Goal: Use online tool/utility: Use online tool/utility

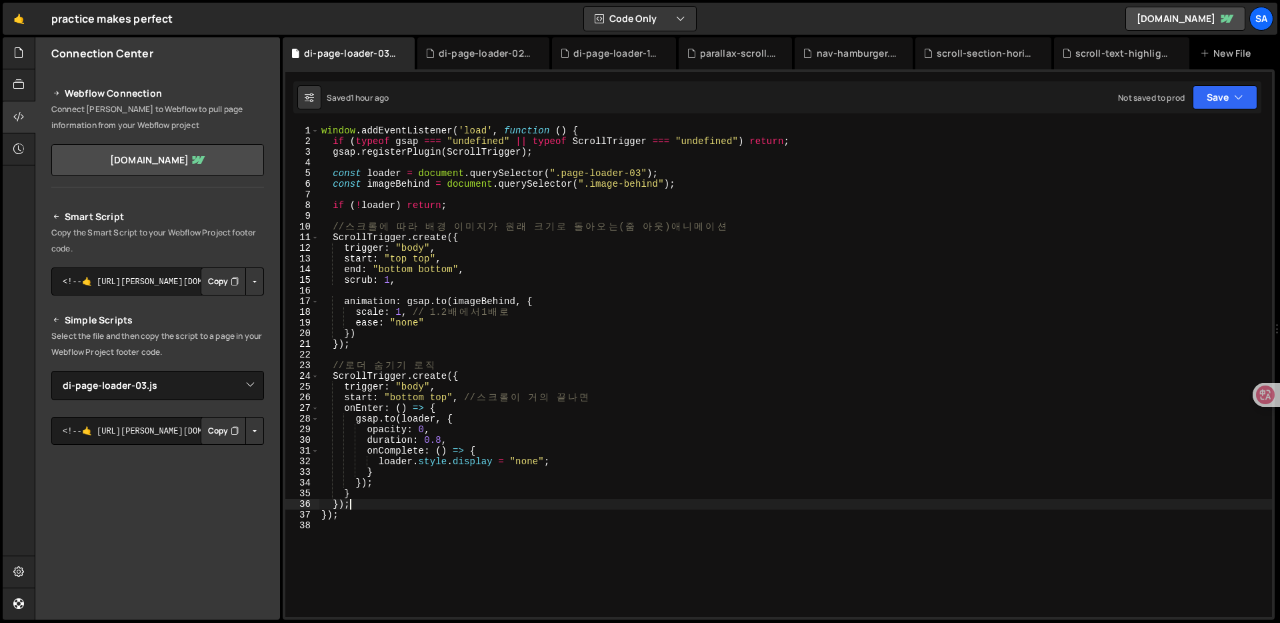
select select "45217"
click at [675, 229] on div "window . addEventListener ( 'load' , function ( ) { if ( typeof gsap === "undef…" at bounding box center [795, 381] width 953 height 513
click at [640, 452] on div "window . addEventListener ( 'load' , function ( ) { if ( typeof gsap === "undef…" at bounding box center [795, 381] width 953 height 513
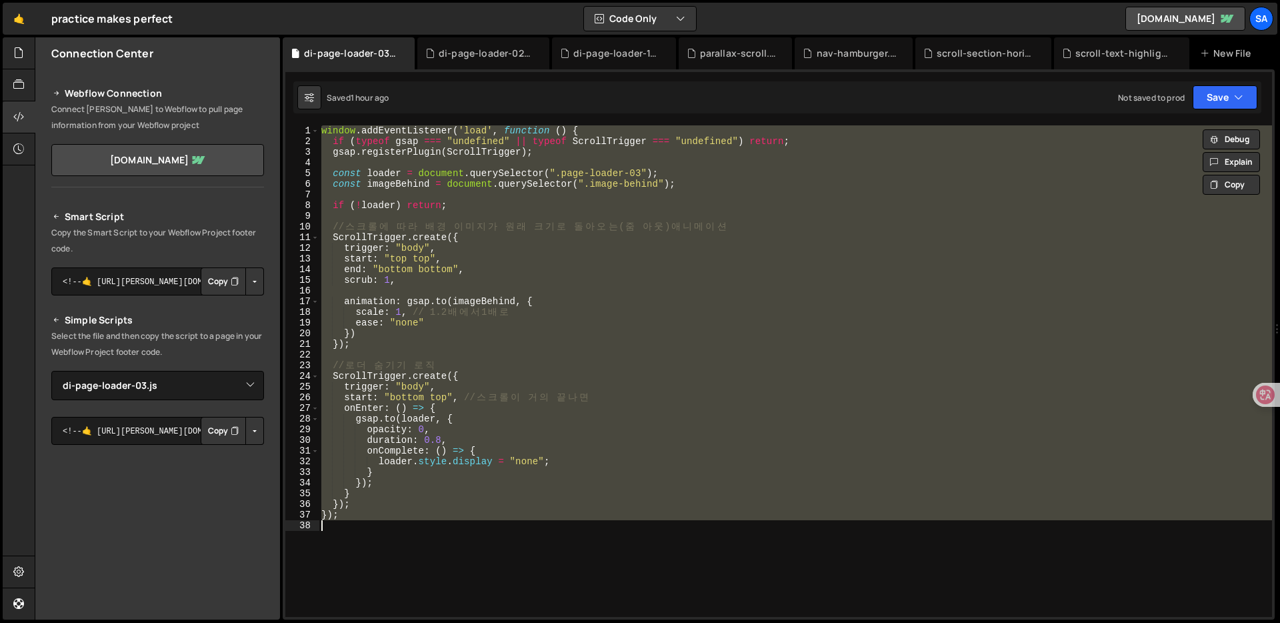
type textarea "</script>"
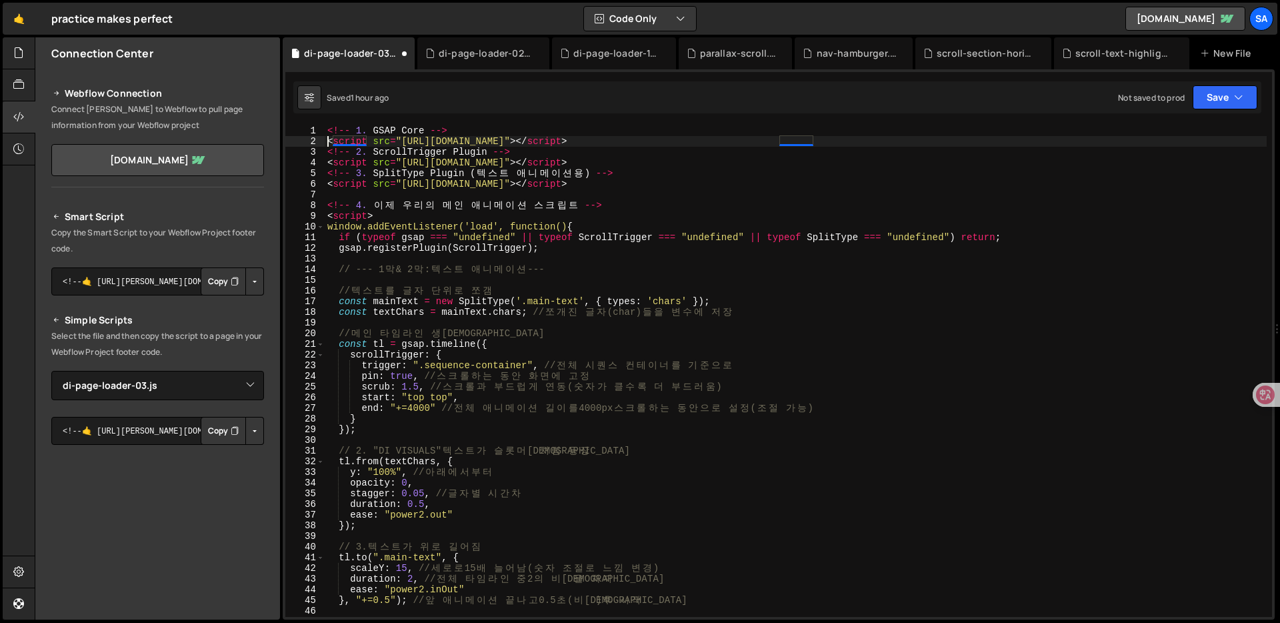
type textarea "<script src="[URL][DOMAIN_NAME]"></script>"
type textarea "<script>"
click at [834, 177] on div "<!-- 1. GSAP Core --> < script src = "[URL][DOMAIN_NAME]" > </ script > <!-- 2.…" at bounding box center [796, 381] width 942 height 513
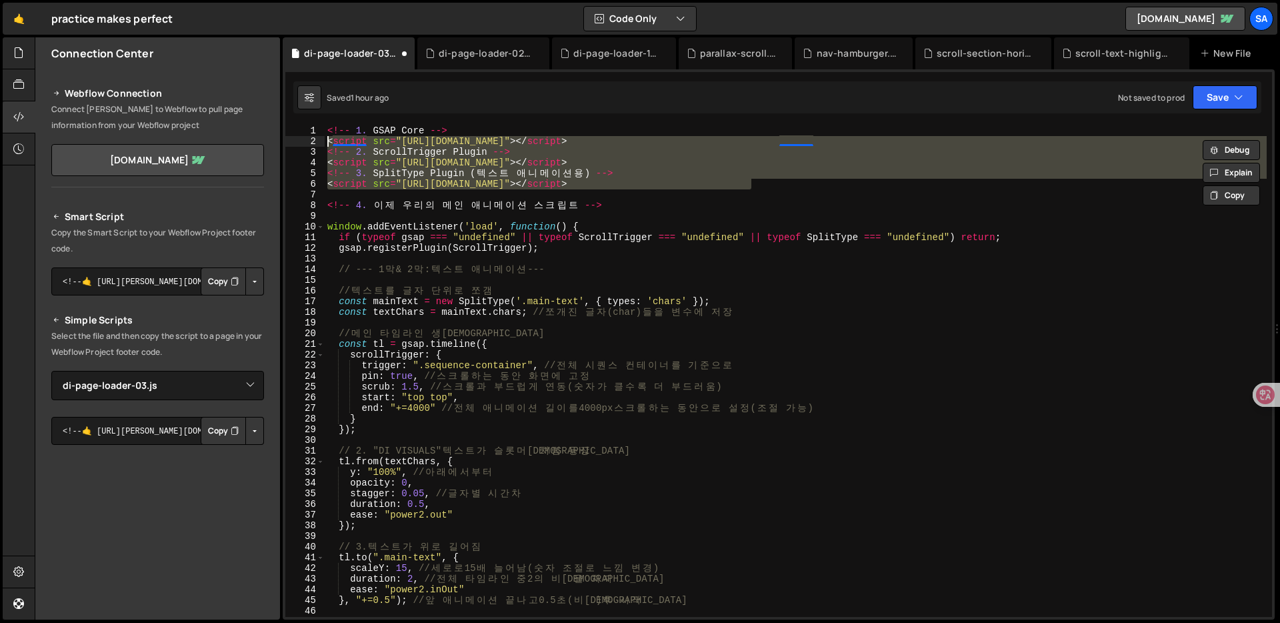
type textarea "<!-- 1. GSAP Core --> <script src="[URL][DOMAIN_NAME]"></script>"
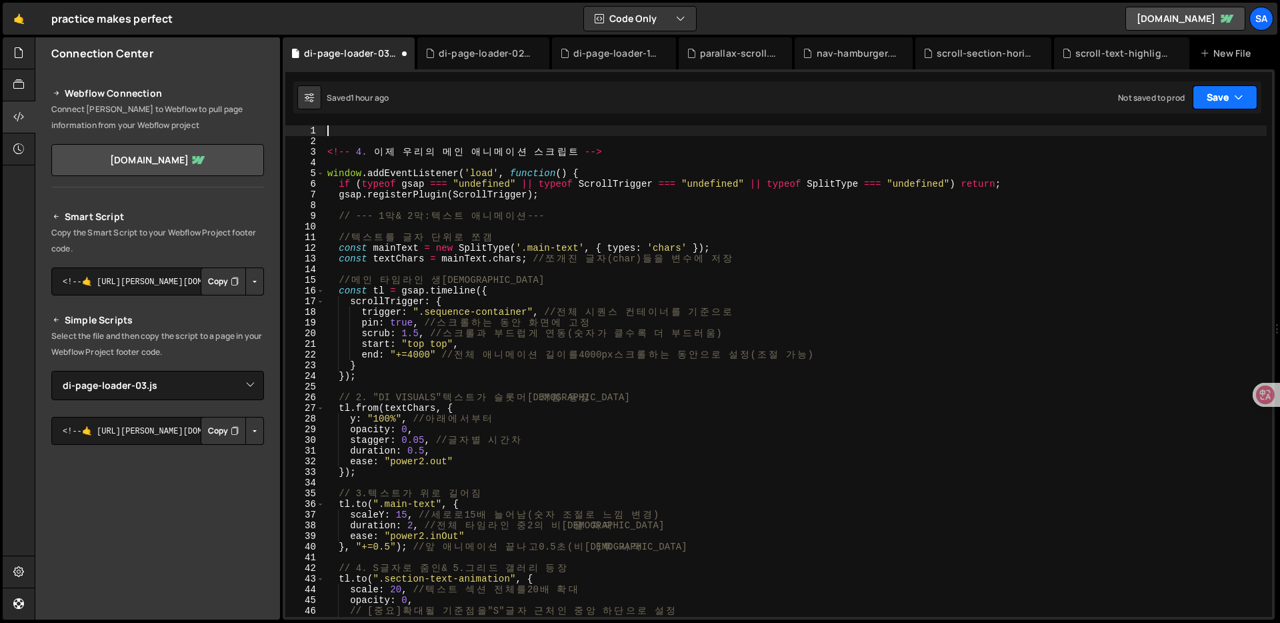
click at [1219, 95] on button "Save" at bounding box center [1224, 97] width 65 height 24
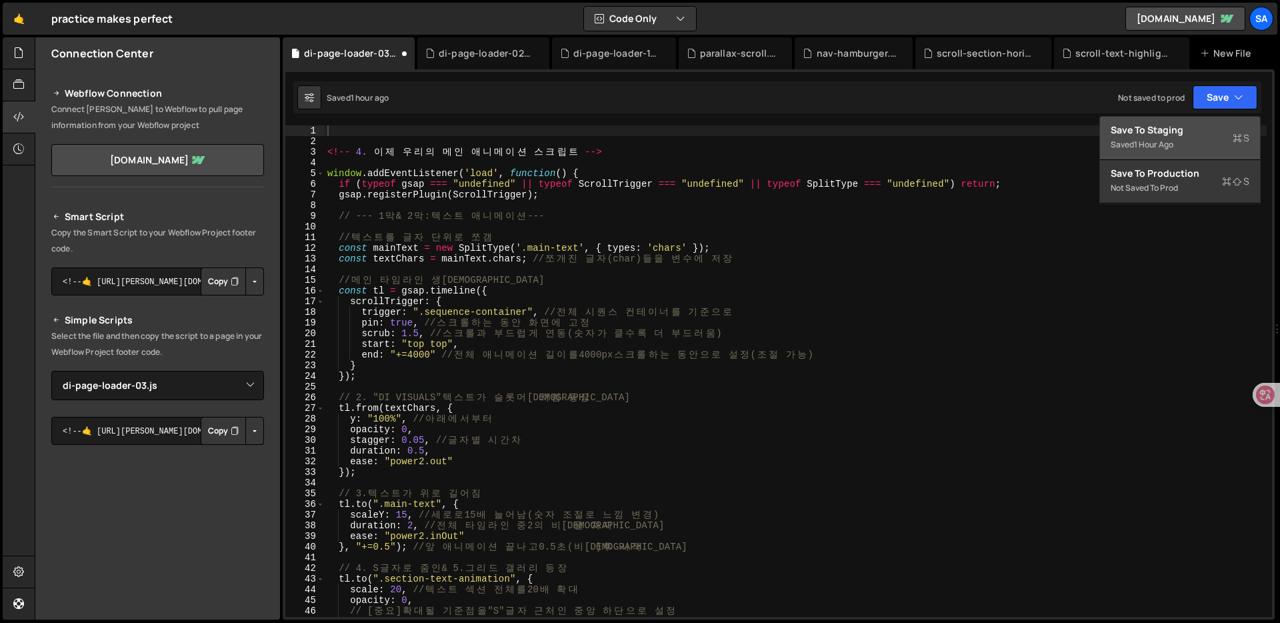
click at [1169, 139] on div "1 hour ago" at bounding box center [1153, 144] width 39 height 11
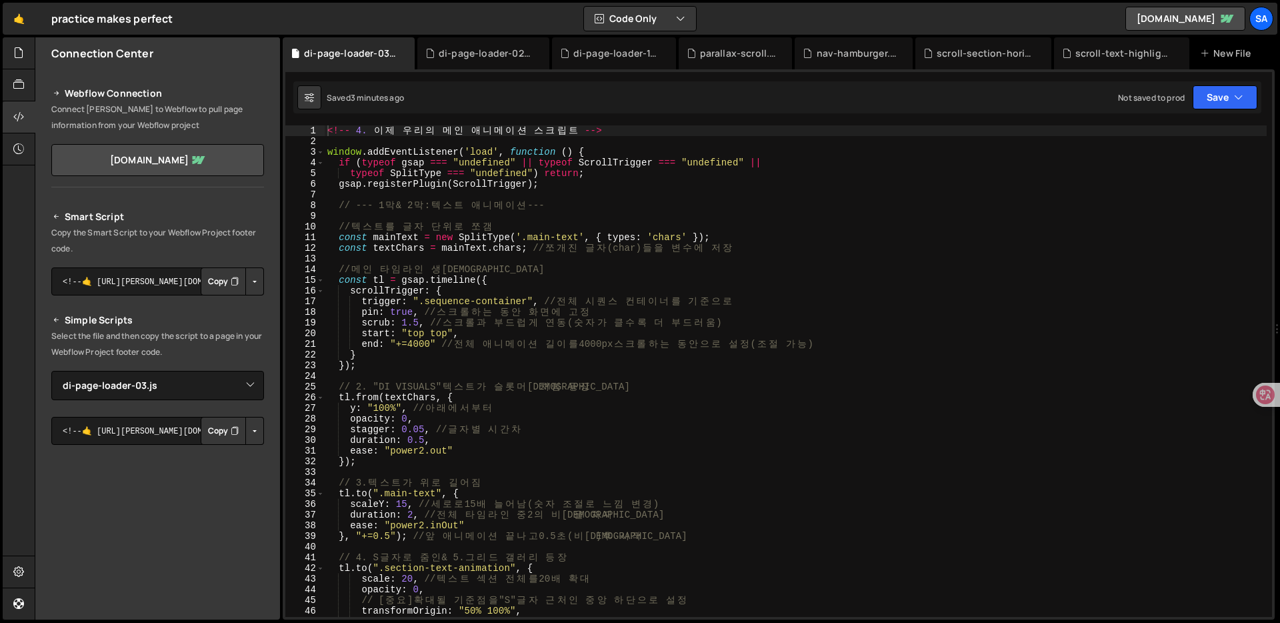
click at [635, 130] on div "<!-- 4. 이 [PERSON_NAME] 의 메 인 애 니 메 이 션 스 크 립 트 --> window . addEventListener (…" at bounding box center [796, 381] width 942 height 513
type textarea "<!-- 4. 이제 우리의 메인 애니메이션 스크립트 -->"
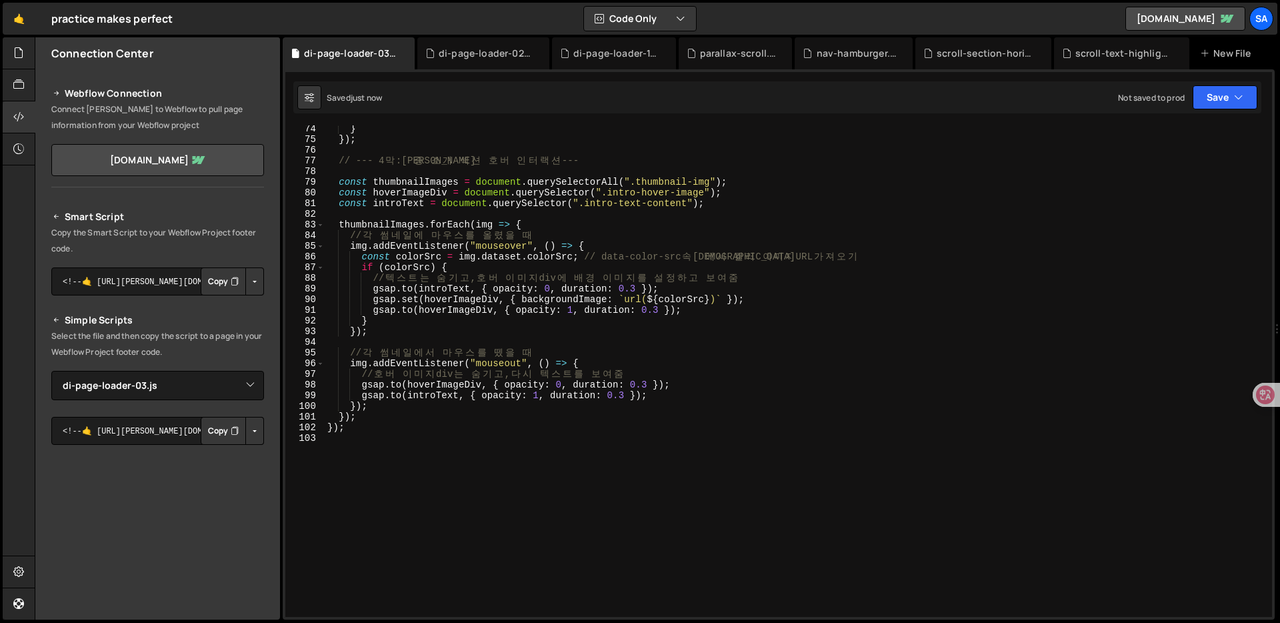
scroll to position [848, 0]
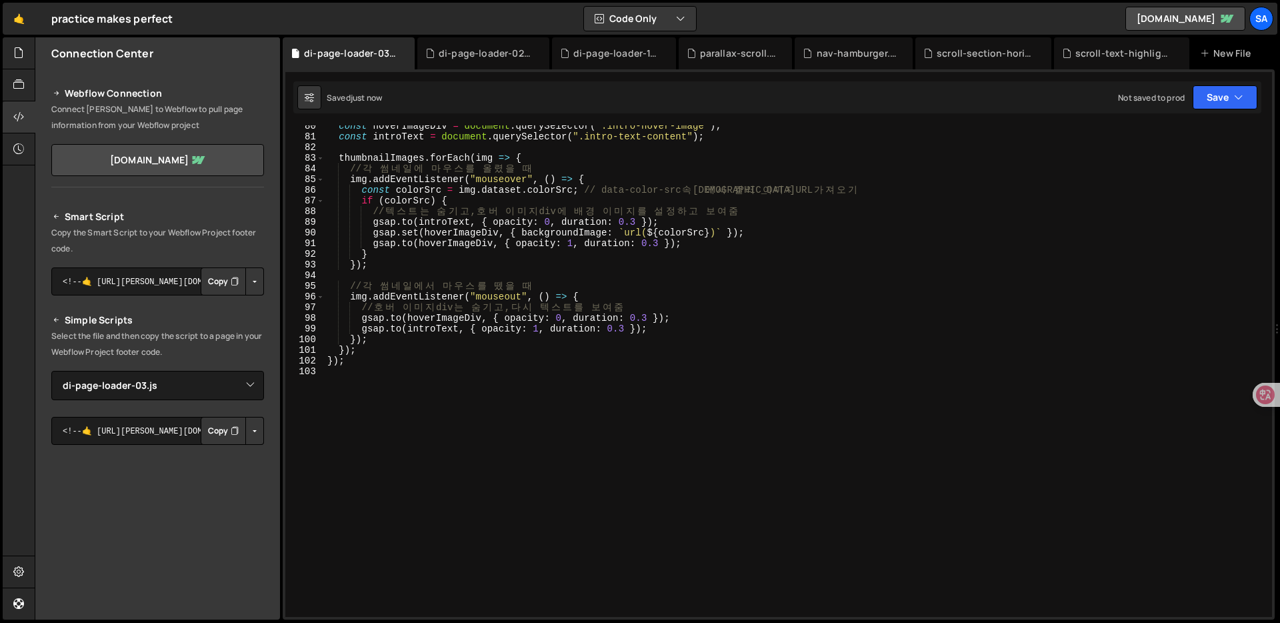
click at [533, 357] on div "const hoverImageDiv = document . querySelector ( ".intro-hover-image" ) ; const…" at bounding box center [796, 377] width 942 height 513
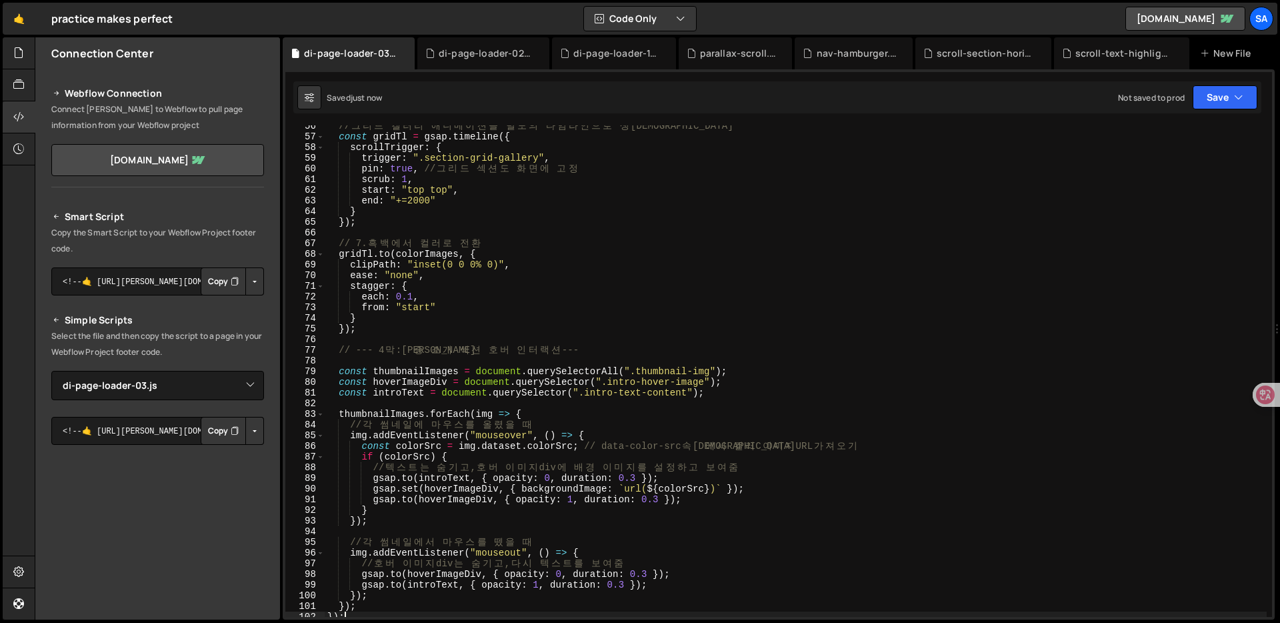
scroll to position [0, 0]
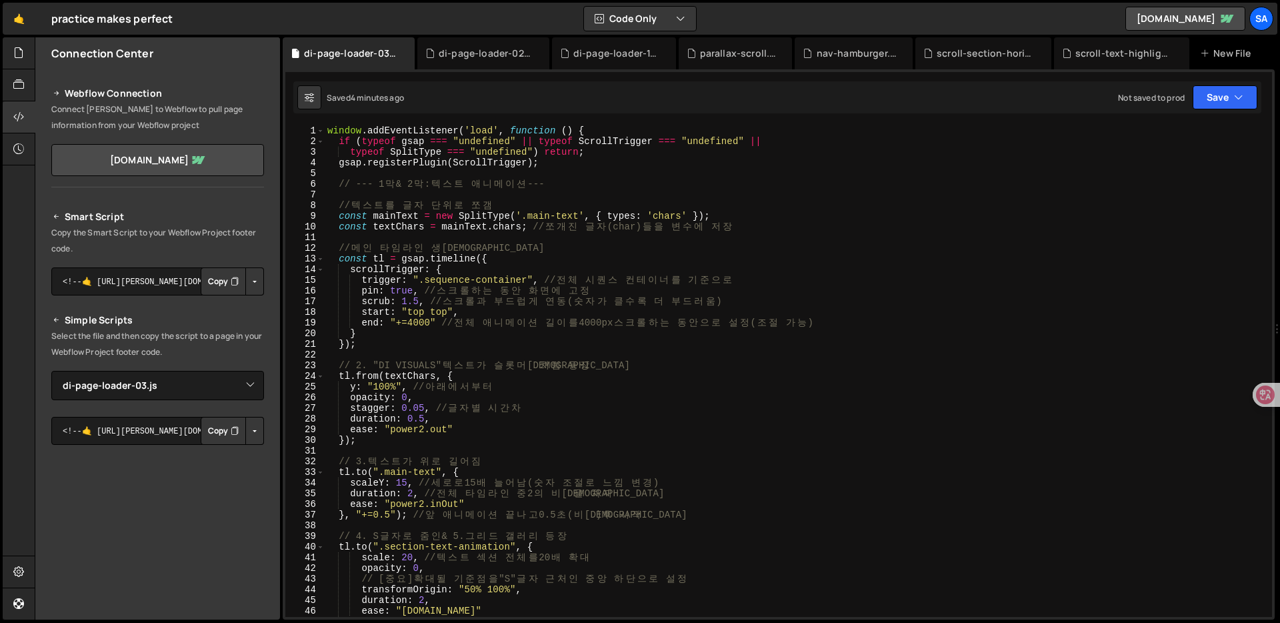
click at [669, 442] on div "window . addEventListener ( 'load' , function ( ) { if ( typeof gsap === "undef…" at bounding box center [796, 381] width 942 height 513
click at [515, 160] on div "window . addEventListener ( 'load' , function ( ) { if ( typeof gsap === "undef…" at bounding box center [796, 381] width 942 height 513
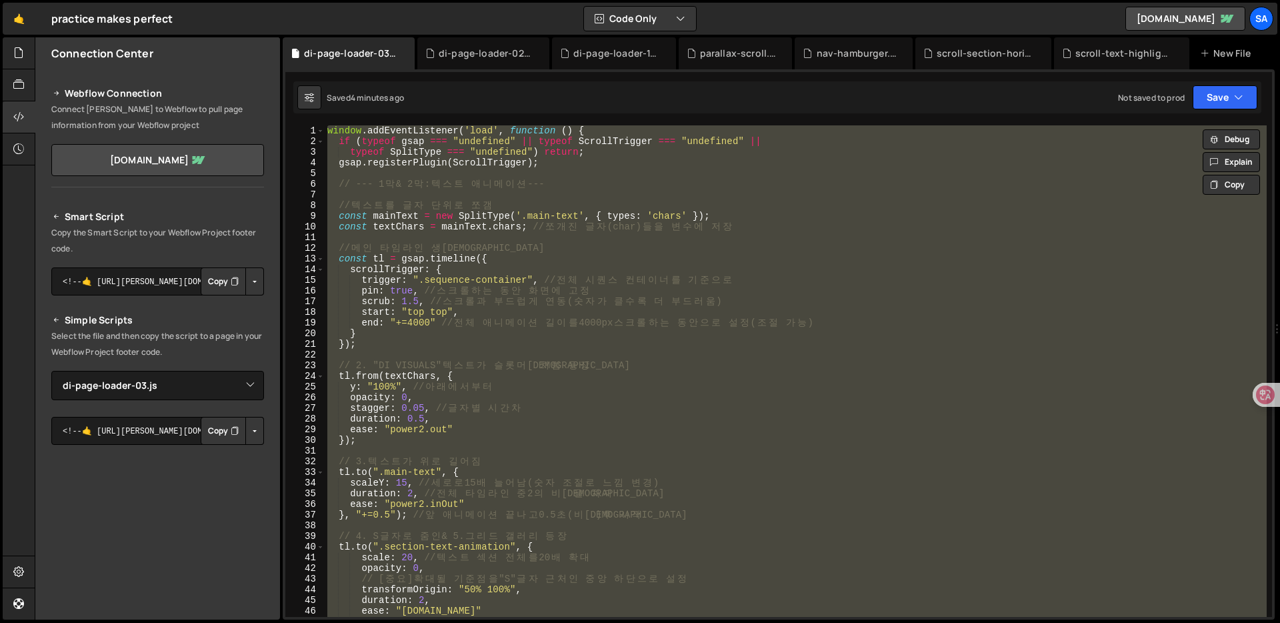
paste textarea
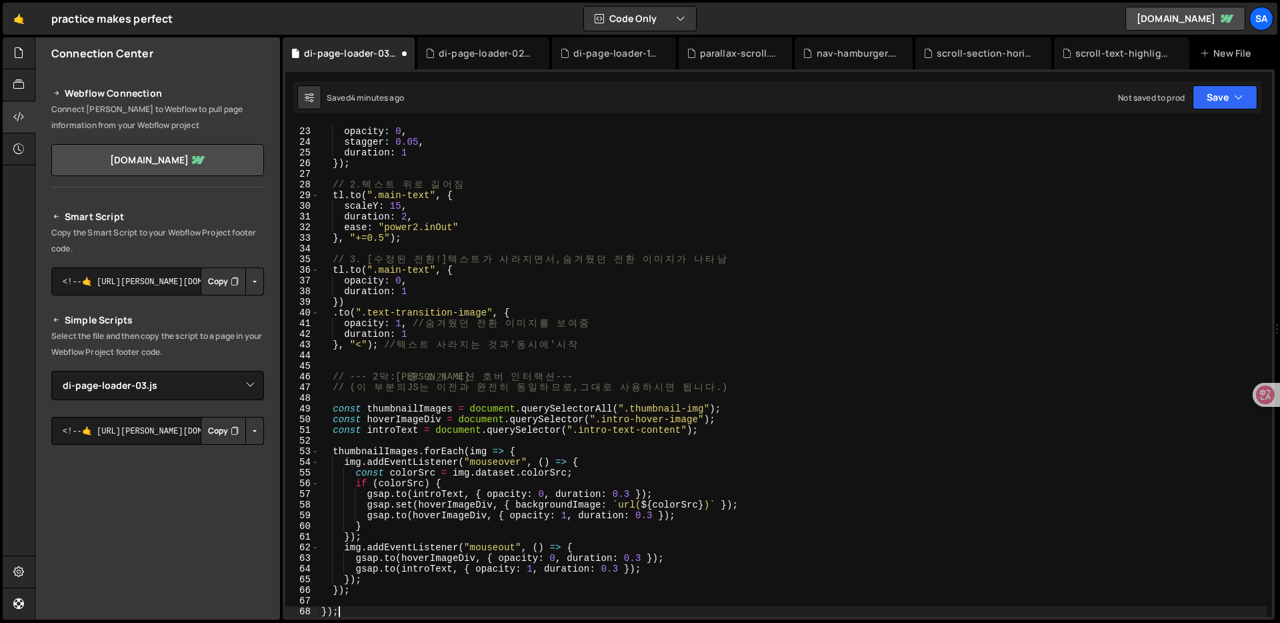
click at [725, 552] on div "y : "100%" , opacity : 0 , stagger : 0.05 , duration : 1 }) ; // 2. 텍 스 트 위 로 길…" at bounding box center [793, 371] width 948 height 513
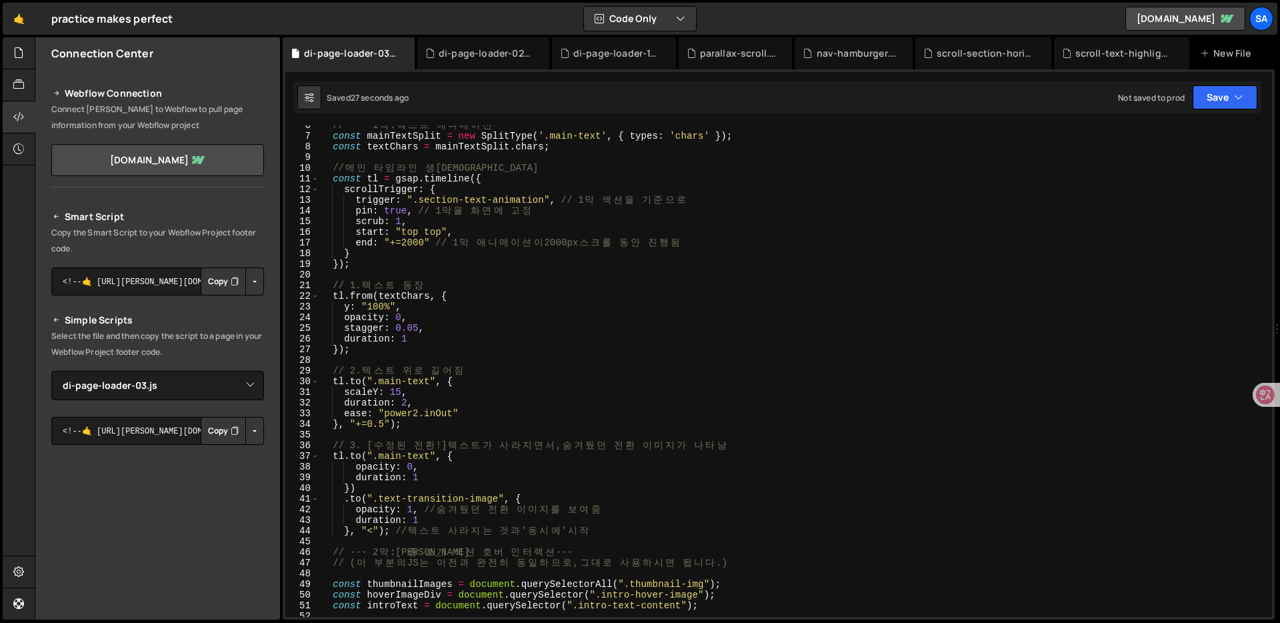
scroll to position [0, 0]
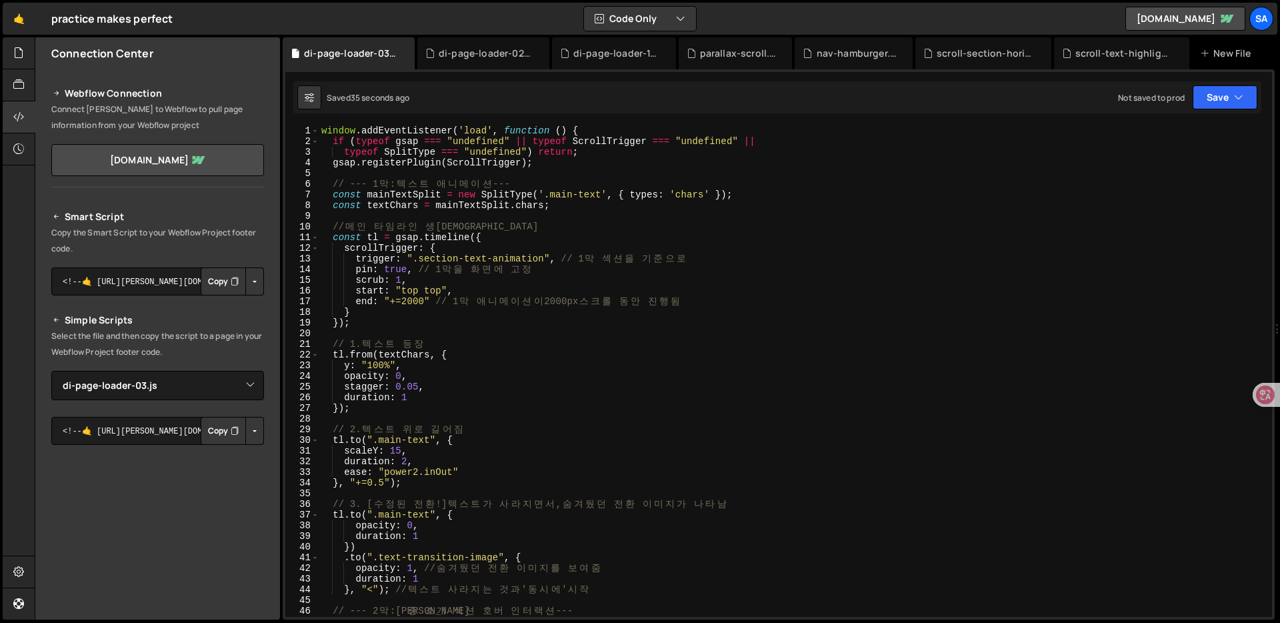
click at [652, 371] on div "window . addEventListener ( 'load' , function ( ) { if ( typeof gsap === "undef…" at bounding box center [793, 381] width 948 height 513
click at [575, 396] on div "window . addEventListener ( 'load' , function ( ) { if ( typeof gsap === "undef…" at bounding box center [793, 381] width 948 height 513
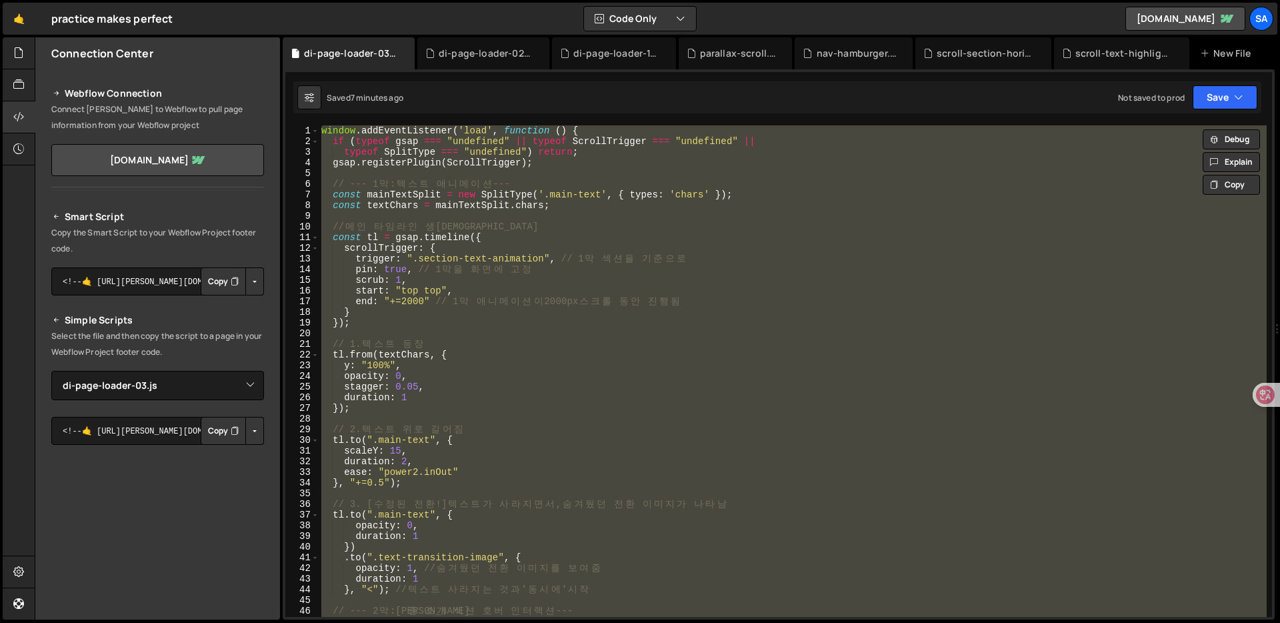
paste textarea "</script>"
type textarea "</script>"
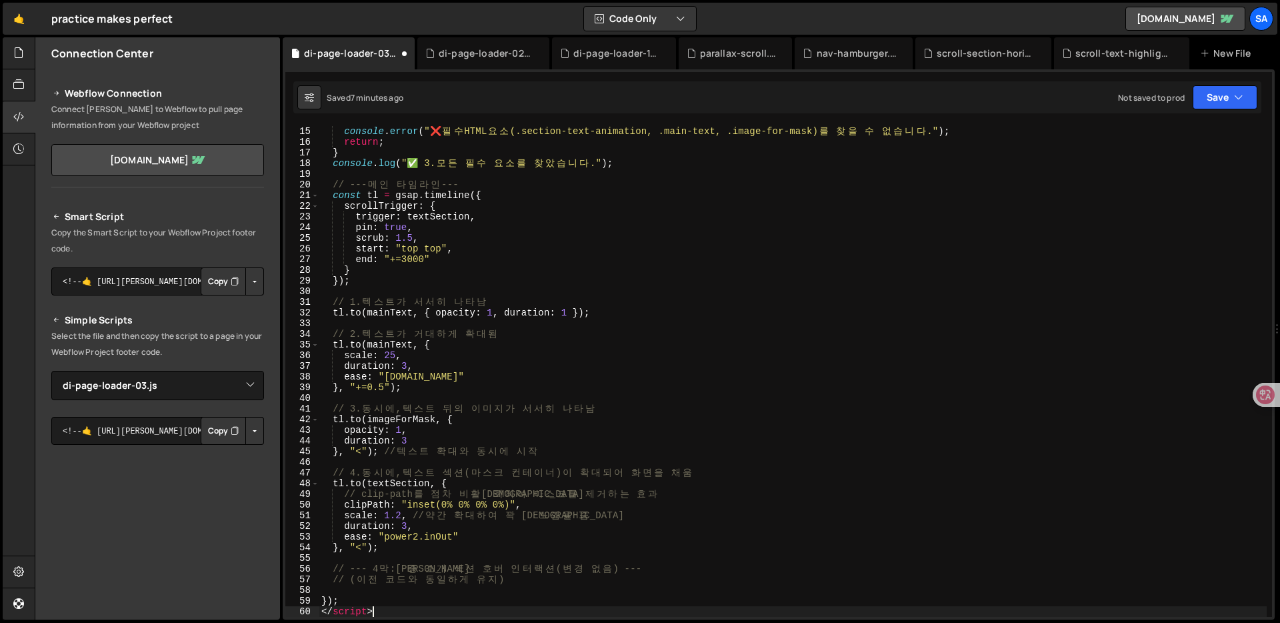
scroll to position [149, 0]
click at [611, 333] on div "if ( ! textSection || ! mainText || ! imageForMask ) { console . error ( "❌ 필 수…" at bounding box center [793, 371] width 948 height 513
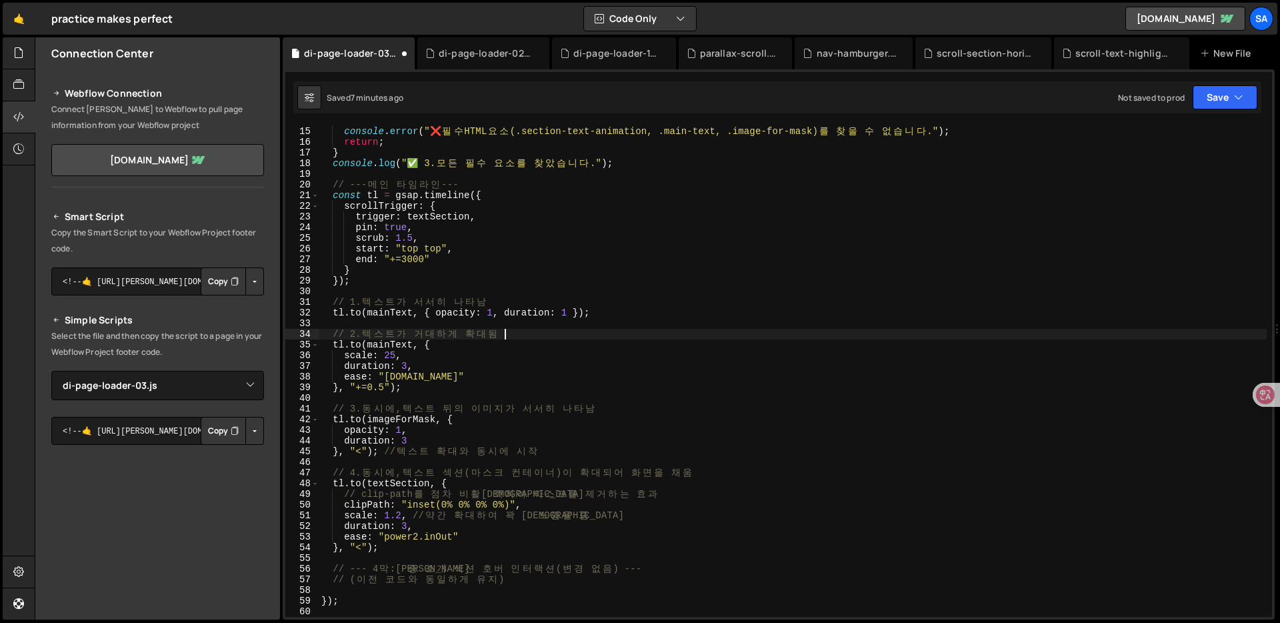
scroll to position [0, 0]
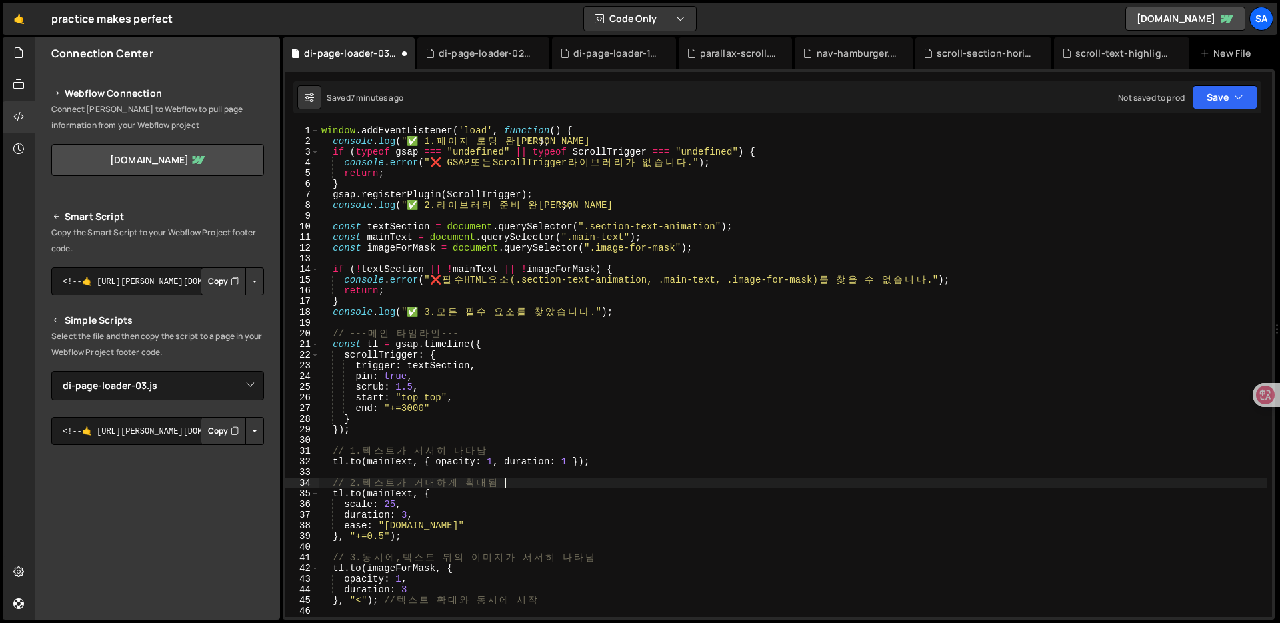
click at [551, 221] on div "window . addEventListener ( 'load' , function ( ) { console . log ( "✅ 1. 페 이 지…" at bounding box center [793, 381] width 948 height 513
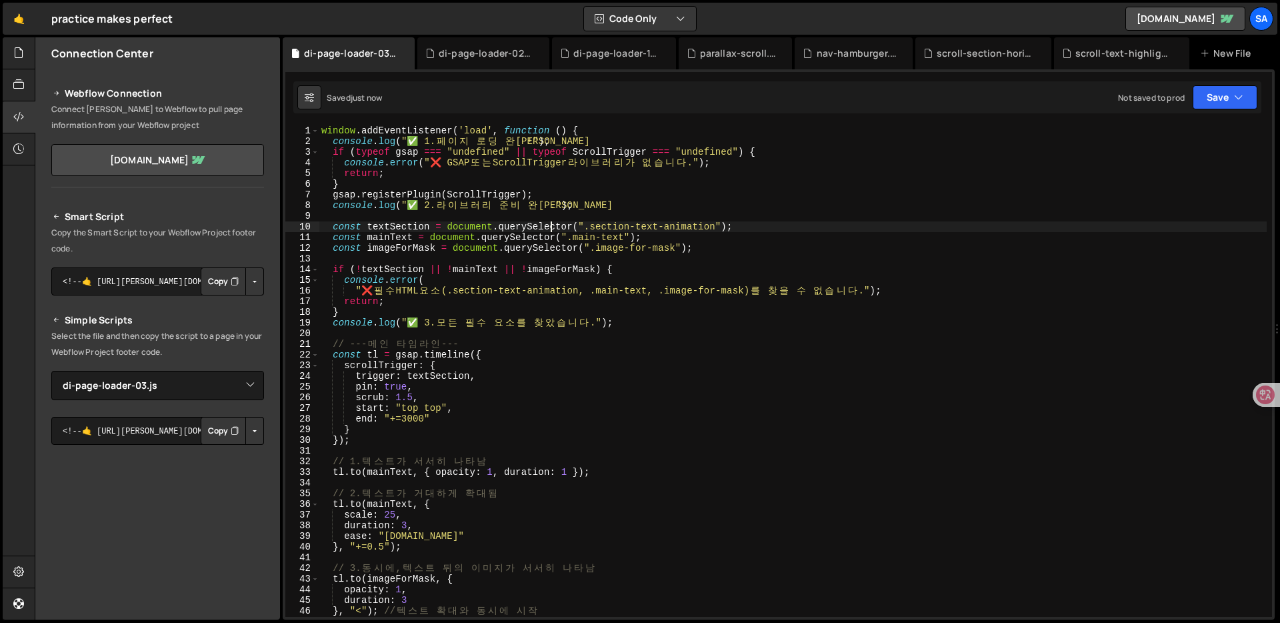
scroll to position [389, 0]
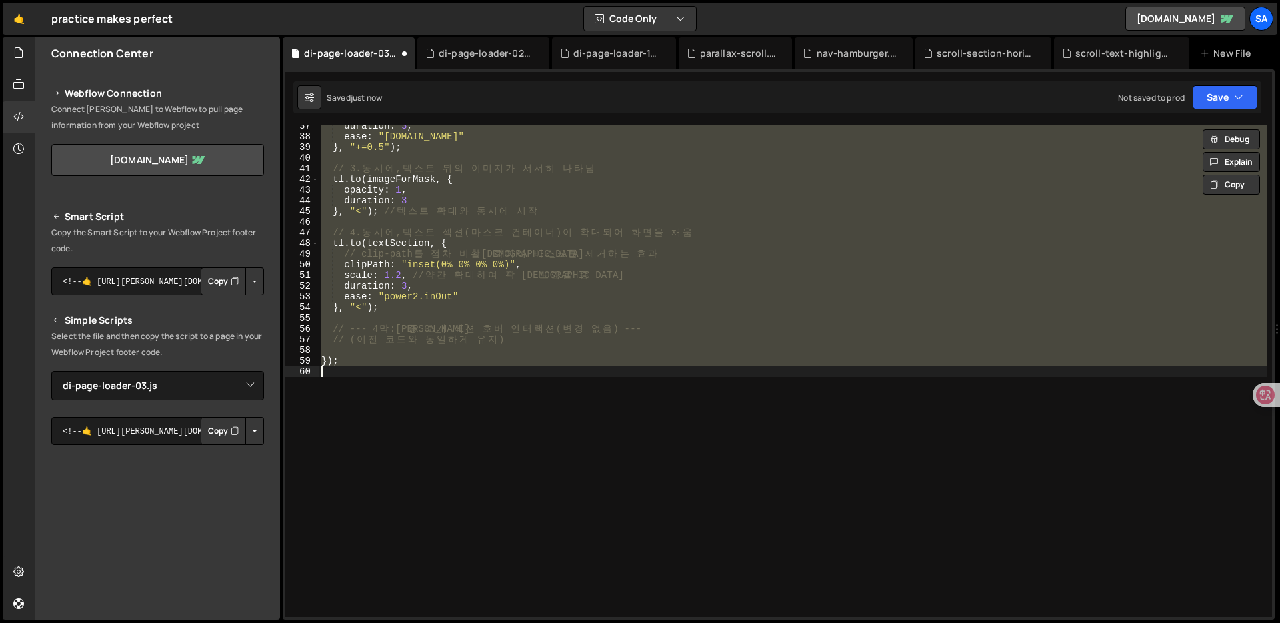
click at [515, 365] on div "duration : 3 , ease : "[DOMAIN_NAME]" } , "+=0.5" ) ; // 3. 동 시 에 , 텍 스 트 뒤 의 이…" at bounding box center [793, 377] width 948 height 513
type textarea "});"
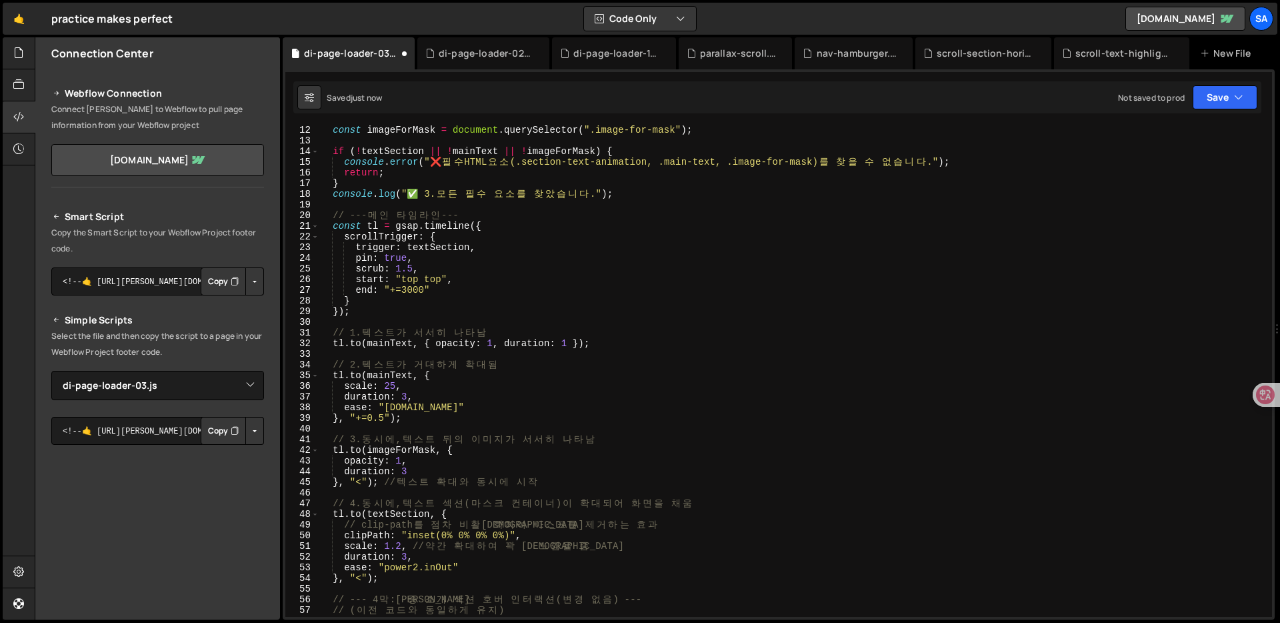
scroll to position [257, 0]
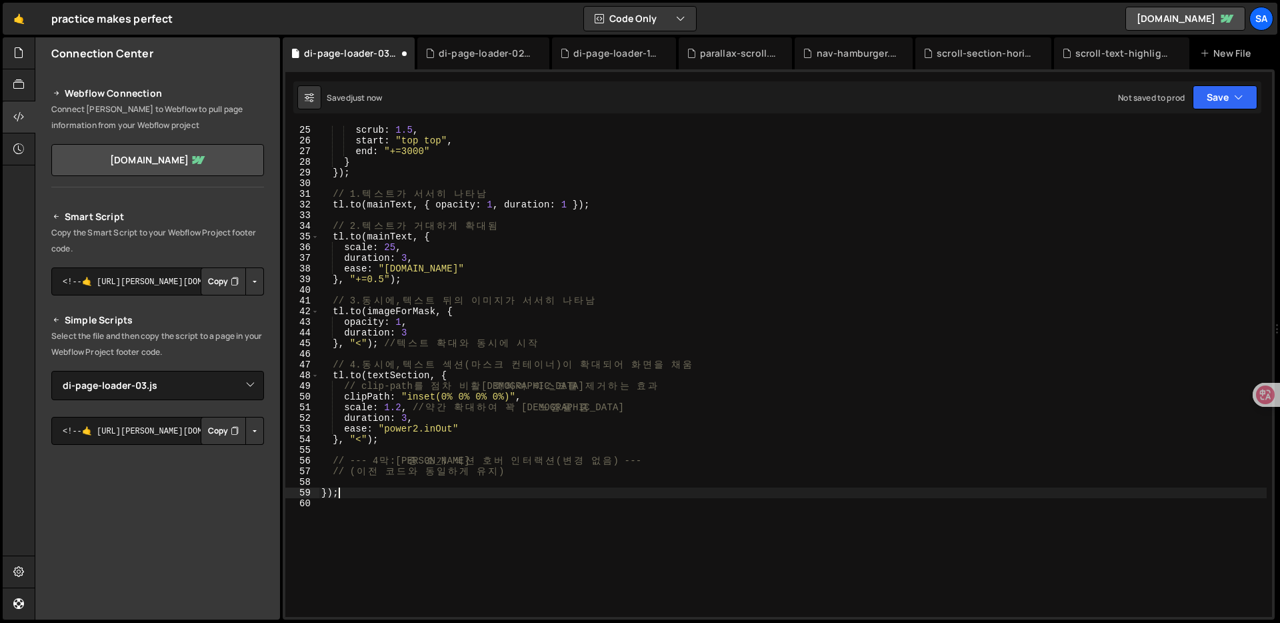
click at [549, 480] on div "scrub : 1.5 , start : "top top" , end : "+=3000" } }) ; // 1. 텍 스 트 가 서 서 히 나 타…" at bounding box center [793, 381] width 948 height 513
click at [550, 491] on div "scrub : 1.5 , start : "top top" , end : "+=3000" } }) ; // 1. 텍 스 트 가 서 서 히 나 타…" at bounding box center [793, 381] width 948 height 513
type textarea "});"
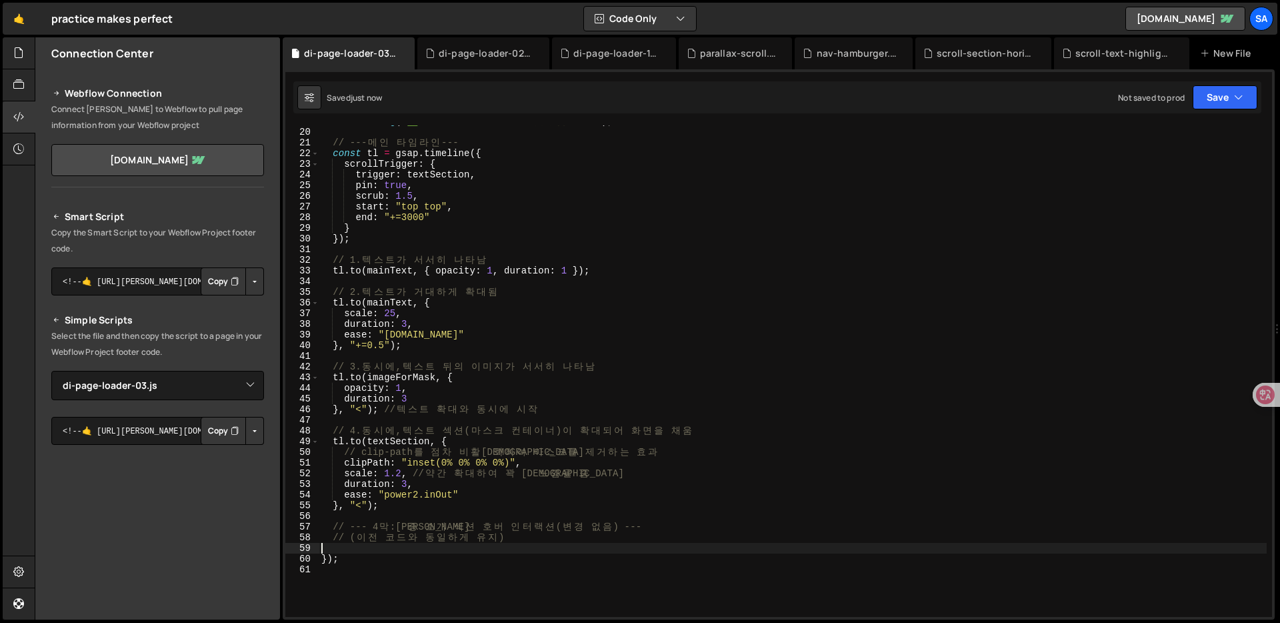
scroll to position [231, 0]
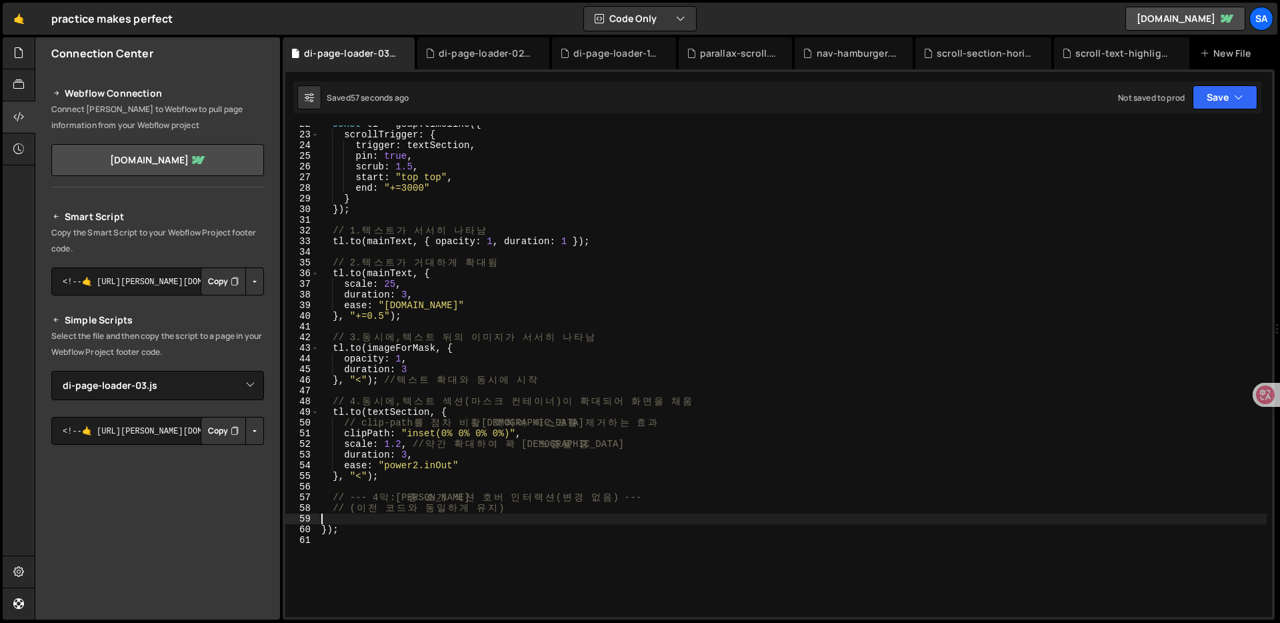
click at [469, 560] on div "const tl = gsap . timeline ({ scrollTrigger : { trigger : textSection , pin : t…" at bounding box center [793, 375] width 948 height 513
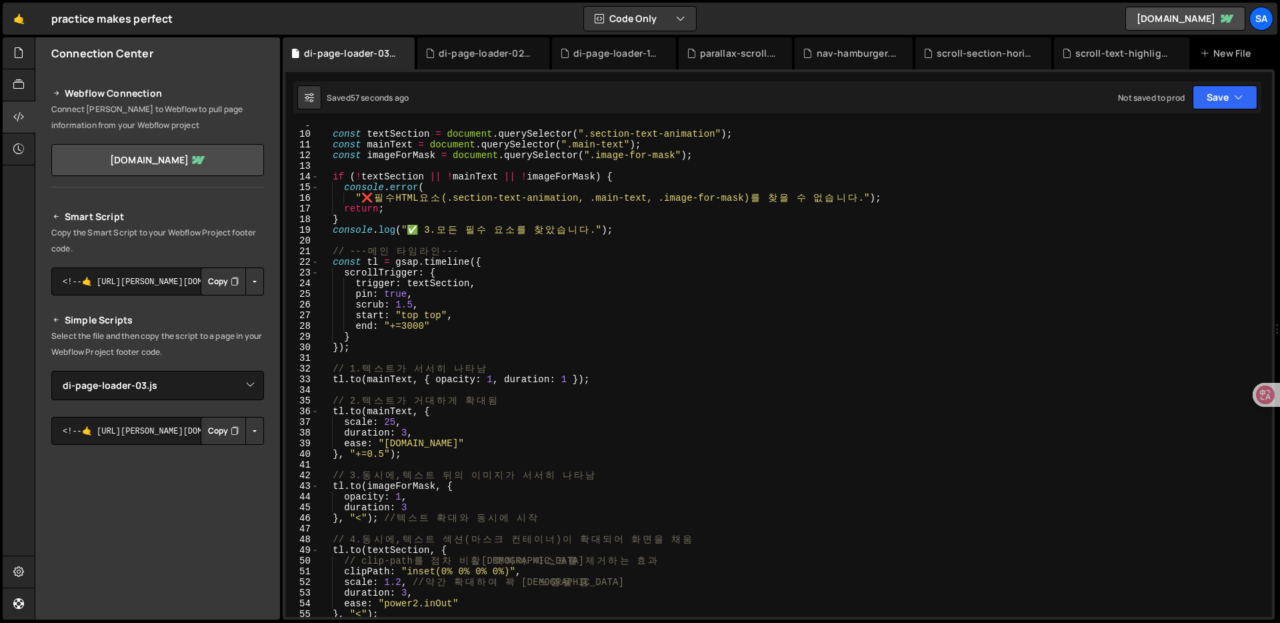
scroll to position [0, 0]
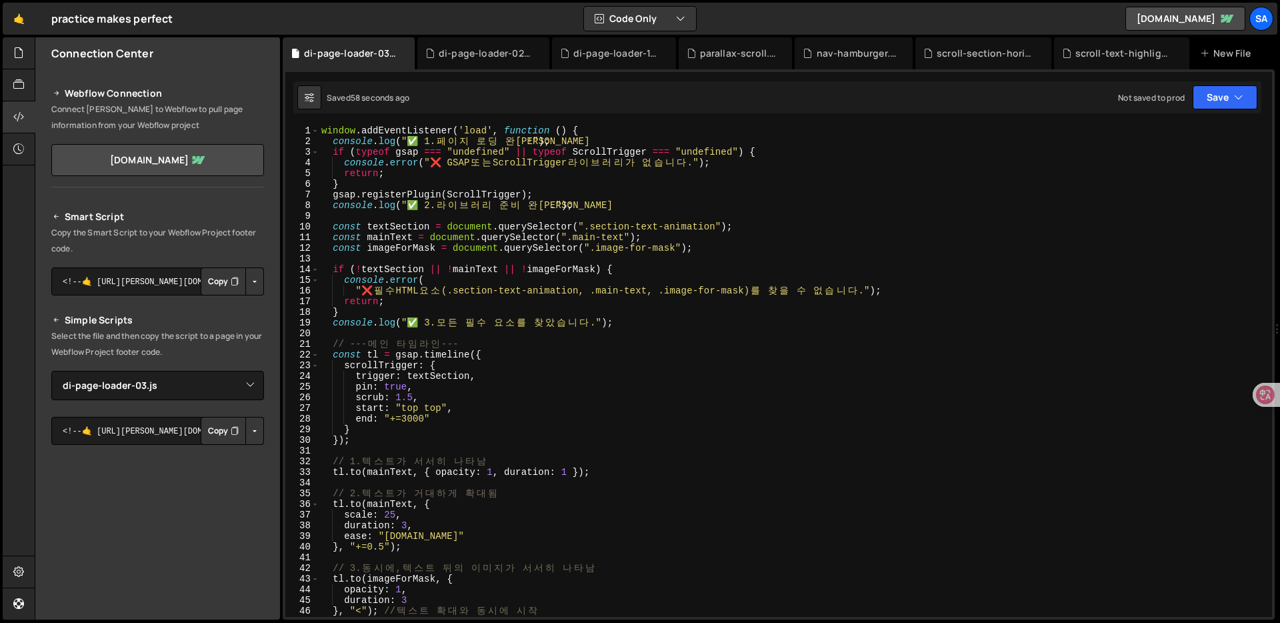
click at [483, 139] on div "window . addEventListener ( 'load' , function ( ) { console . log ( "✅ 1. 페 이 지…" at bounding box center [793, 381] width 948 height 513
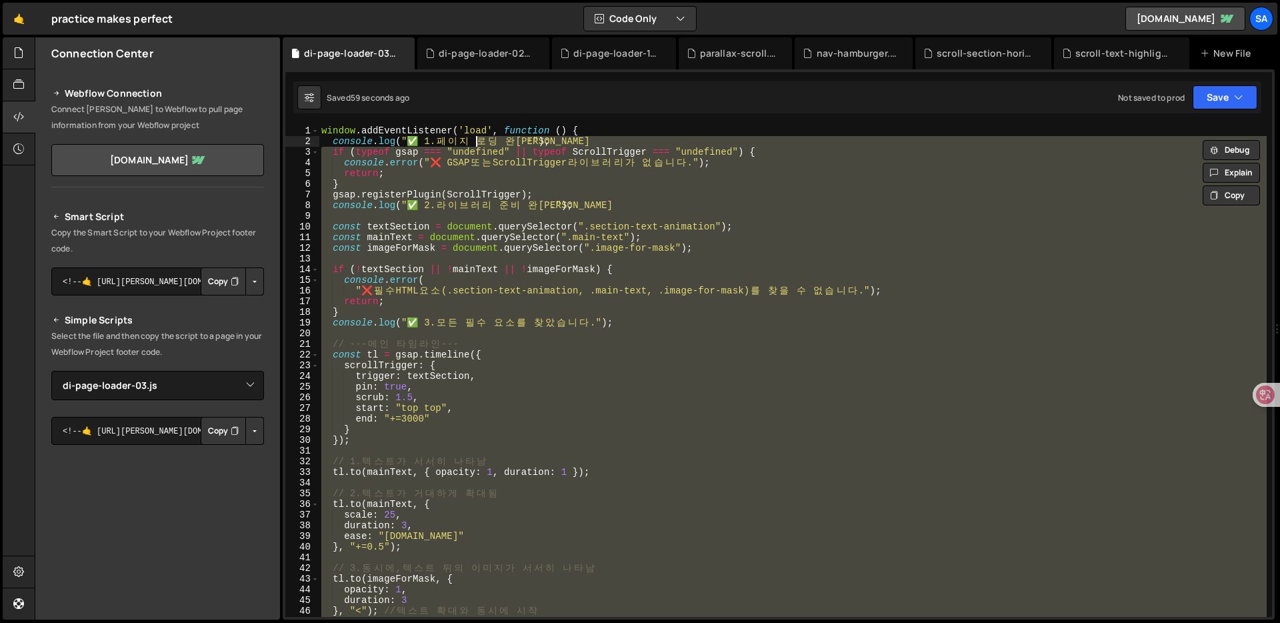
type textarea "window.addEventListener('load', function () { console.log("✅ 1. 페이지 로딩 완료!");"
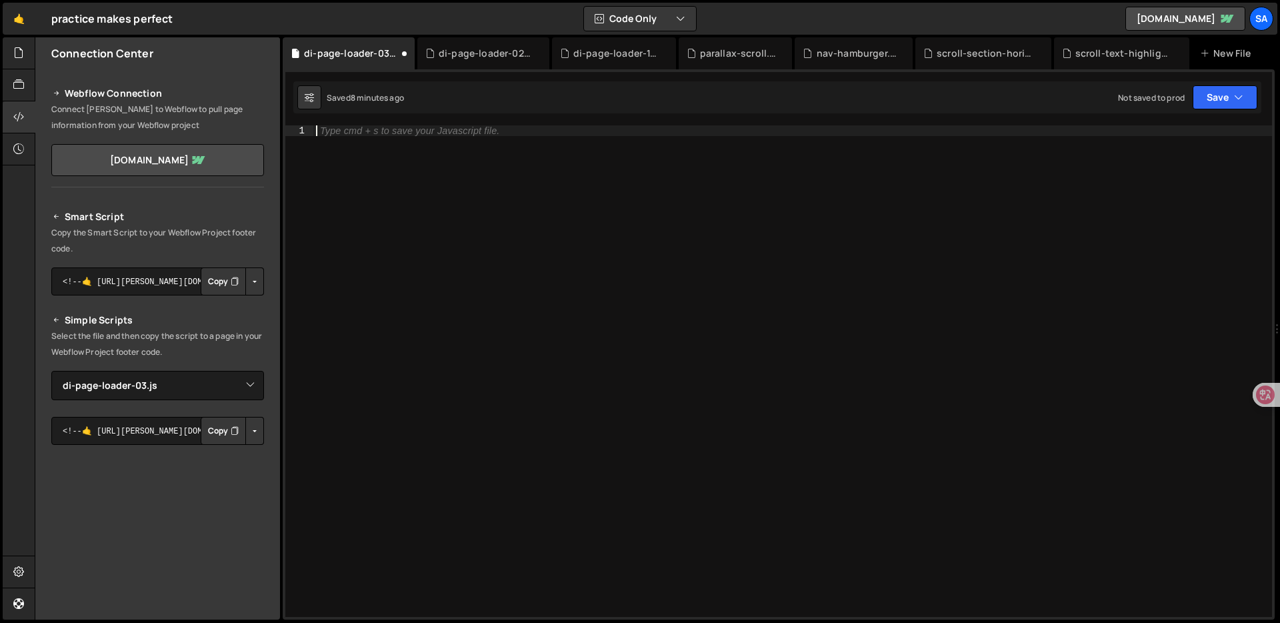
click at [451, 129] on div "Type cmd + s to save your Javascript file." at bounding box center [409, 130] width 179 height 9
paste textarea "});"
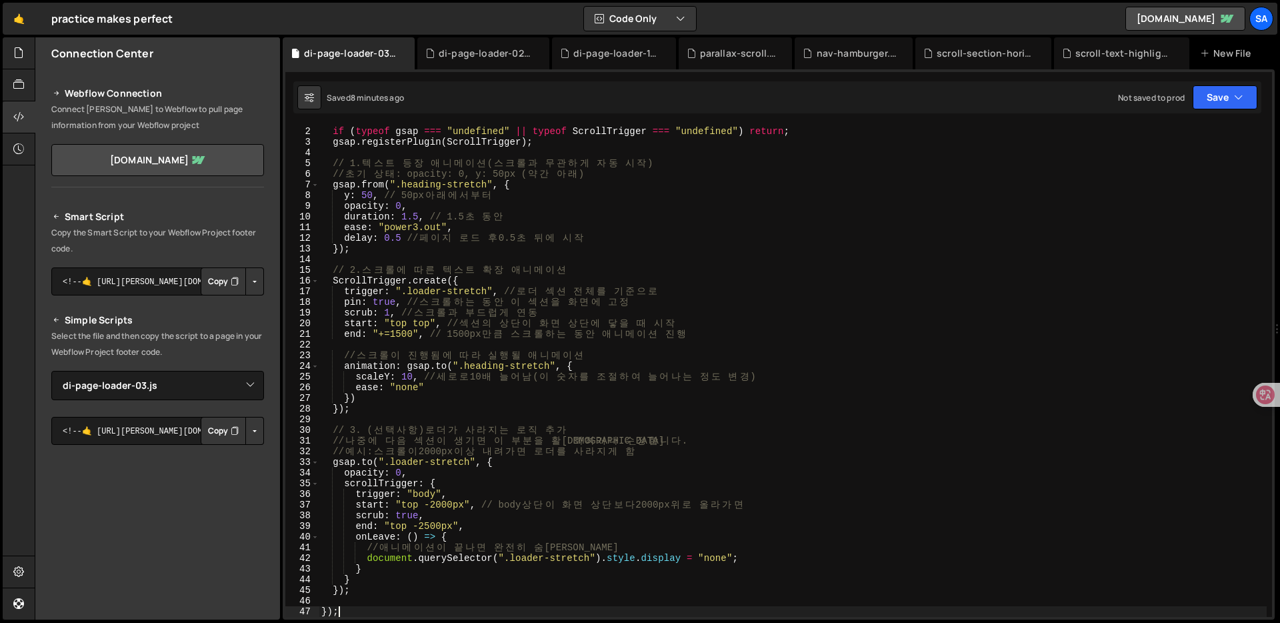
click at [450, 223] on div "window . addEventListener ( 'load' , function ( ) { if ( typeof gsap === "undef…" at bounding box center [793, 371] width 948 height 513
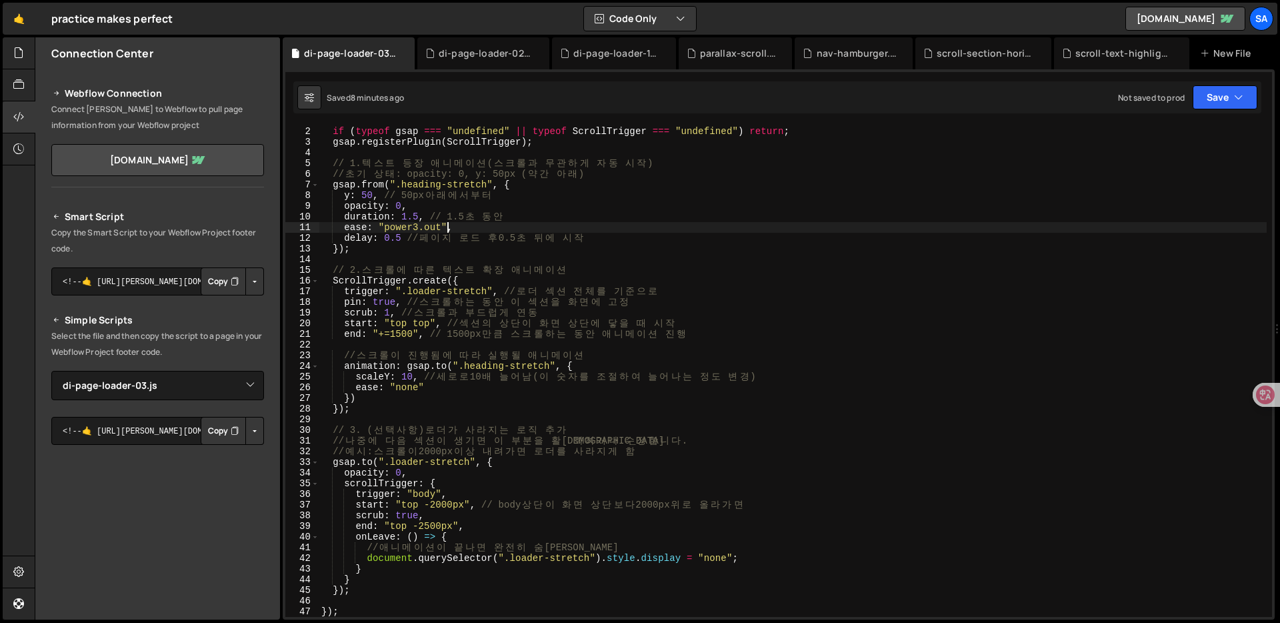
click at [551, 275] on div "window . addEventListener ( 'load' , function ( ) { if ( typeof gsap === "undef…" at bounding box center [793, 371] width 948 height 513
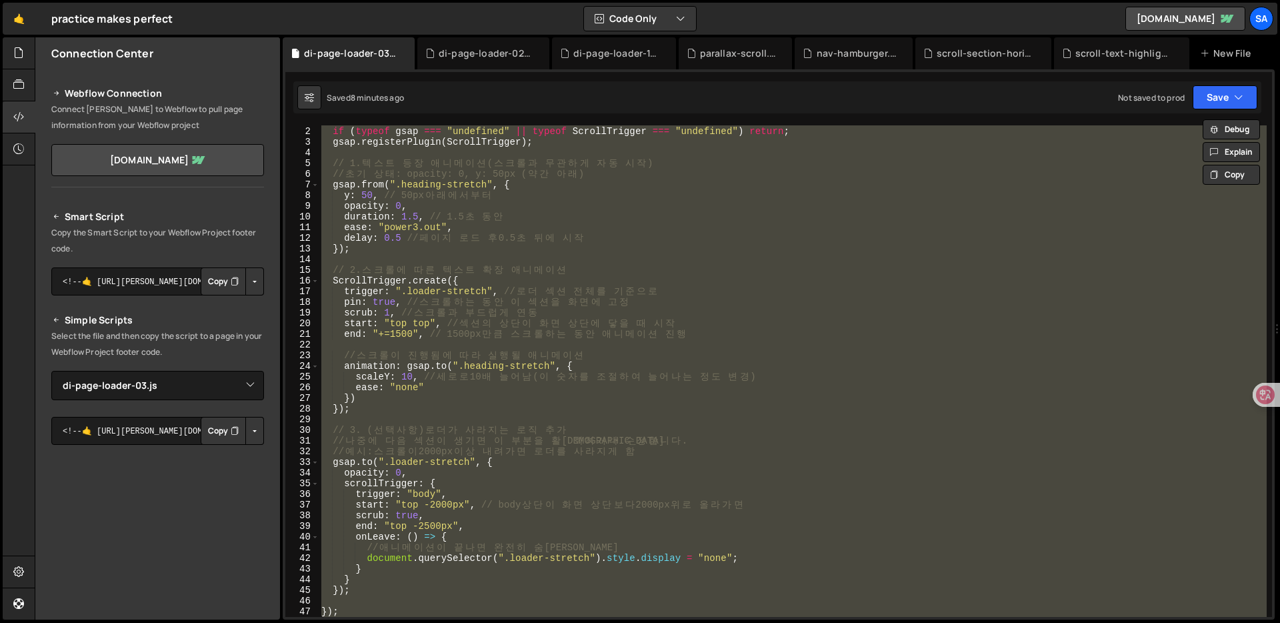
paste textarea "</script>"
type textarea "</script>"
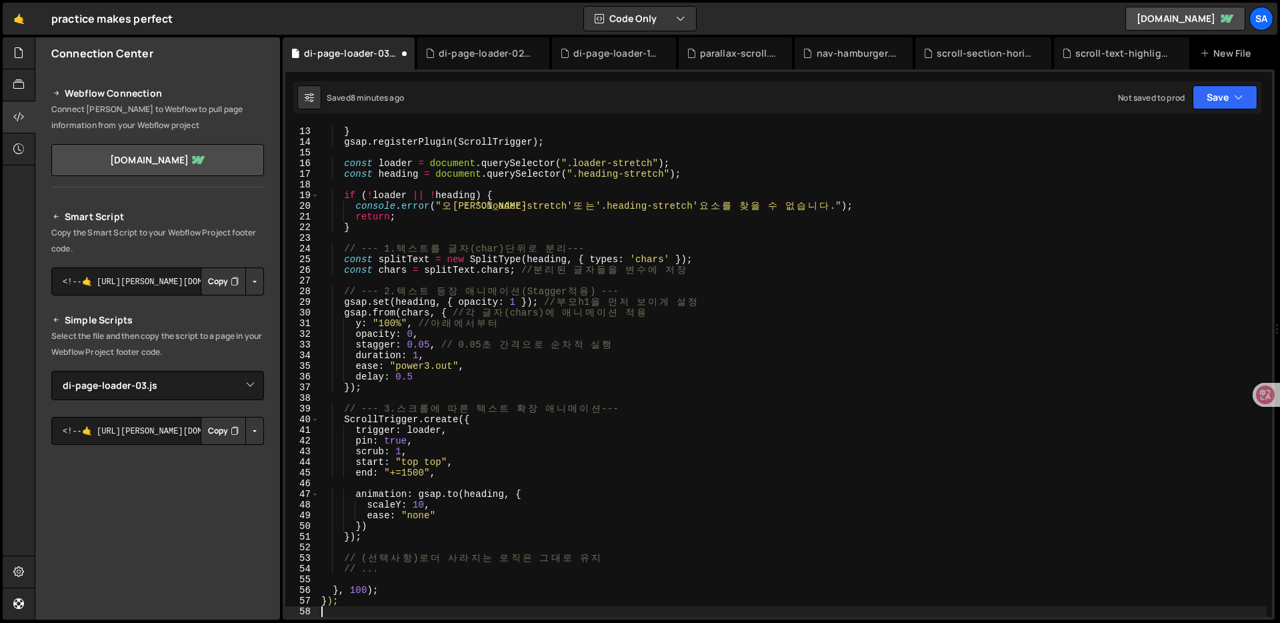
scroll to position [0, 0]
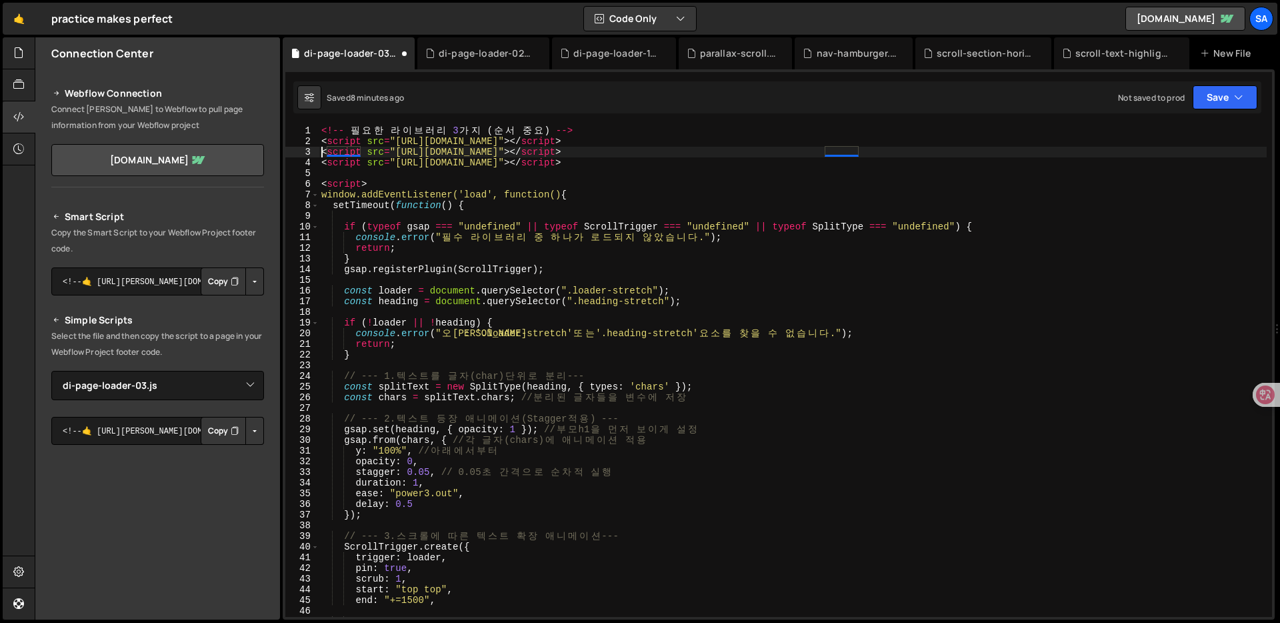
type textarea "<script src="[URL][DOMAIN_NAME]"></script>"
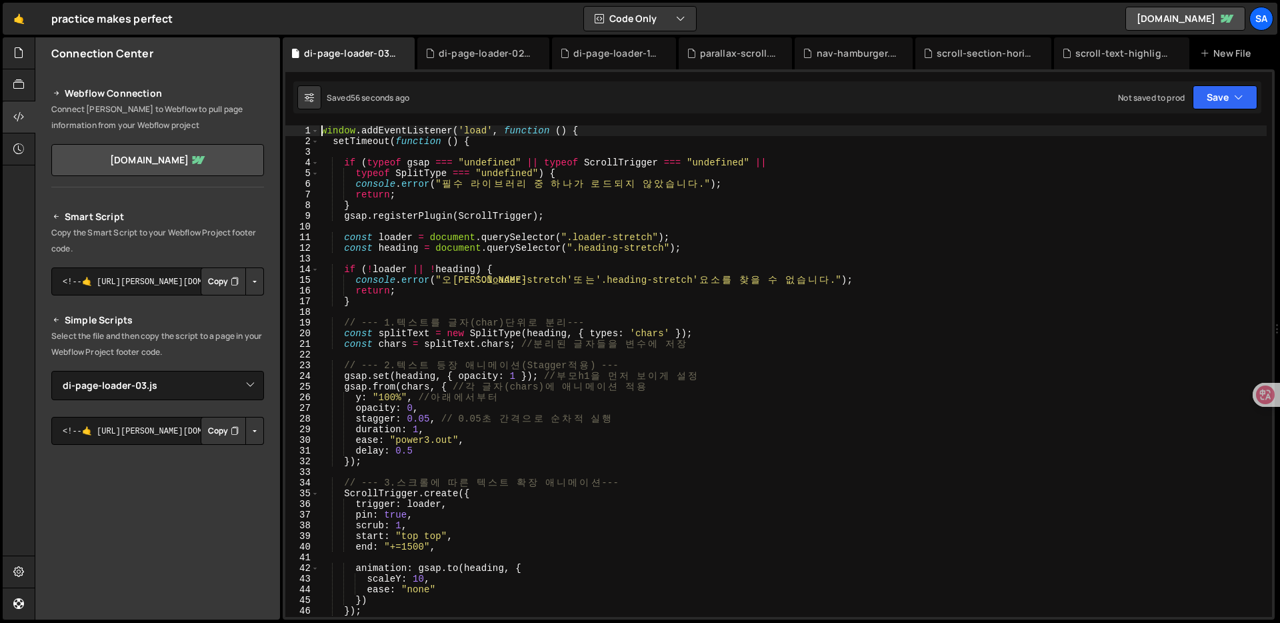
click at [337, 130] on div "window . addEventListener ( 'load' , function ( ) { setTimeout ( function ( ) {…" at bounding box center [793, 381] width 948 height 513
click at [651, 411] on div "window . addEventListener ( 'load' , function ( ) { setTimeout ( function ( ) {…" at bounding box center [793, 381] width 948 height 513
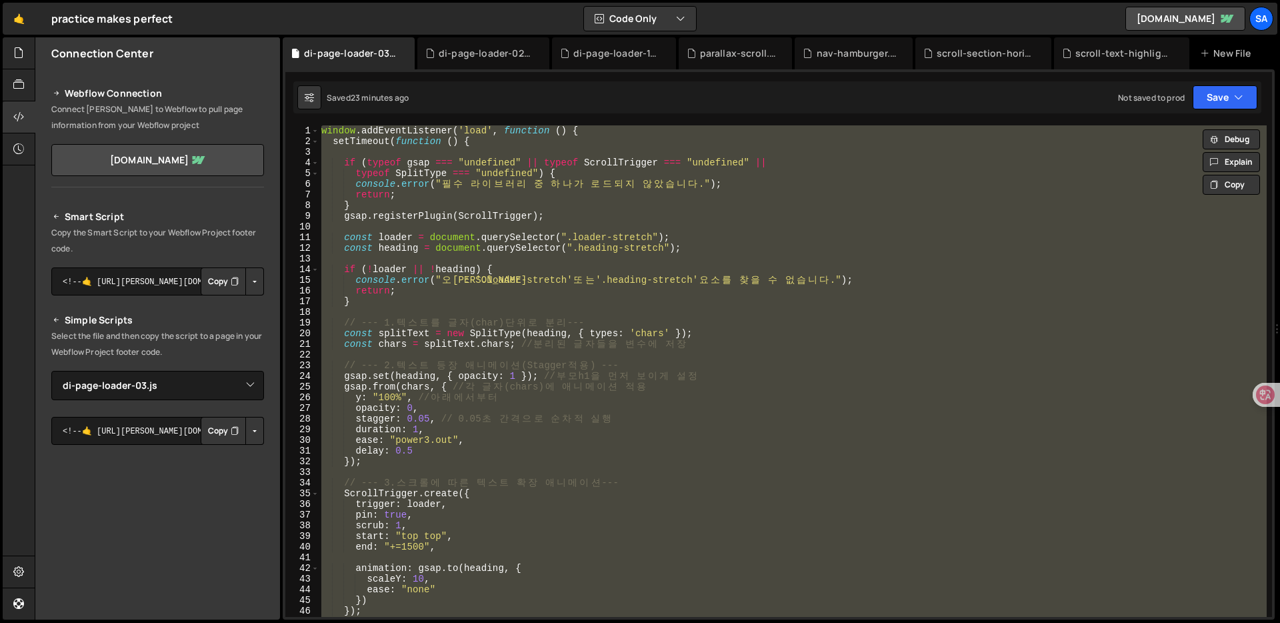
paste textarea
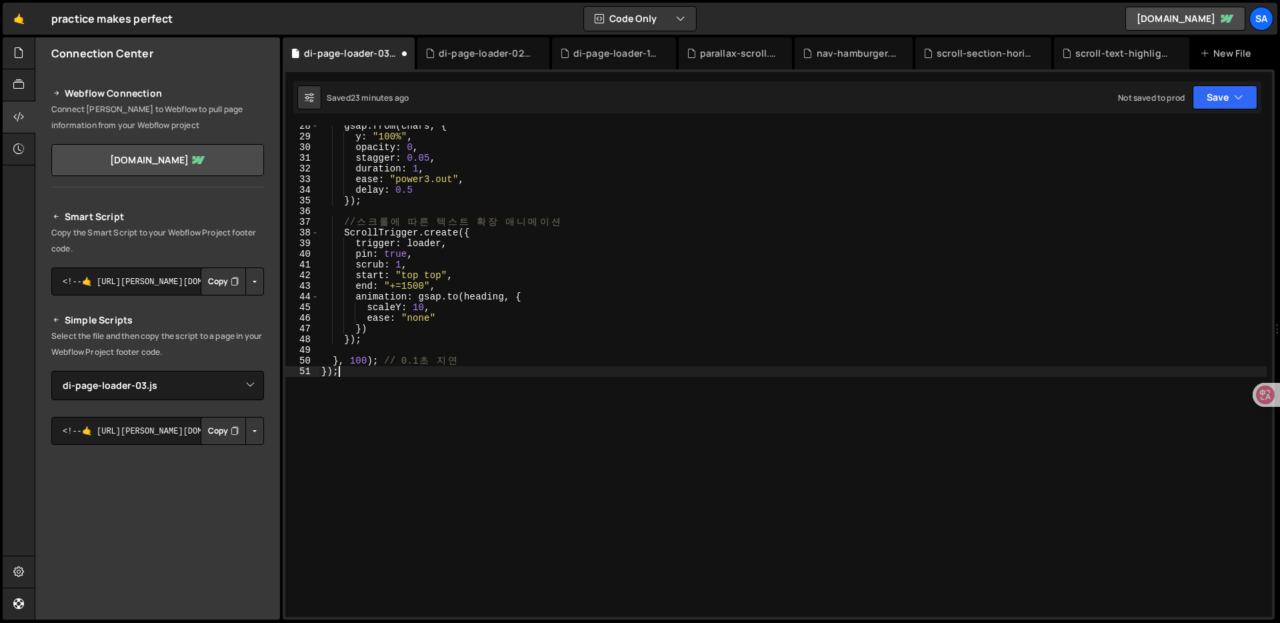
type textarea "});"
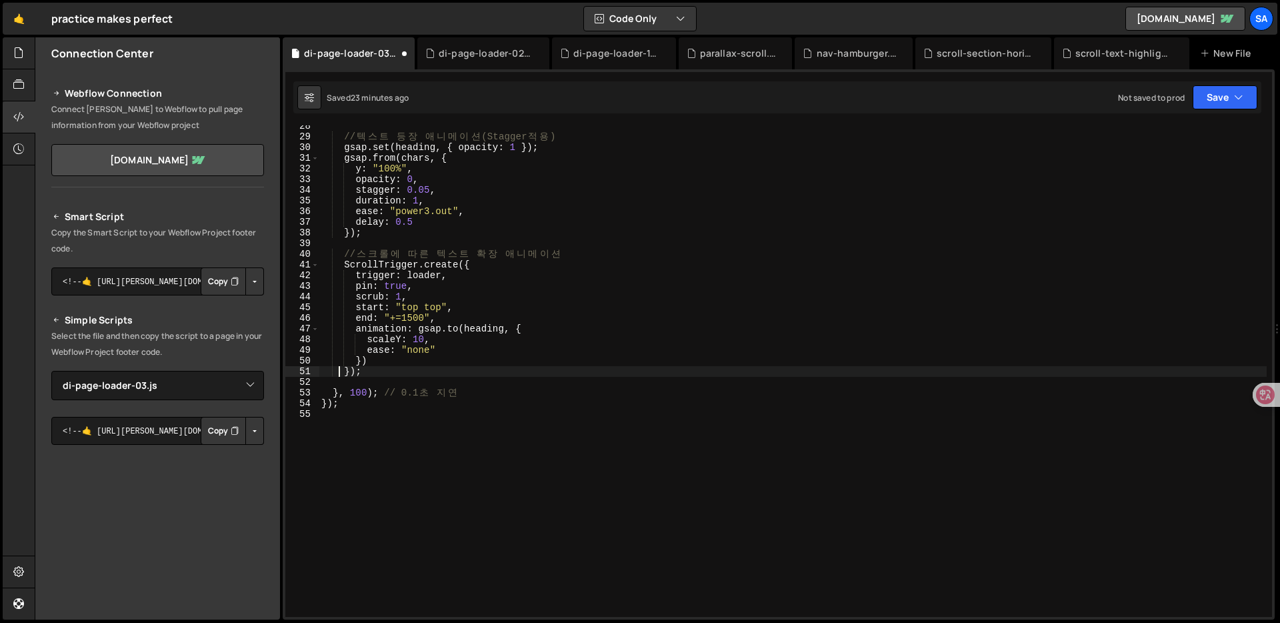
scroll to position [293, 0]
click at [519, 412] on div "// 텍 스 트 등 장 애 니 메 이 션 (Stagger 적 용 ) gsap . set ( heading , { opacity : 1 }) ;…" at bounding box center [793, 377] width 948 height 513
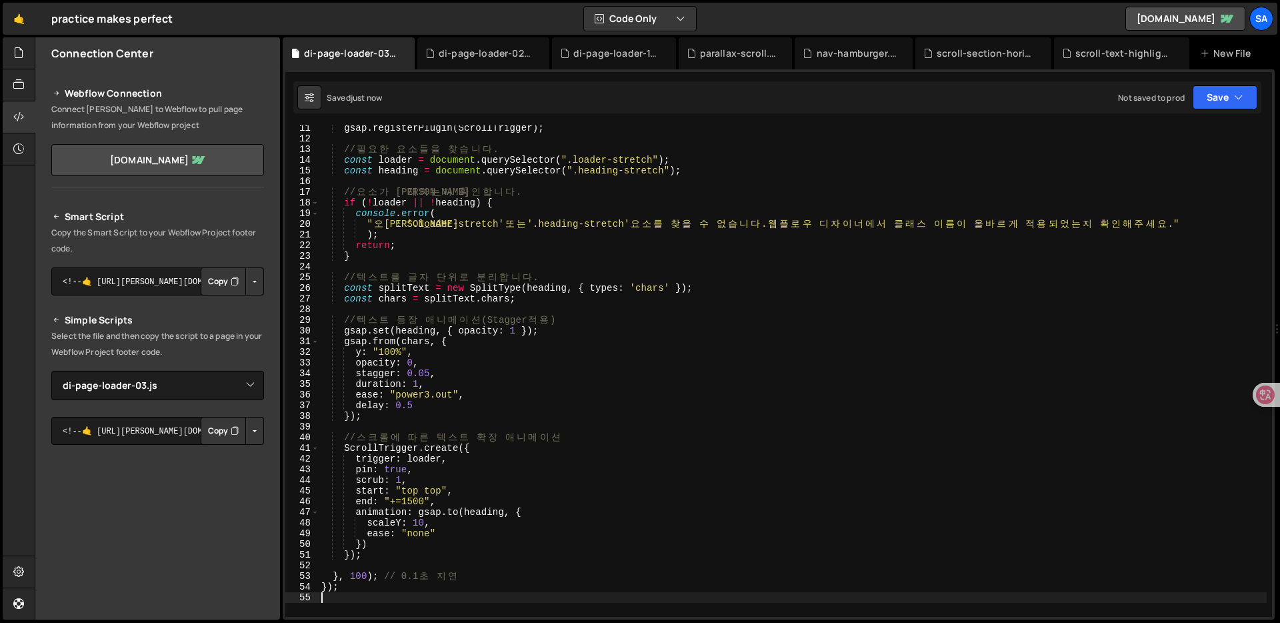
scroll to position [336, 0]
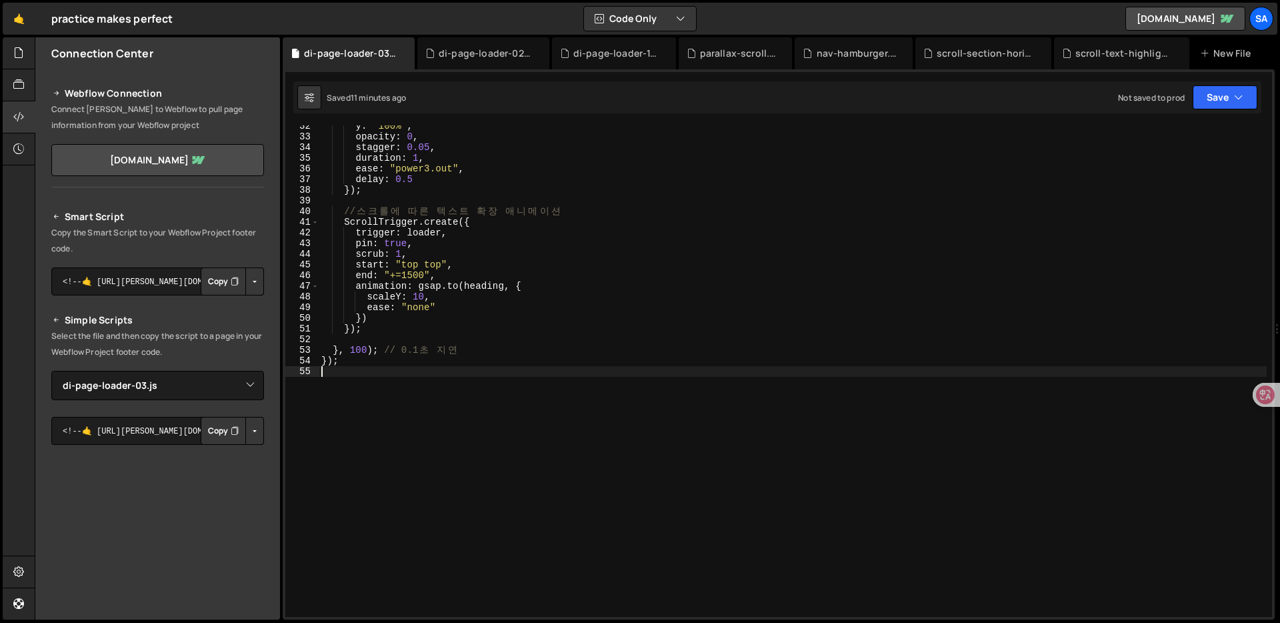
click at [530, 366] on div "y : "100%" , opacity : 0 , stagger : 0.05 , duration : 1 , ease : "power3.out" …" at bounding box center [793, 377] width 948 height 513
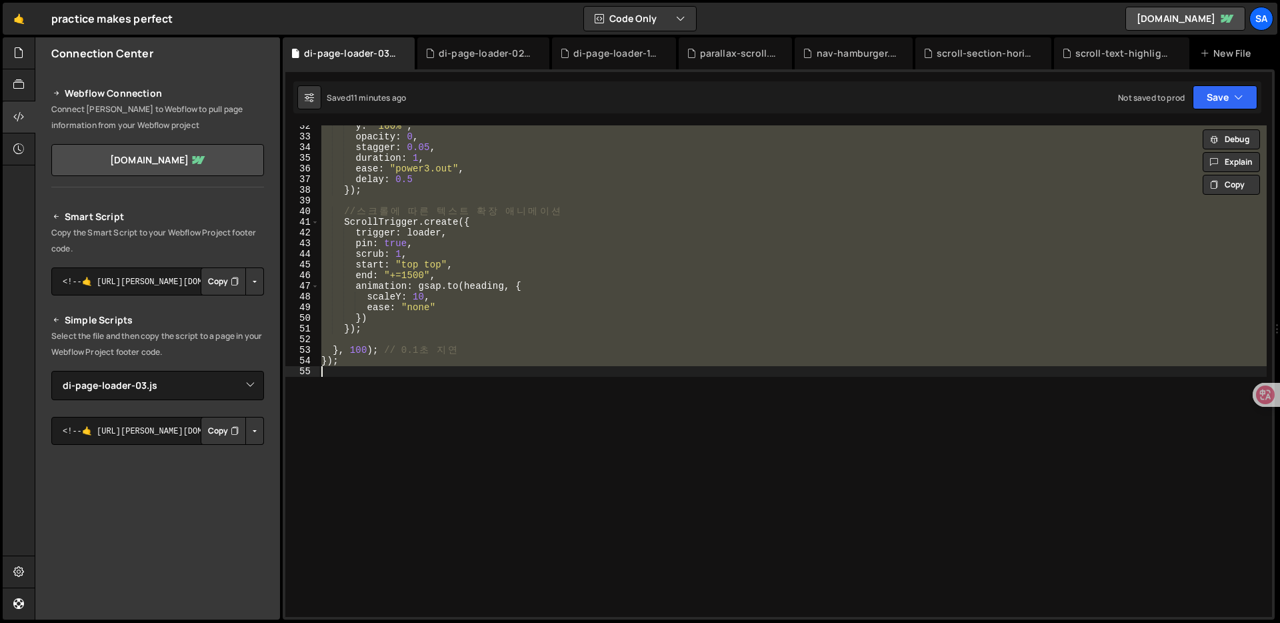
paste textarea "</script>"
type textarea "</script>"
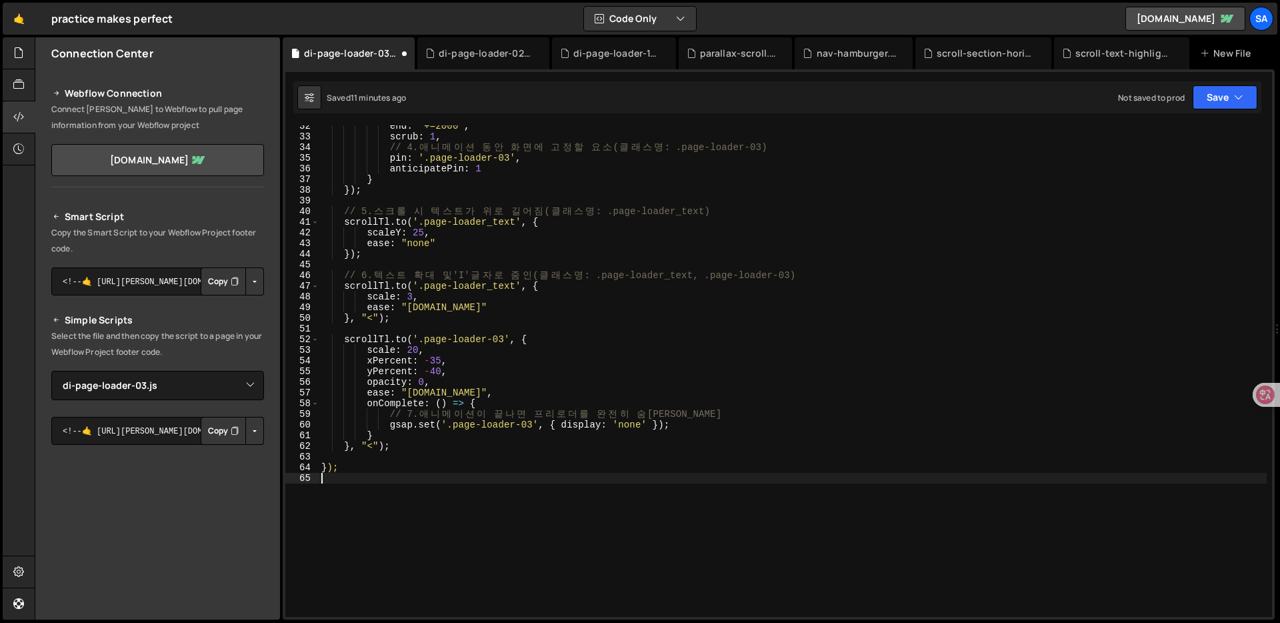
type textarea "<script>"
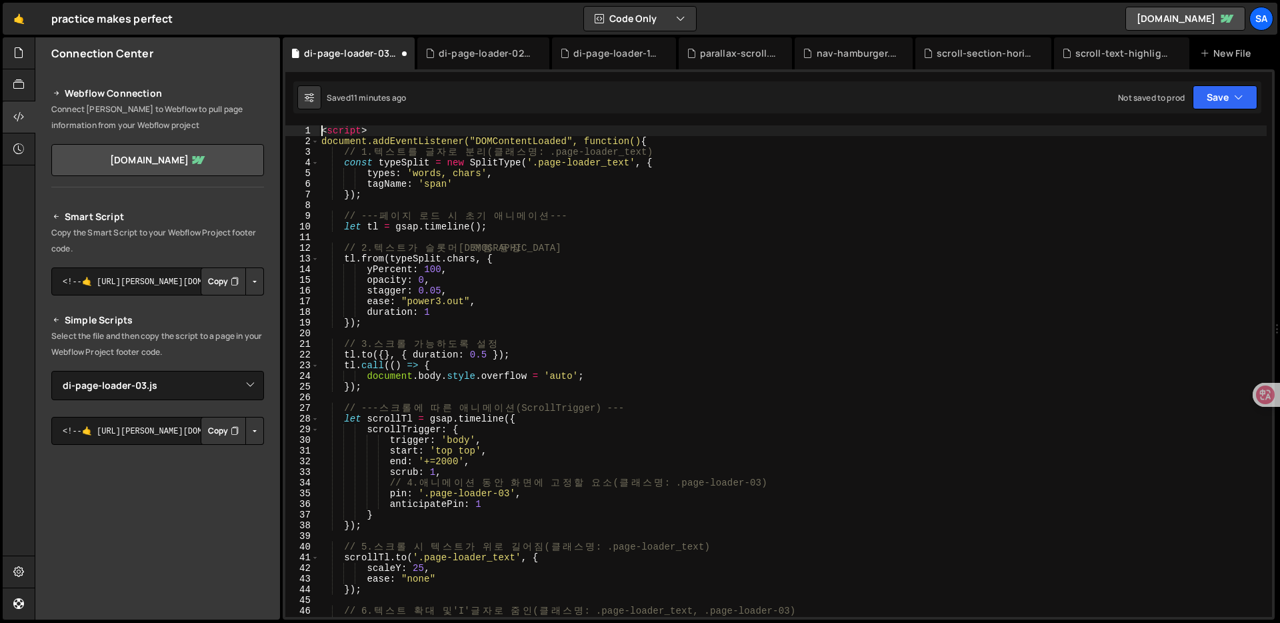
scroll to position [0, 0]
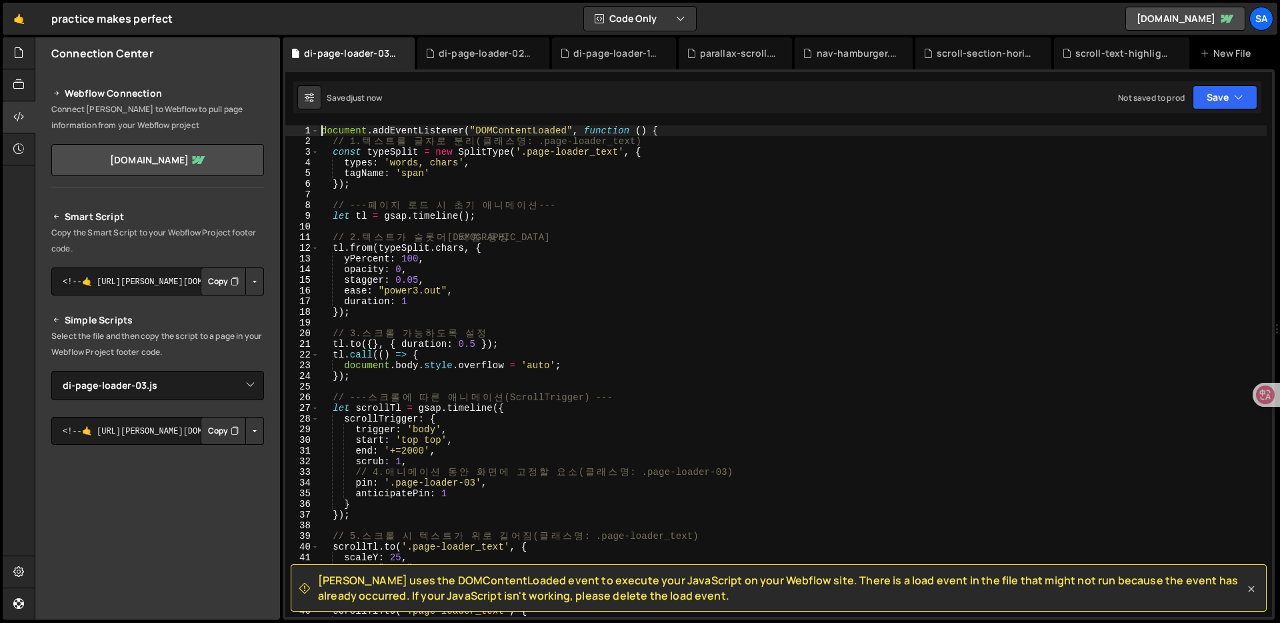
click at [1253, 589] on icon at bounding box center [1250, 588] width 13 height 13
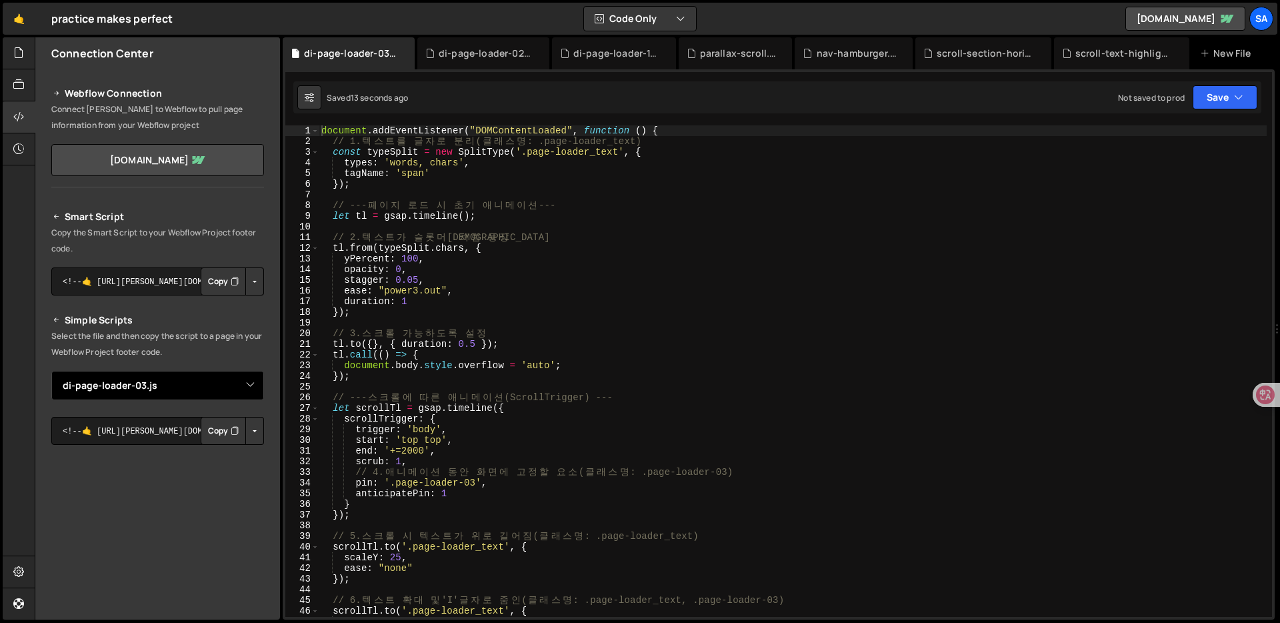
click at [244, 385] on select "Select File di-page-loader-02.js di-page-loader-1.[PERSON_NAME]-text-slot.js na…" at bounding box center [157, 385] width 213 height 29
click at [51, 371] on select "Select File di-page-loader-02.js di-page-loader-1.[PERSON_NAME]-text-slot.js na…" at bounding box center [157, 385] width 213 height 29
click at [250, 429] on button "Button group with nested dropdown" at bounding box center [254, 431] width 19 height 28
click at [243, 453] on link "Copy Staging js" at bounding box center [208, 456] width 111 height 19
click at [653, 302] on div "document . addEventListener ( "DOMContentLoaded" , function ( ) { // 1. 텍 스 트 를…" at bounding box center [793, 381] width 948 height 513
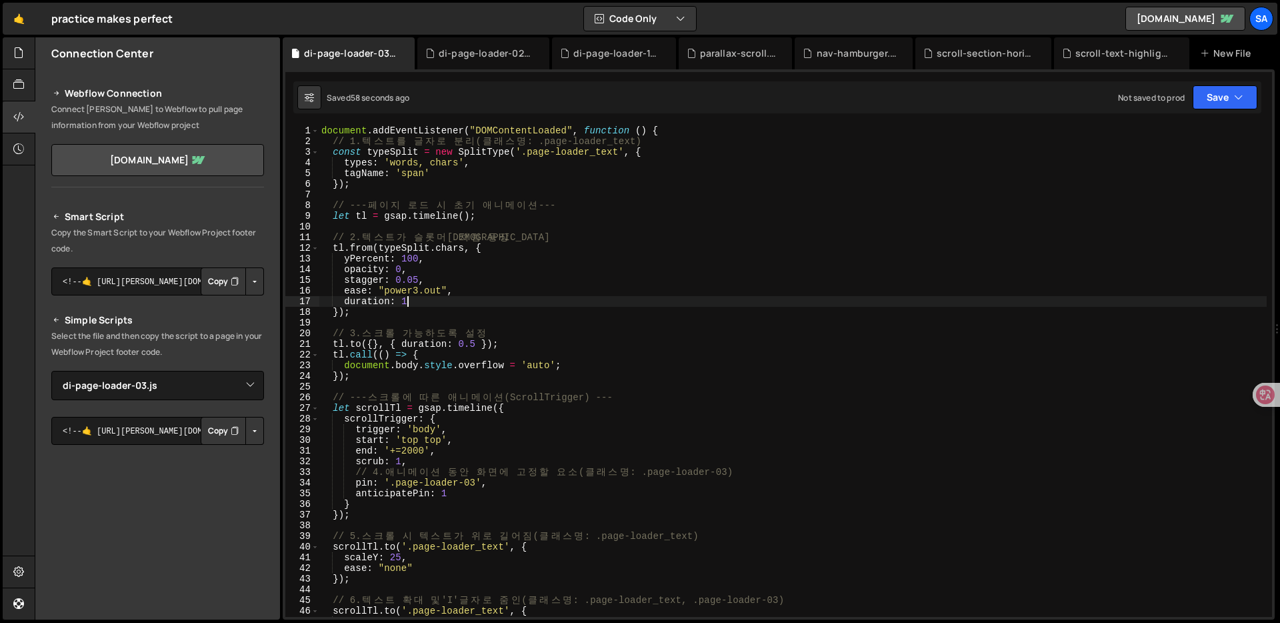
click at [665, 348] on div "document . addEventListener ( "DOMContentLoaded" , function ( ) { // 1. 텍 스 트 를…" at bounding box center [793, 381] width 948 height 513
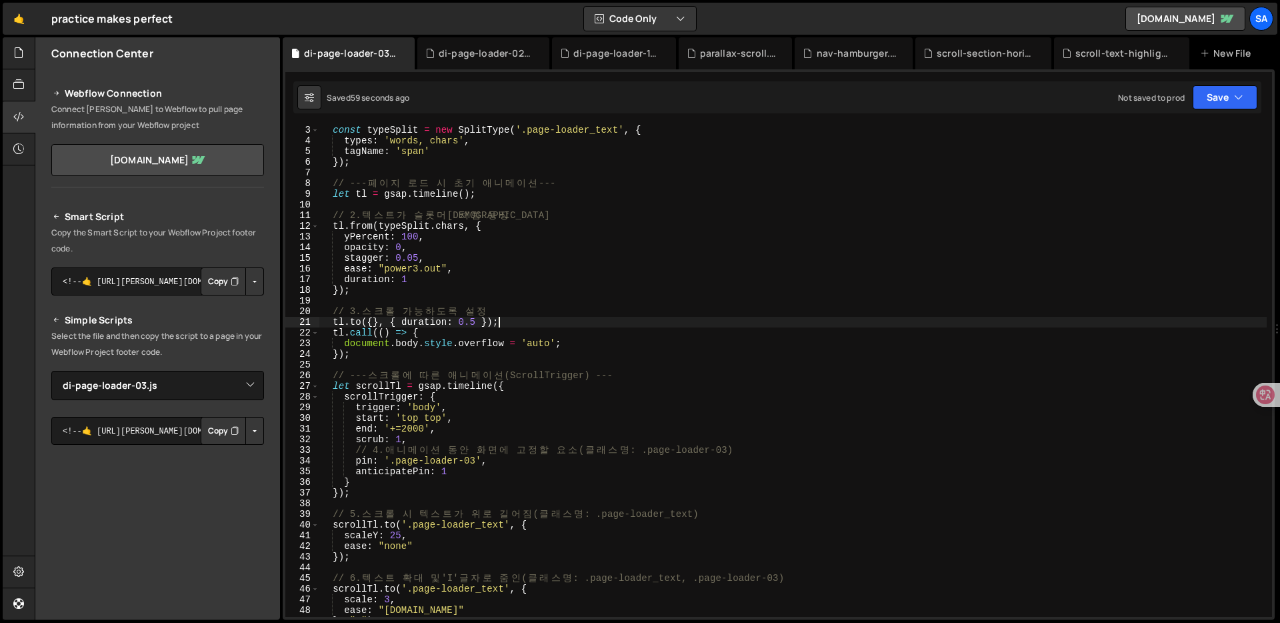
scroll to position [22, 0]
click at [665, 348] on div "const typeSplit = new SplitType ( '.page-loader_text' , { types : 'words, chars…" at bounding box center [793, 381] width 948 height 513
click at [668, 381] on div "const typeSplit = new SplitType ( '.page-loader_text' , { types : 'words, chars…" at bounding box center [793, 381] width 948 height 513
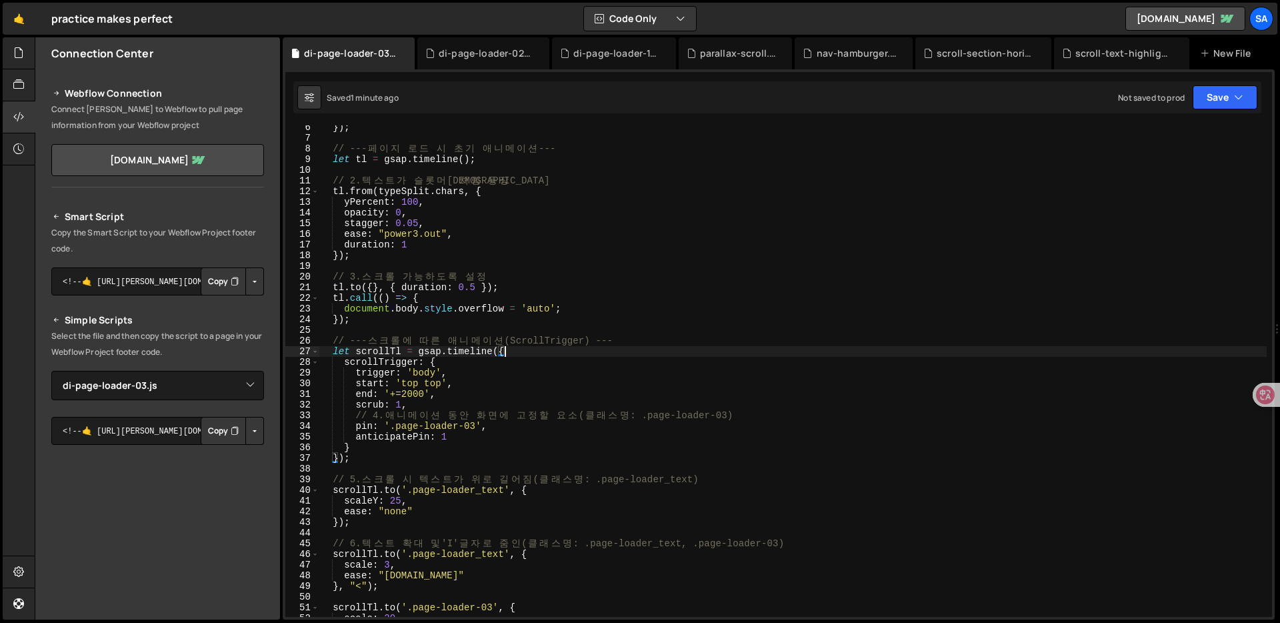
scroll to position [61, 0]
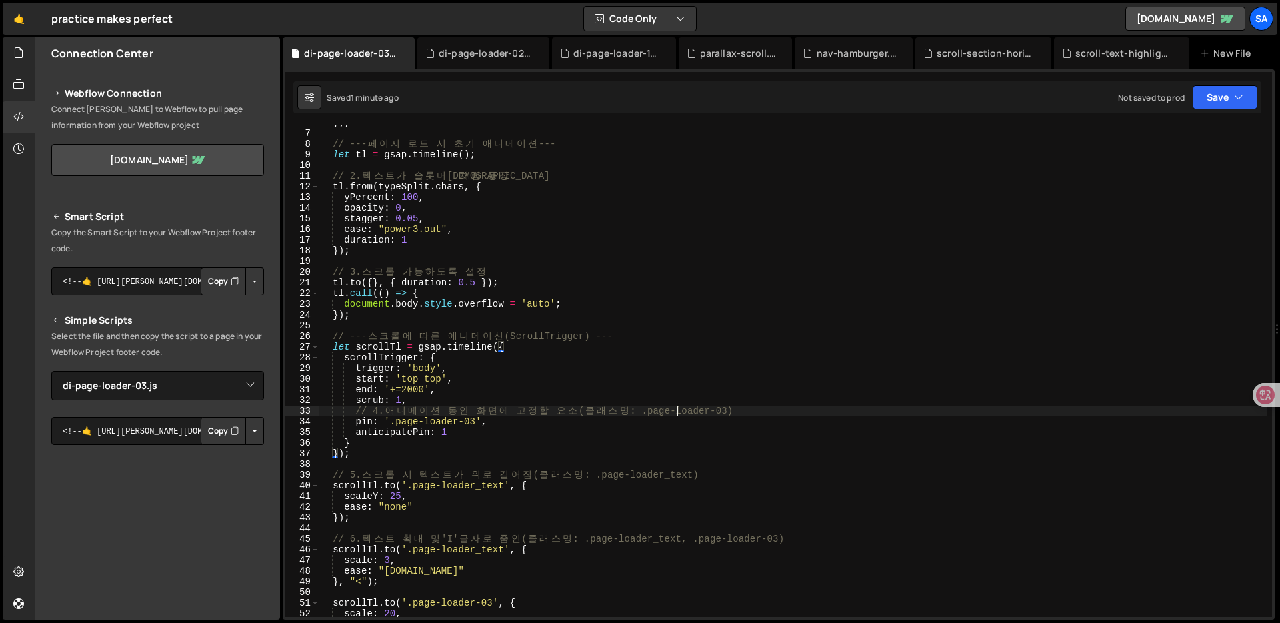
click at [675, 408] on div "}) ; // --- 페 이 지 로 드 시 초 기 애 니 메 이 션 --- let tl = gsap . timeline ( ) ; // 2. …" at bounding box center [793, 373] width 948 height 513
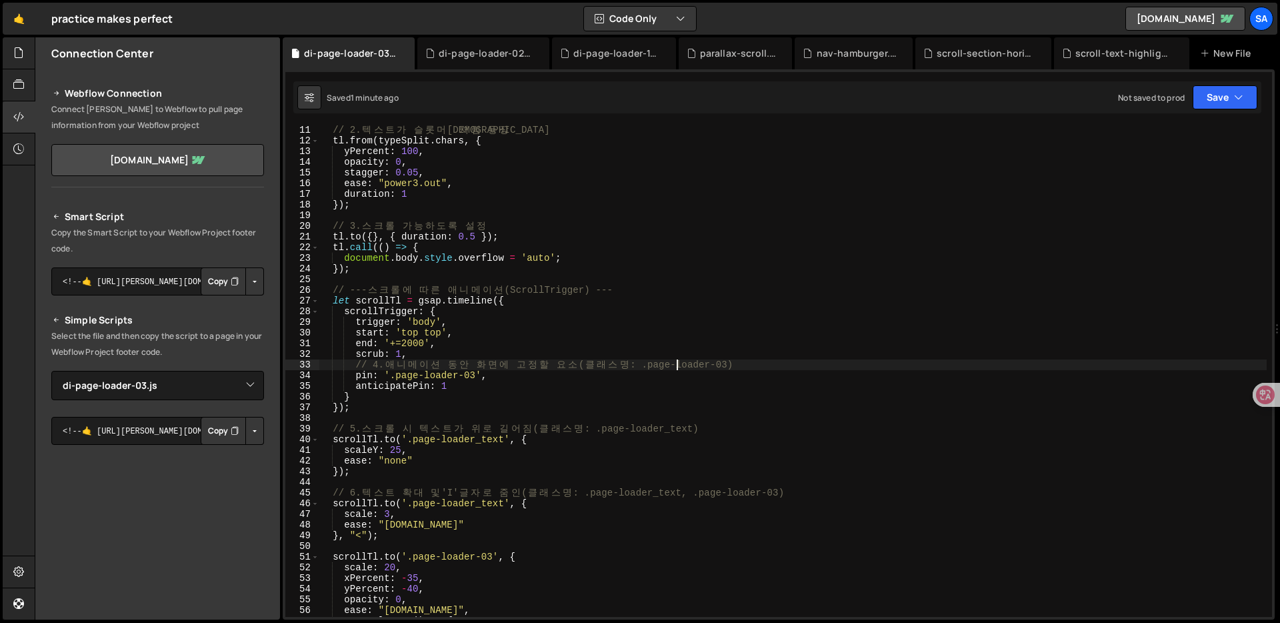
scroll to position [107, 0]
click at [686, 434] on div "// 2. 텍 스 트 가 슬 롯 머 신 처 럼 등 장 tl . from ( typeSplit . chars , { yPercent : 100 …" at bounding box center [793, 381] width 948 height 513
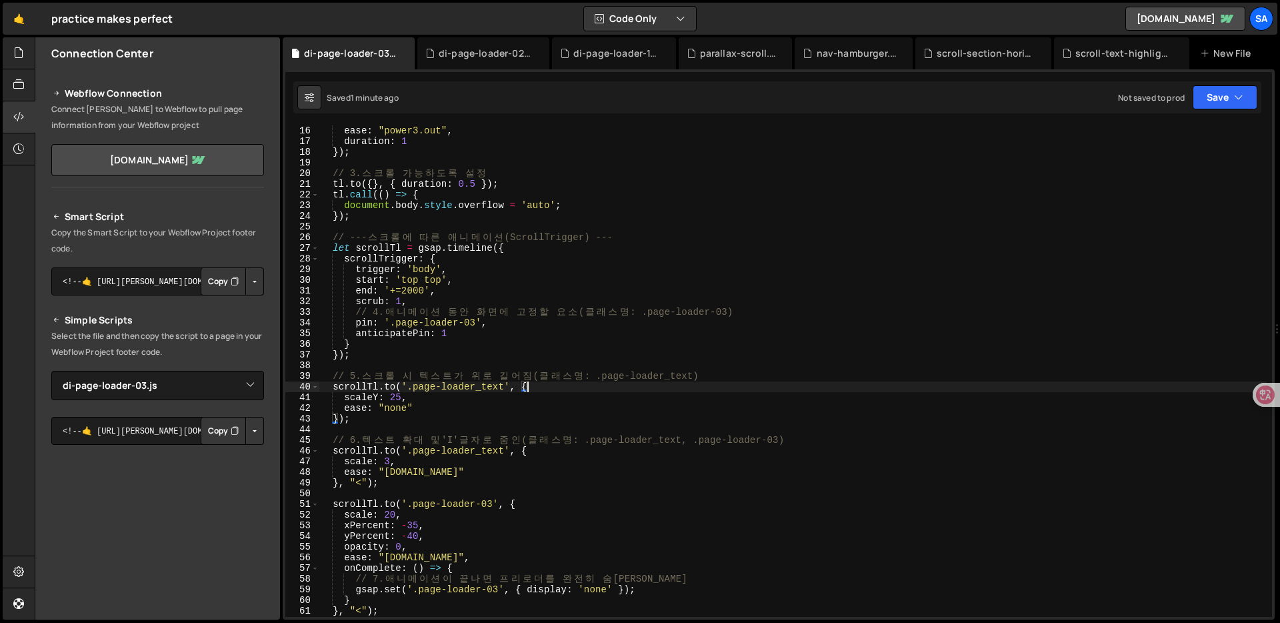
scroll to position [161, 0]
click at [689, 445] on div "ease : "power3.out" , duration : 1 }) ; // 3. 스 크 롤 가 능 하 도 록 설 정 tl . to ({ } …" at bounding box center [793, 381] width 948 height 513
click at [689, 464] on div "ease : "power3.out" , duration : 1 }) ; // 3. 스 크 롤 가 능 하 도 록 설 정 tl . to ({ } …" at bounding box center [793, 381] width 948 height 513
type textarea "scale: 3,"
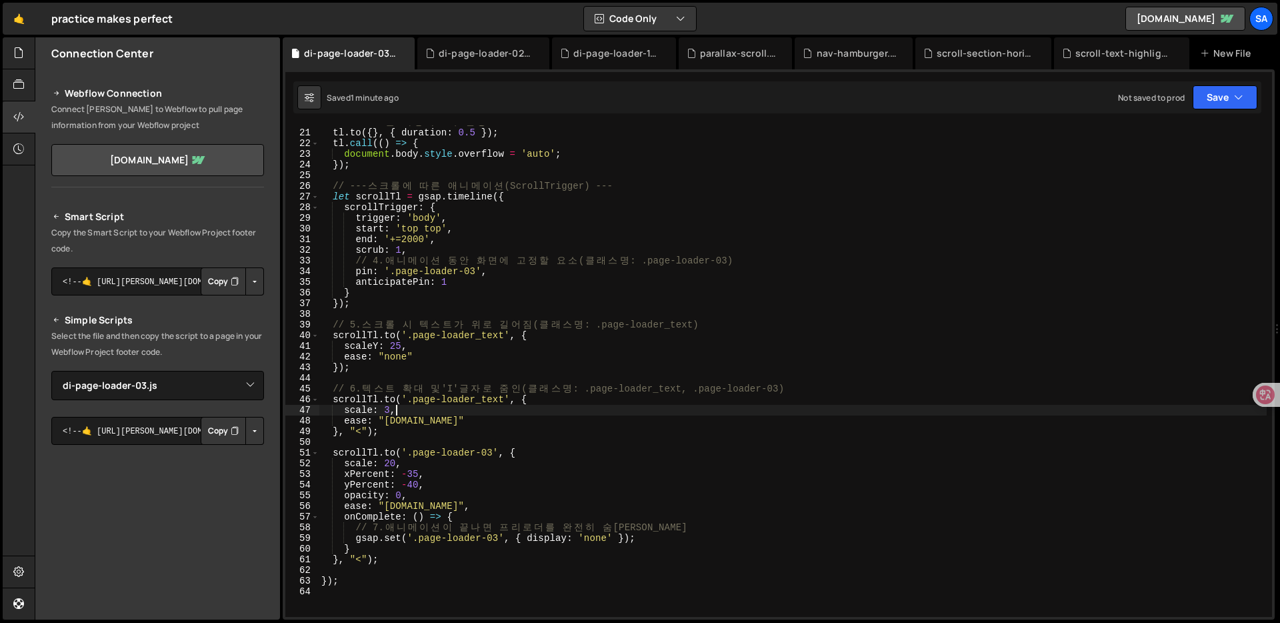
scroll to position [221, 0]
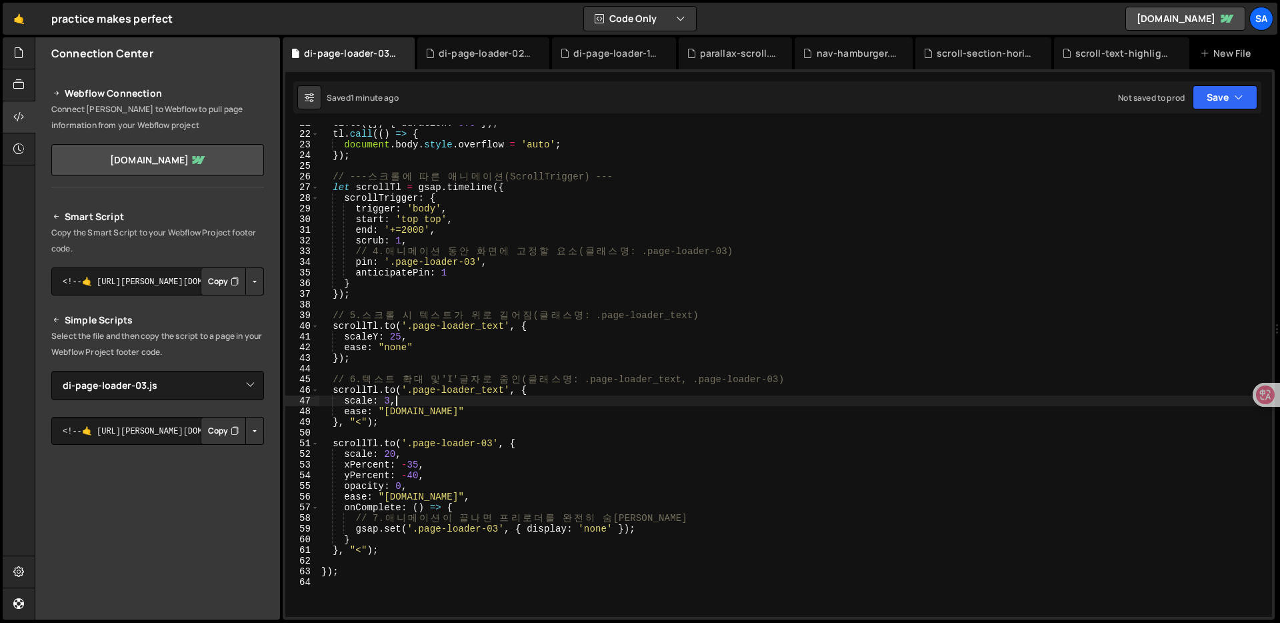
click at [637, 430] on div "tl . to ({ } , { duration : 0.5 }) ; tl . call (( ) => { document . body . styl…" at bounding box center [793, 374] width 948 height 513
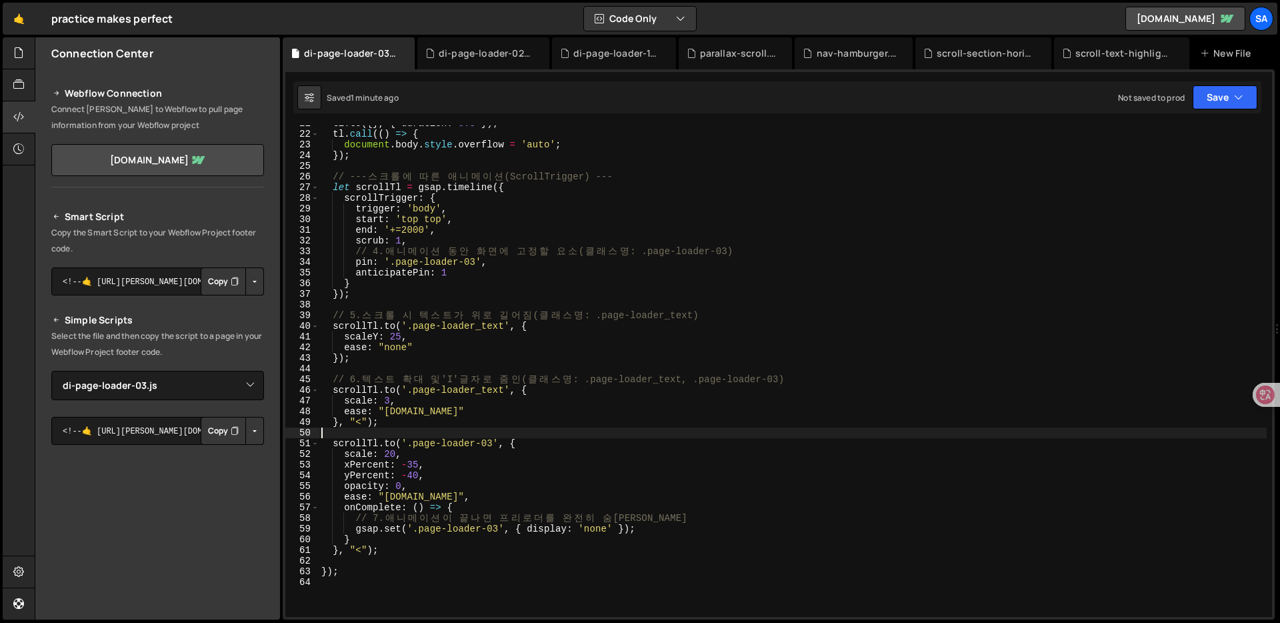
click at [615, 397] on div "tl . to ({ } , { duration : 0.5 }) ; tl . call (( ) => { document . body . styl…" at bounding box center [793, 374] width 948 height 513
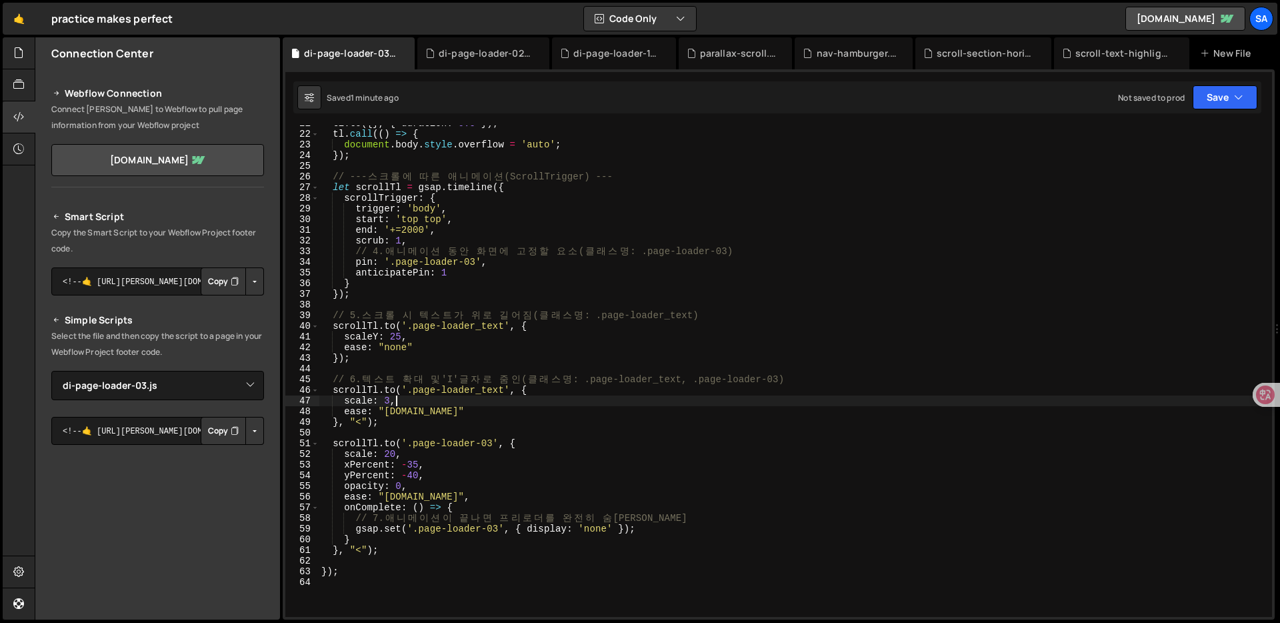
click at [634, 423] on div "tl . to ({ } , { duration : 0.5 }) ; tl . call (( ) => { document . body . styl…" at bounding box center [793, 374] width 948 height 513
click at [529, 576] on div "tl . to ({ } , { duration : 0.5 }) ; tl . call (( ) => { document . body . styl…" at bounding box center [793, 374] width 948 height 513
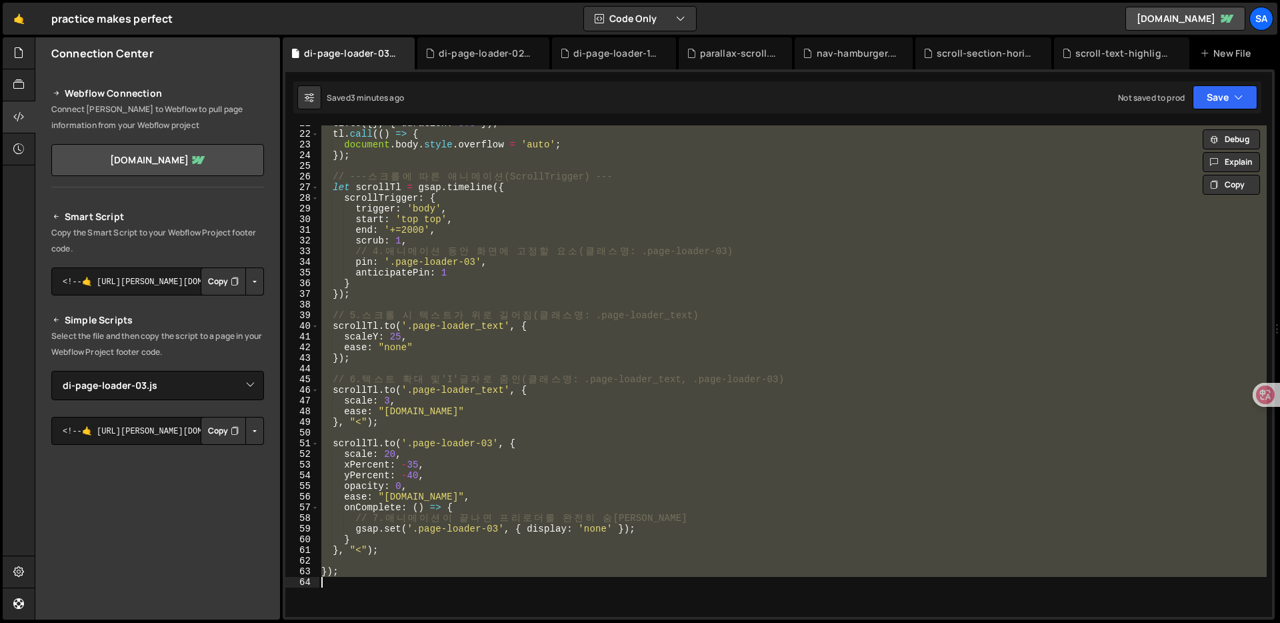
paste textarea "</script>"
type textarea "</script>"
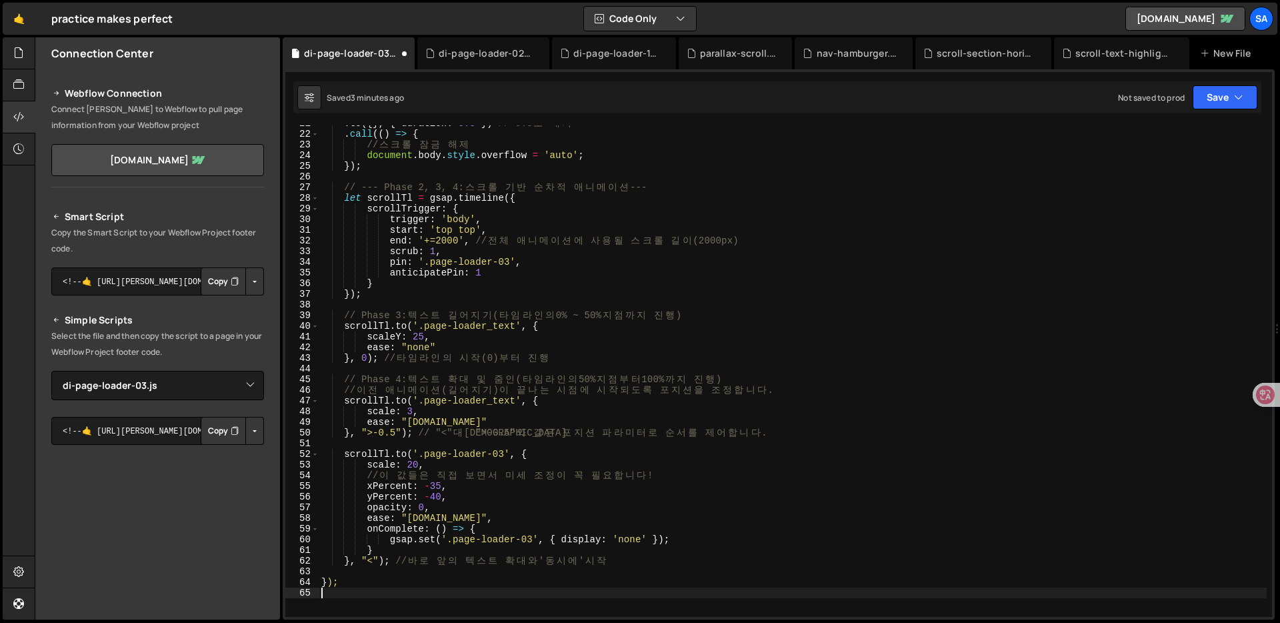
type textarea "<script>"
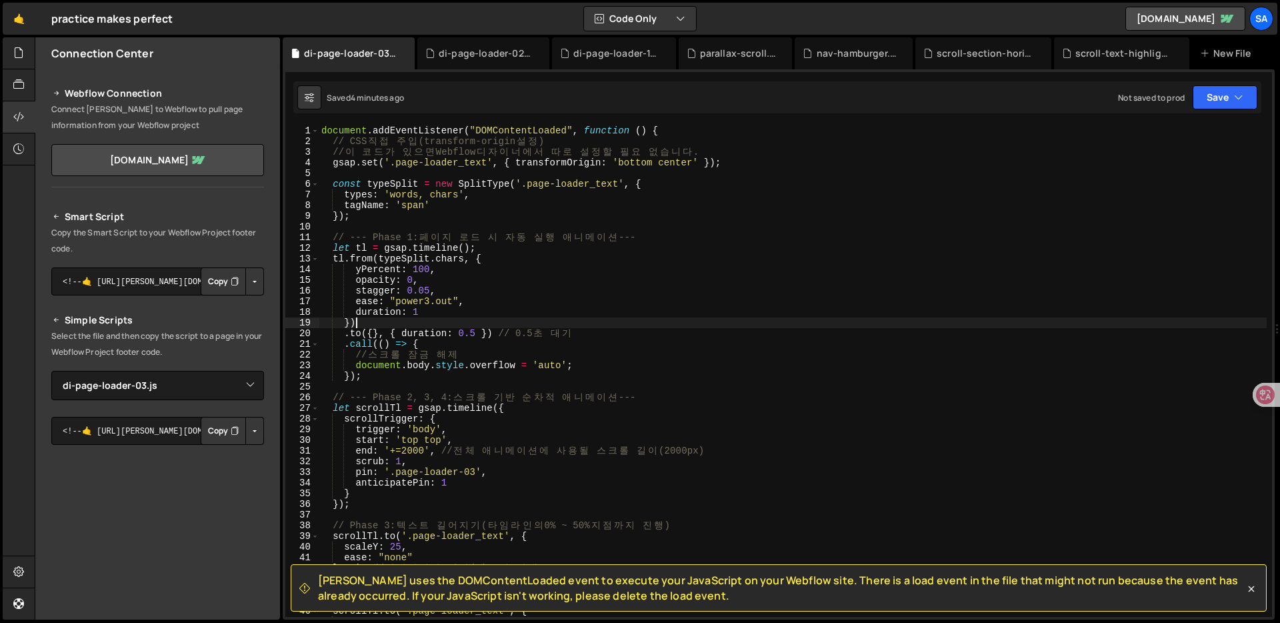
click at [543, 319] on div "document . addEventListener ( "DOMContentLoaded" , function ( ) { // CSS 직 접 주 …" at bounding box center [793, 381] width 948 height 513
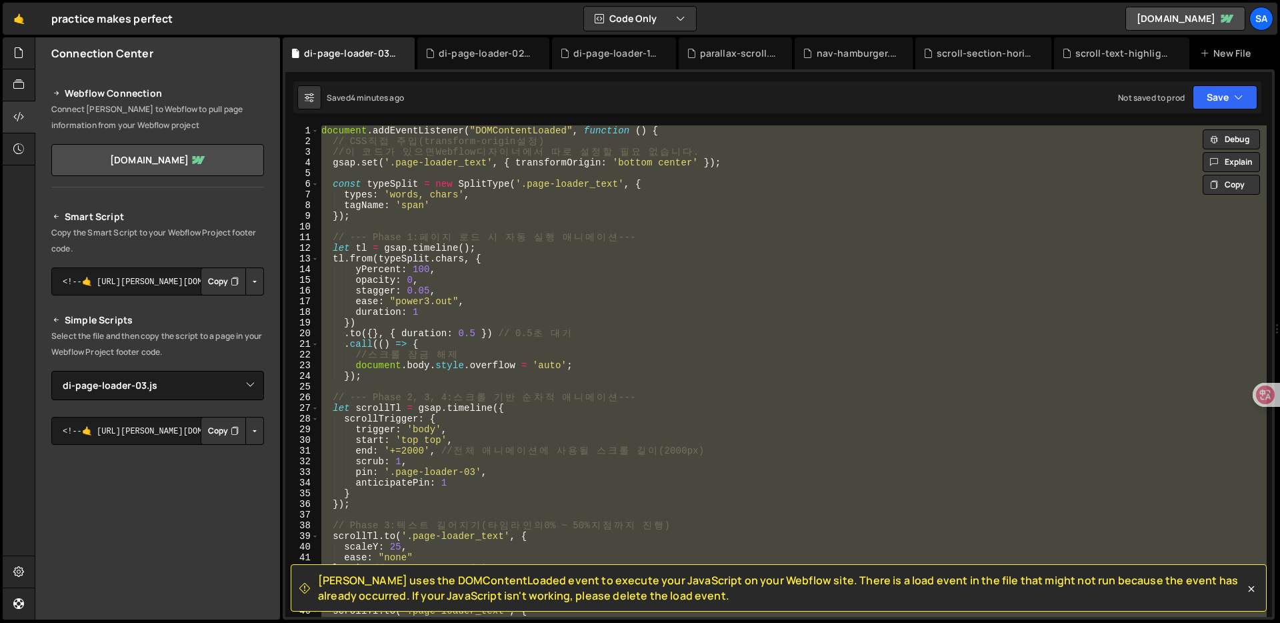
paste textarea "</script>"
type textarea "</script>"
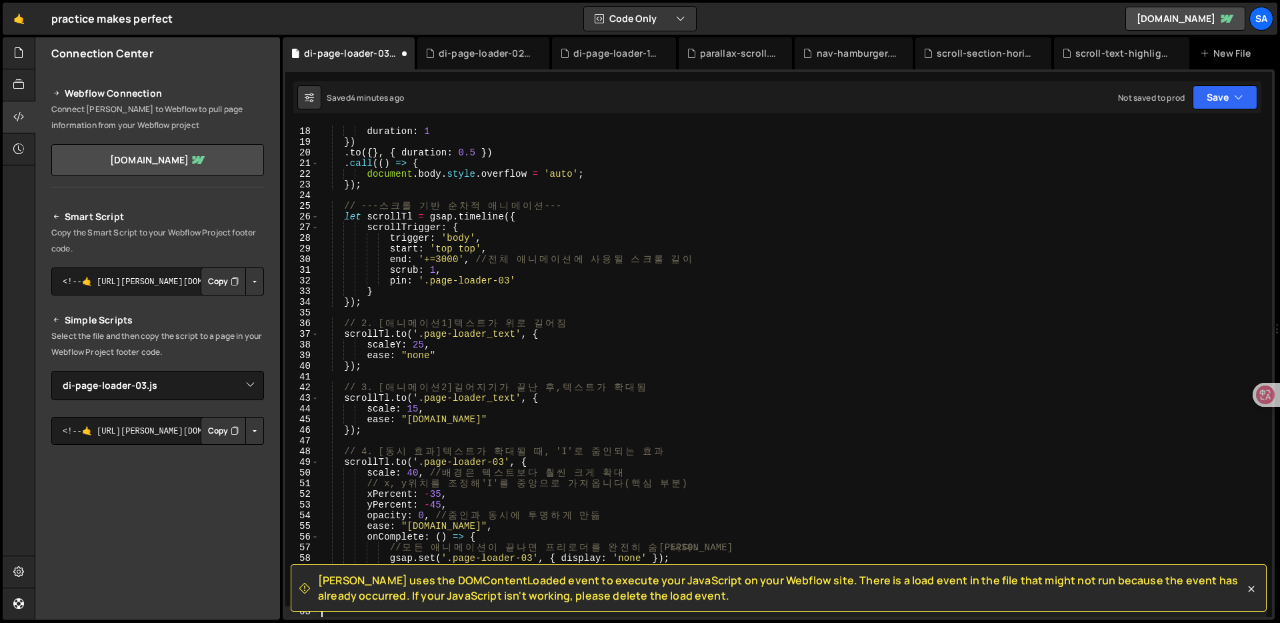
type textarea "<script>"
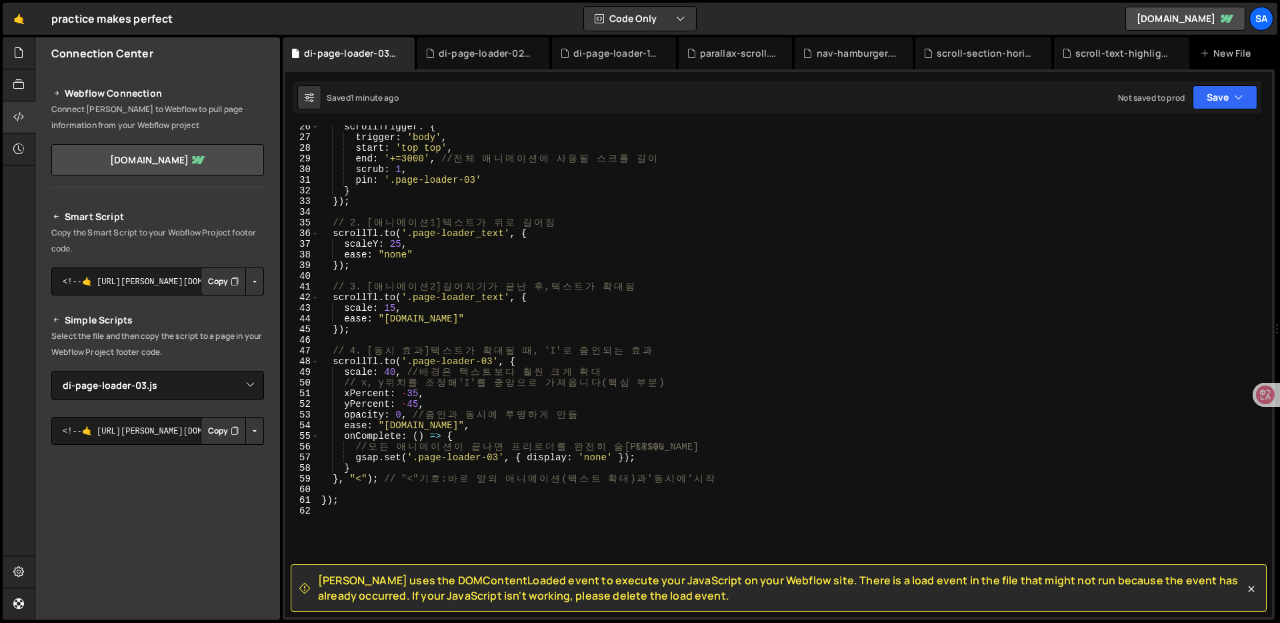
scroll to position [271, 0]
click at [592, 364] on div "scrollTrigger : { trigger : 'body' , start : 'top top' , end : '+=3000' , // 전 …" at bounding box center [793, 377] width 948 height 513
type textarea "[DOMAIN_NAME]('.page-loader-03', {"
click at [515, 485] on div "scrollTrigger : { trigger : 'body' , start : 'top top' , end : '+=3000' , // 전 …" at bounding box center [793, 377] width 948 height 513
type textarea "});"
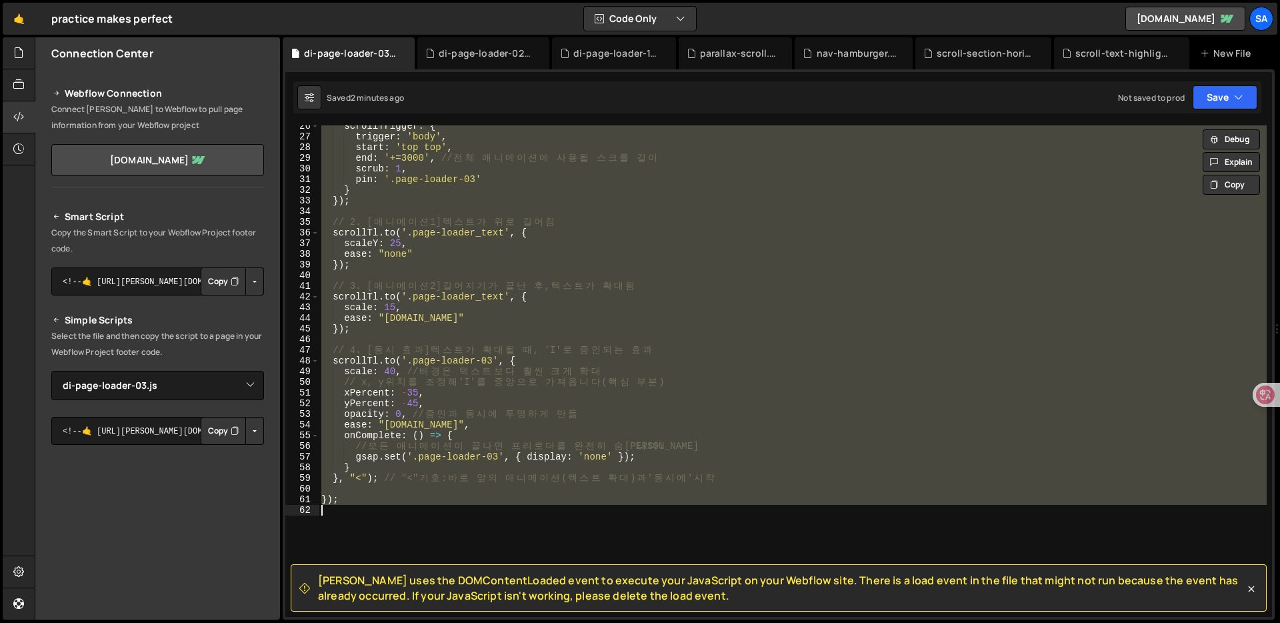
click at [575, 493] on div "scrollTrigger : { trigger : 'body' , start : 'top top' , end : '+=3000' , // 전 …" at bounding box center [793, 377] width 948 height 513
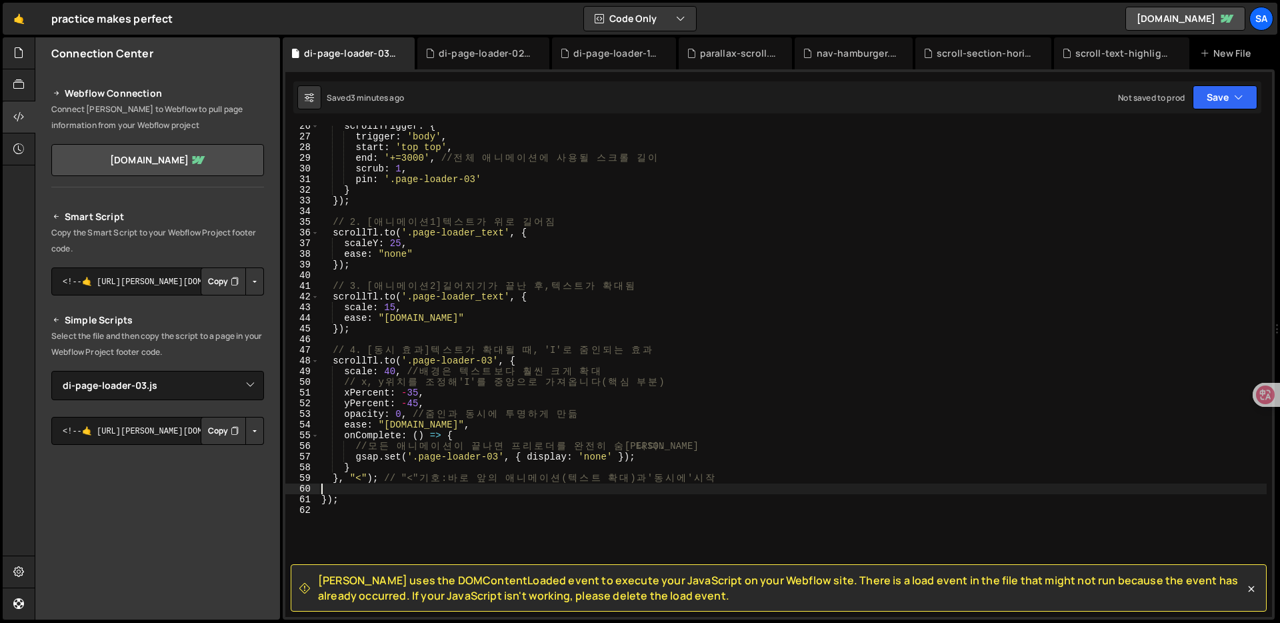
click at [591, 209] on div "scrollTrigger : { trigger : 'body' , start : 'top top' , end : '+=3000' , // 전 …" at bounding box center [793, 377] width 948 height 513
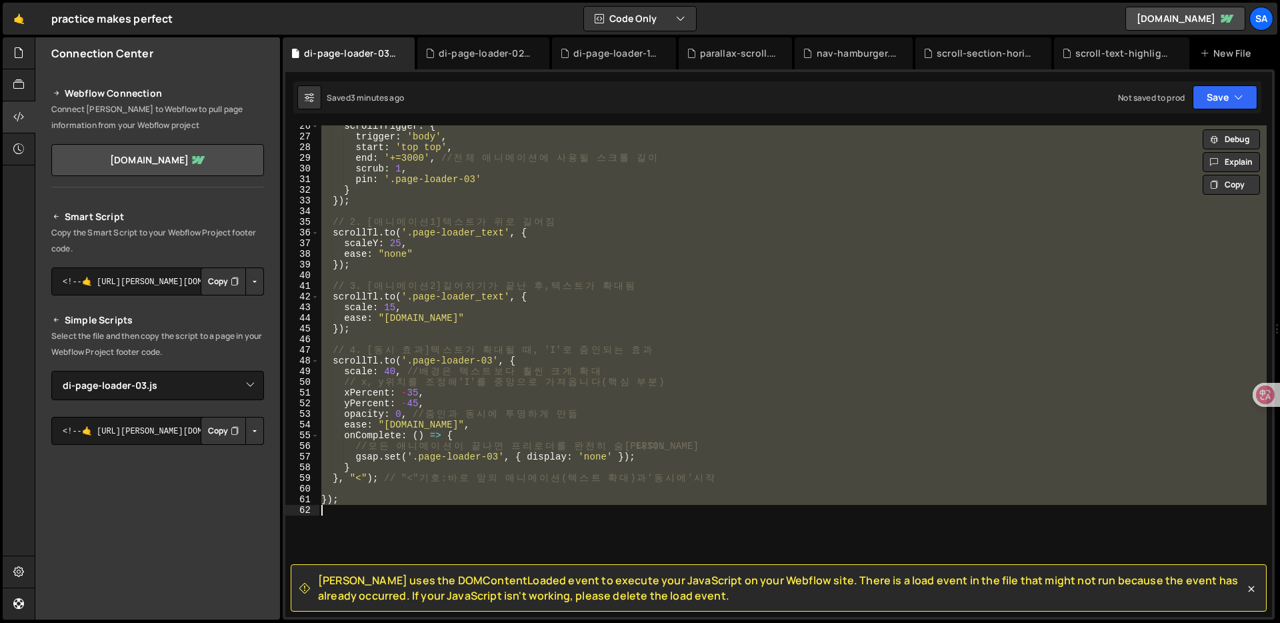
paste textarea
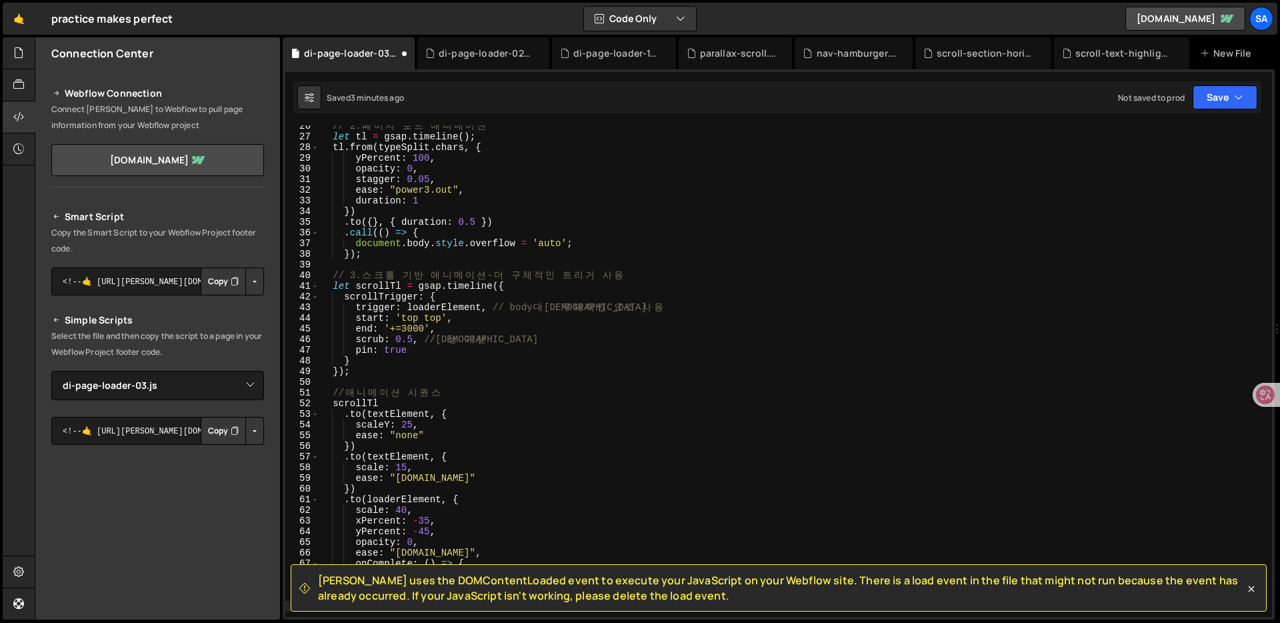
click at [665, 341] on div "// 2. 페 이 지 로 드 애 니 메 이 션 let tl = gsap . timeline ( ) ; tl . from ( typeSplit …" at bounding box center [793, 377] width 948 height 513
type textarea "scrub: 0.5, // 성능 개선"
click at [663, 379] on div "// 2. 페 이 지 로 드 애 니 메 이 션 let tl = gsap . timeline ( ) ; tl . from ( typeSplit …" at bounding box center [793, 377] width 948 height 513
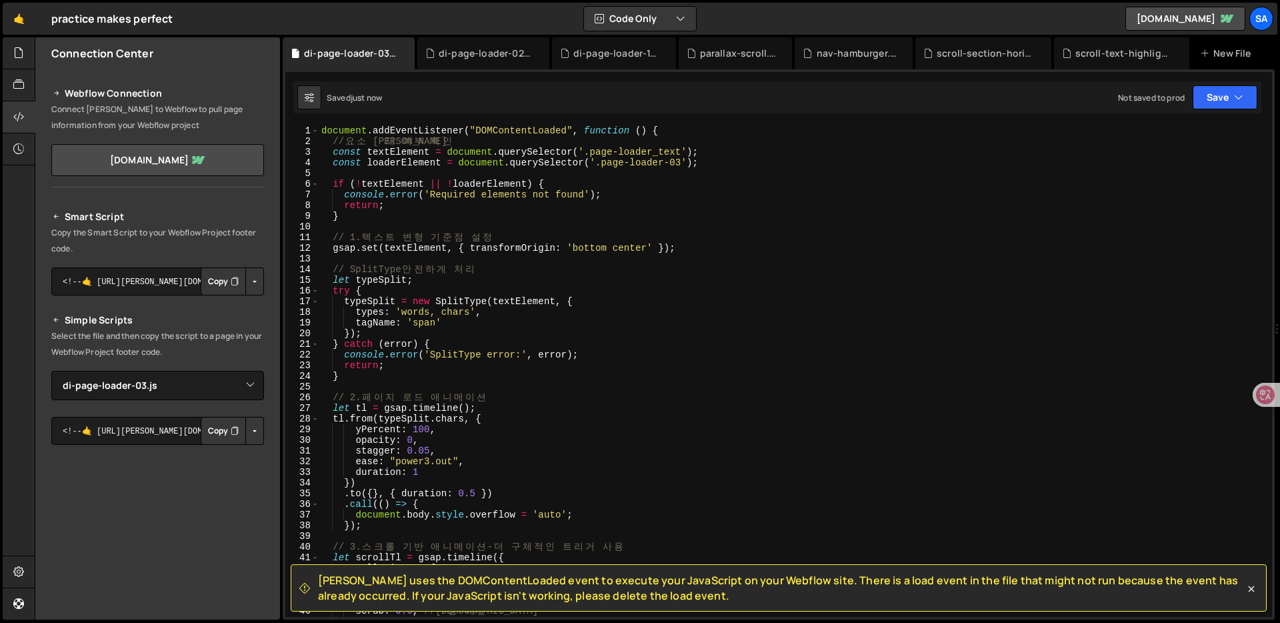
scroll to position [277, 0]
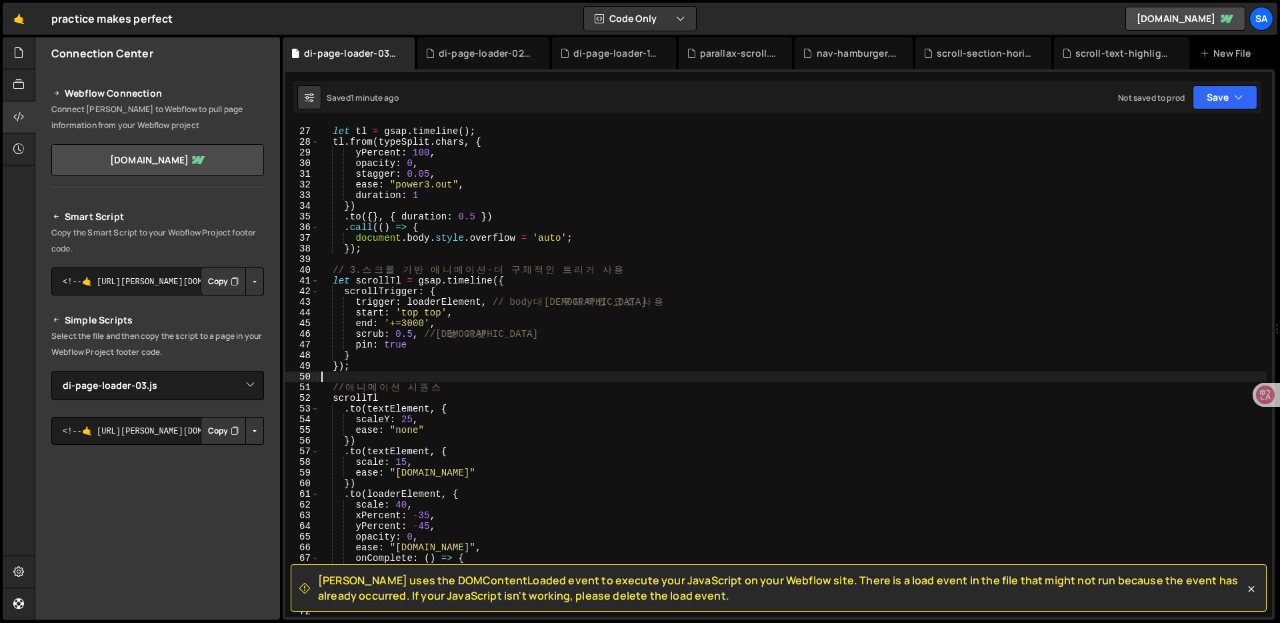
click at [597, 323] on div "// 2. 페 이 지 로 드 애 니 메 이 션 let tl = gsap . timeline ( ) ; tl . from ( typeSplit …" at bounding box center [793, 371] width 948 height 513
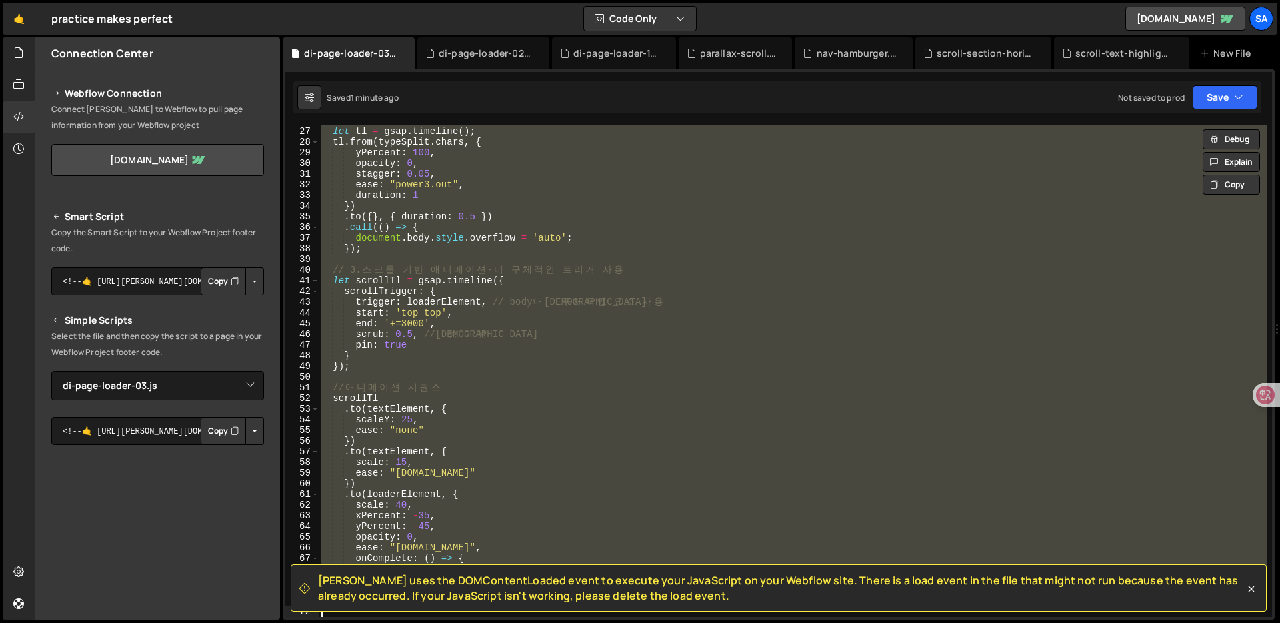
paste textarea
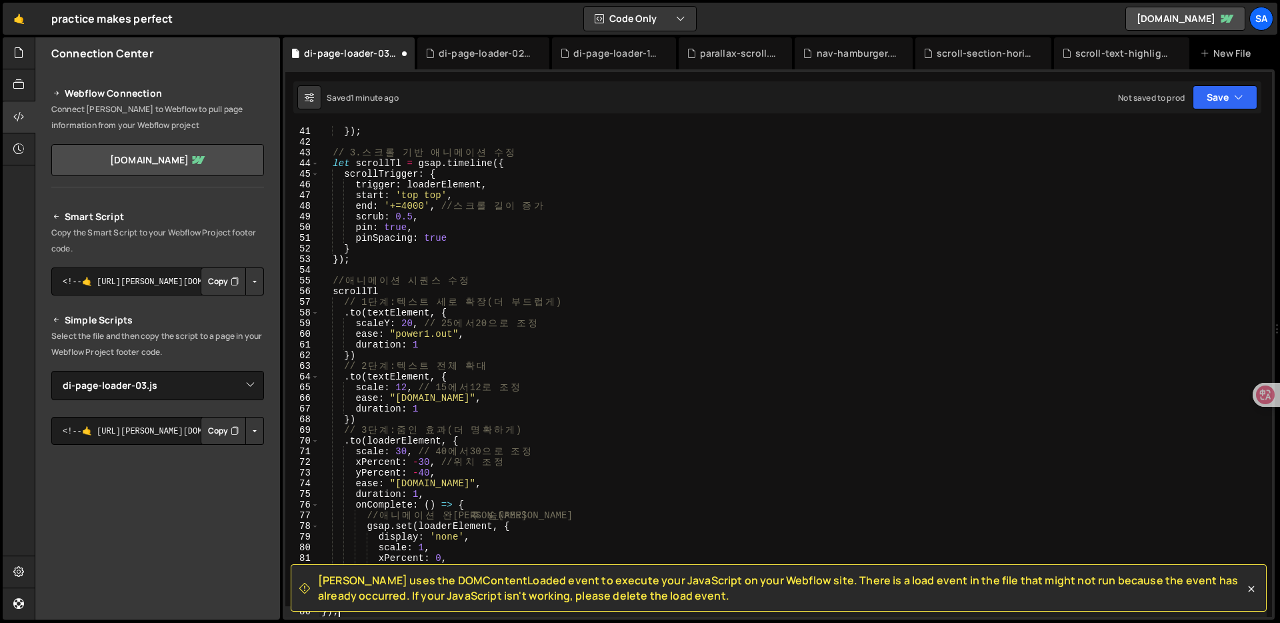
click at [870, 292] on div "document . body . style . overflow = 'auto' ; }) ; // 3. 스 크 롤 기 반 애 니 메 이 션 수 …" at bounding box center [793, 371] width 948 height 513
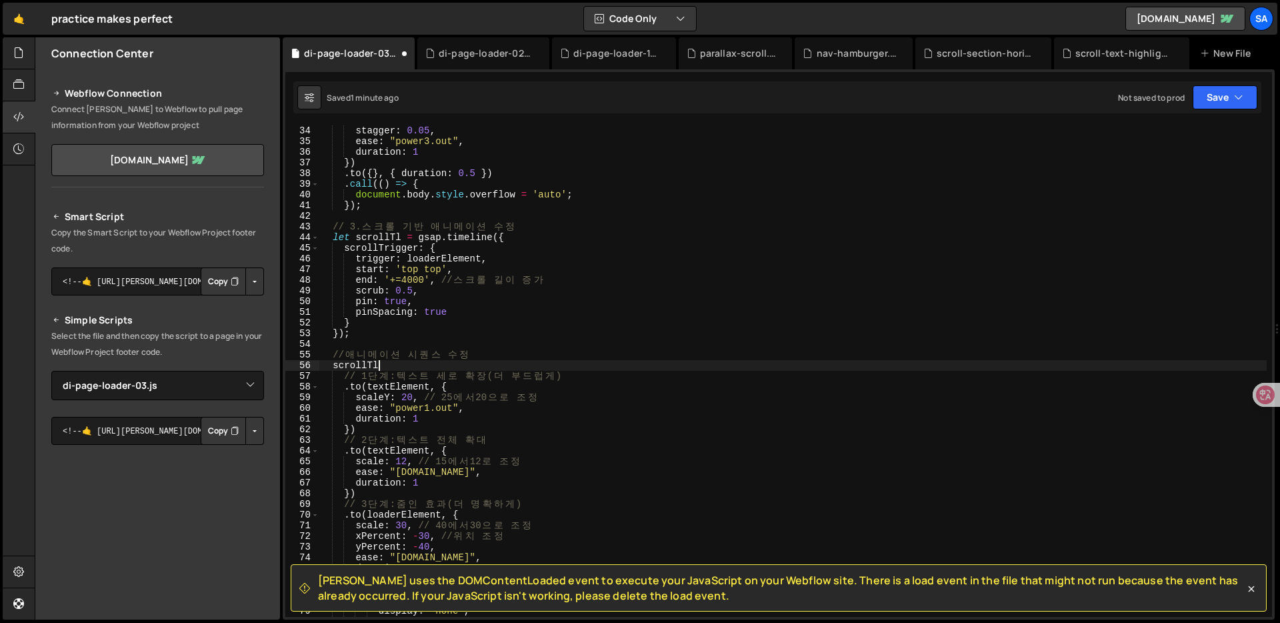
scroll to position [353, 0]
click at [516, 377] on div "stagger : 0.05 , ease : "power3.out" , duration : 1 }) . to ({ } , { duration :…" at bounding box center [793, 380] width 948 height 513
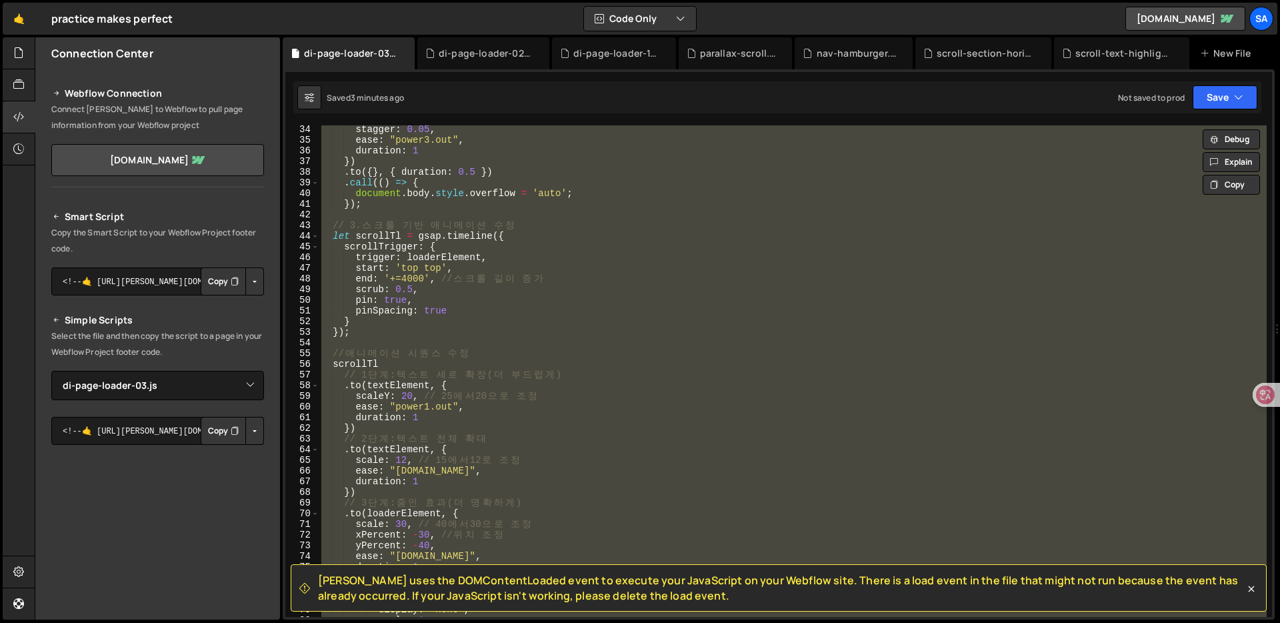
paste textarea
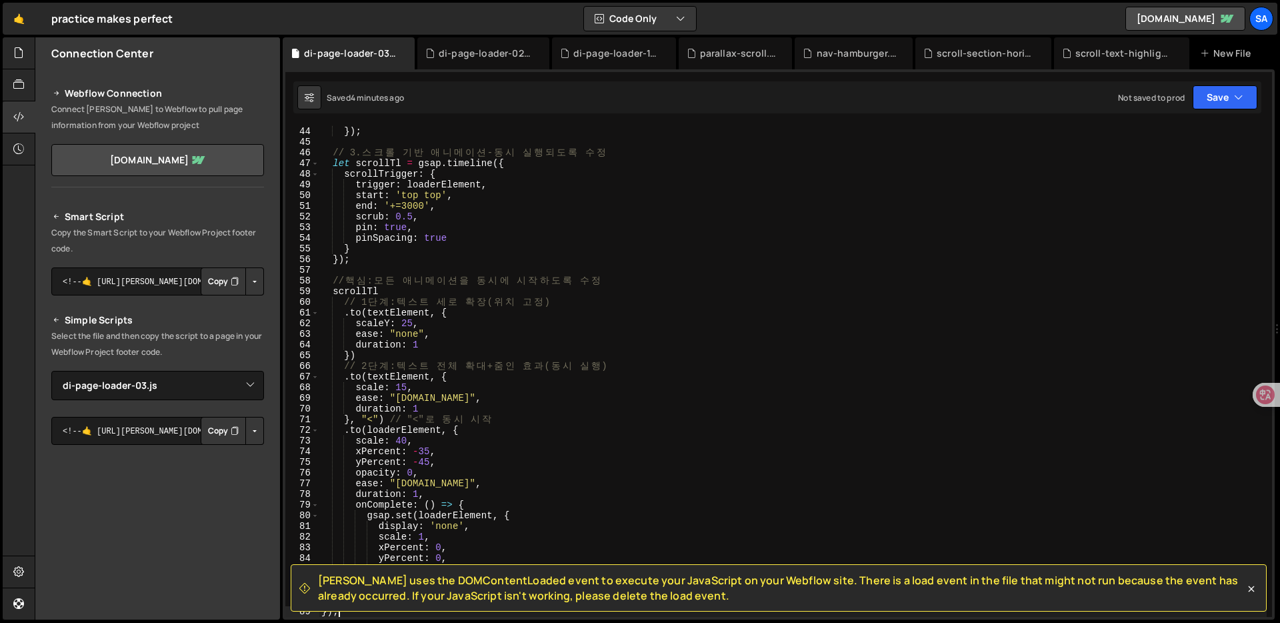
click at [712, 299] on div "document . body . style . overflow = 'auto' ; }) ; // 3. 스 크 롤 기 반 애 니 메 이 션 - …" at bounding box center [793, 371] width 948 height 513
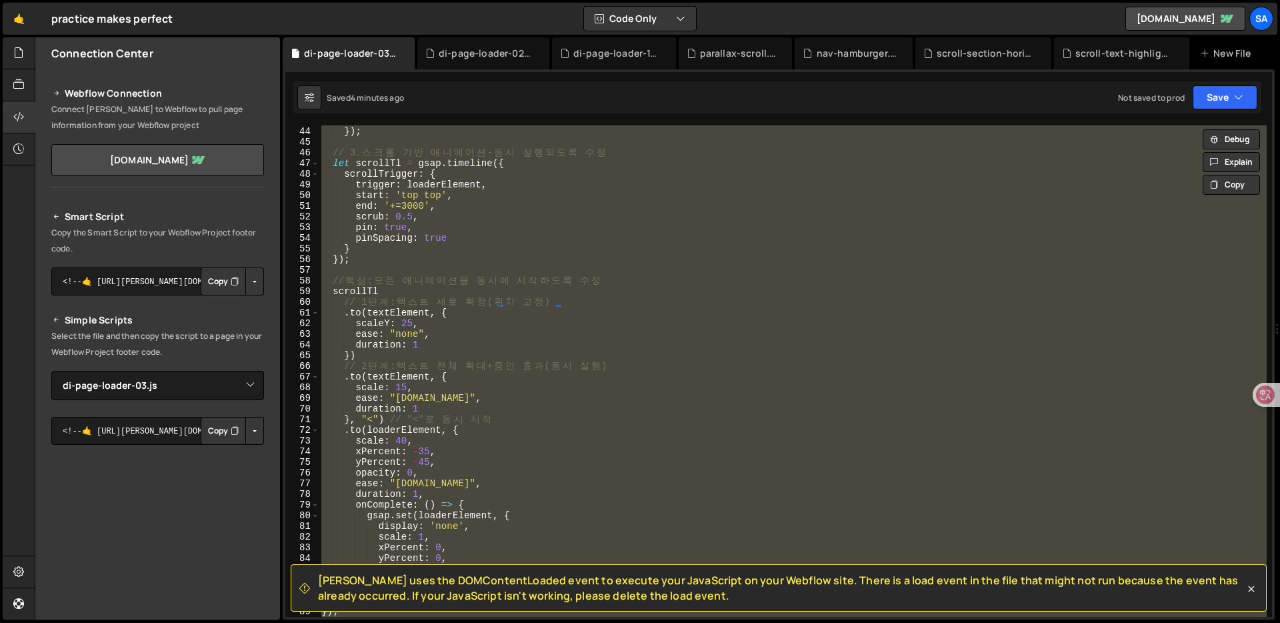
paste textarea
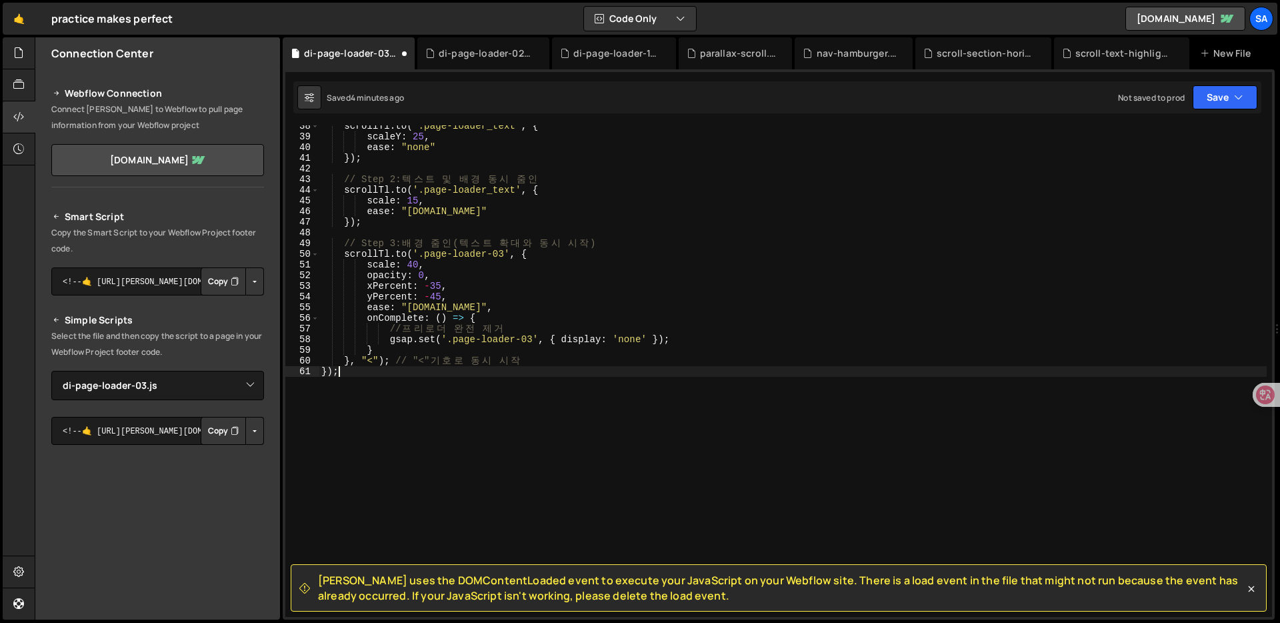
click at [688, 383] on div "scrollTl . to ( '.page-loader_text' , { scaleY : 25 , ease : "none" }) ; // Ste…" at bounding box center [793, 377] width 948 height 513
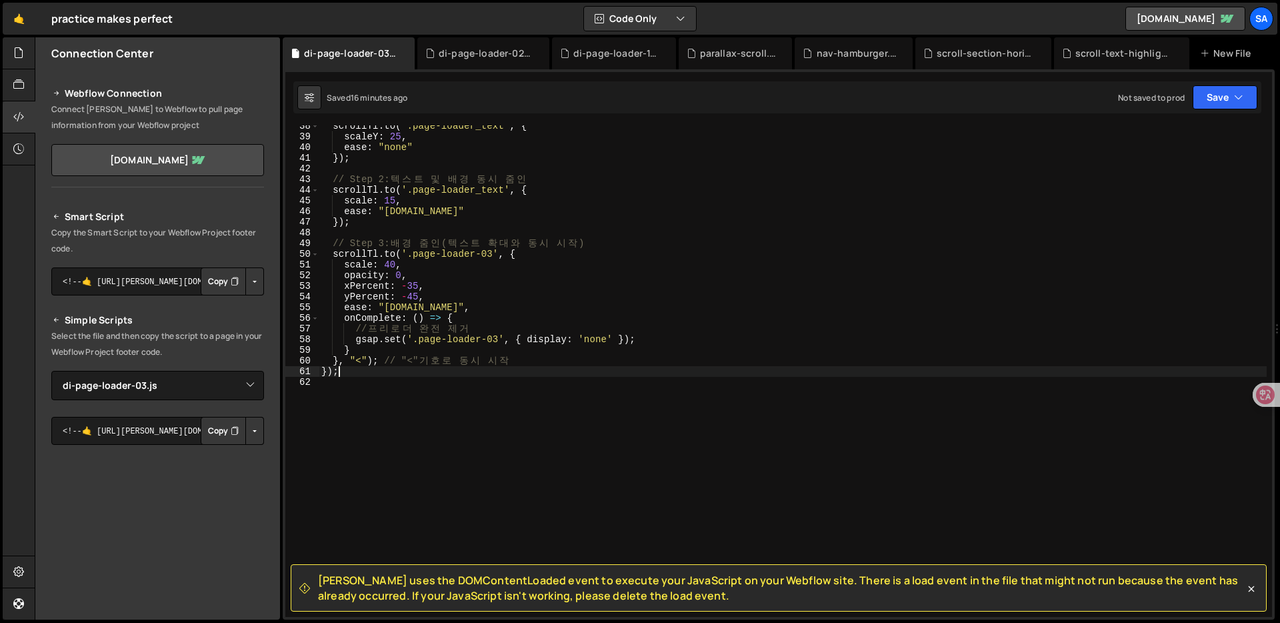
click at [645, 276] on div "scrollTl . to ( '.page-loader_text' , { scaleY : 25 , ease : "none" }) ; // Ste…" at bounding box center [793, 377] width 948 height 513
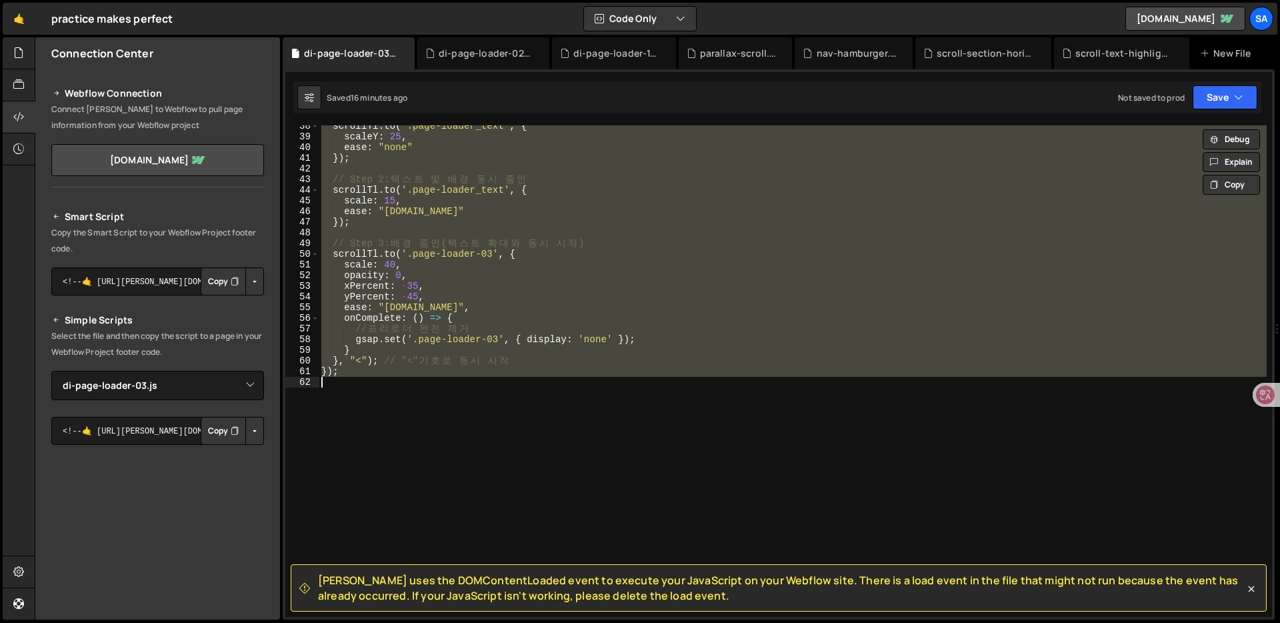
paste textarea "</script>"
type textarea "</script>"
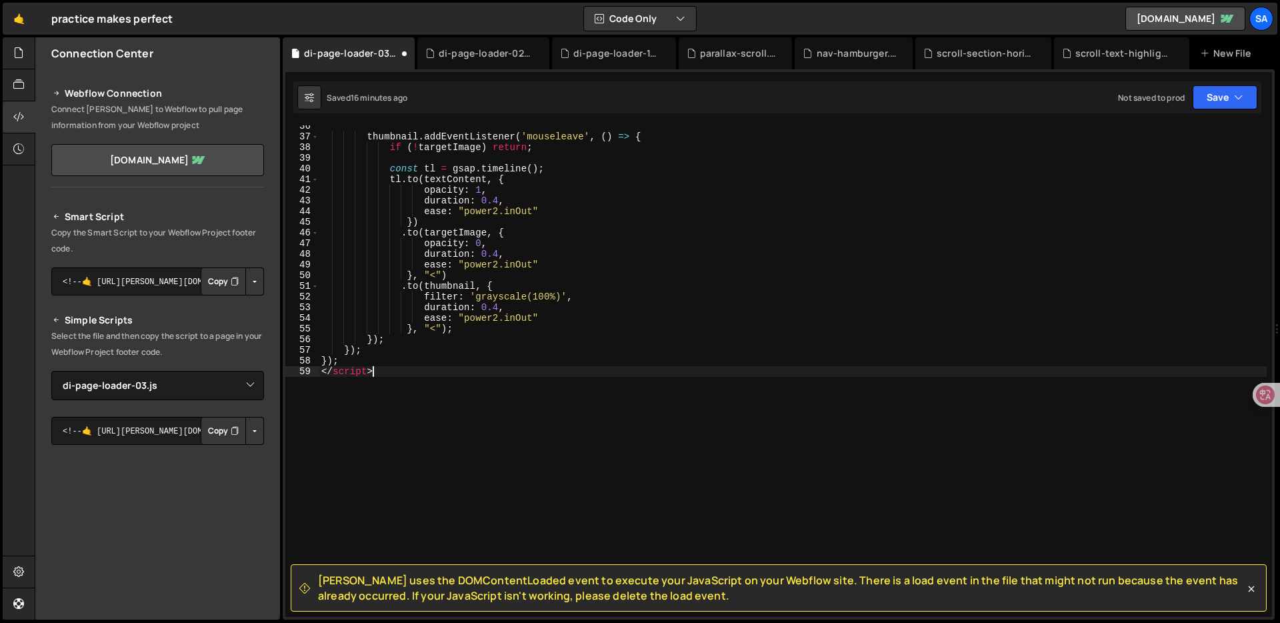
scroll to position [379, 0]
type textarea "<script>"
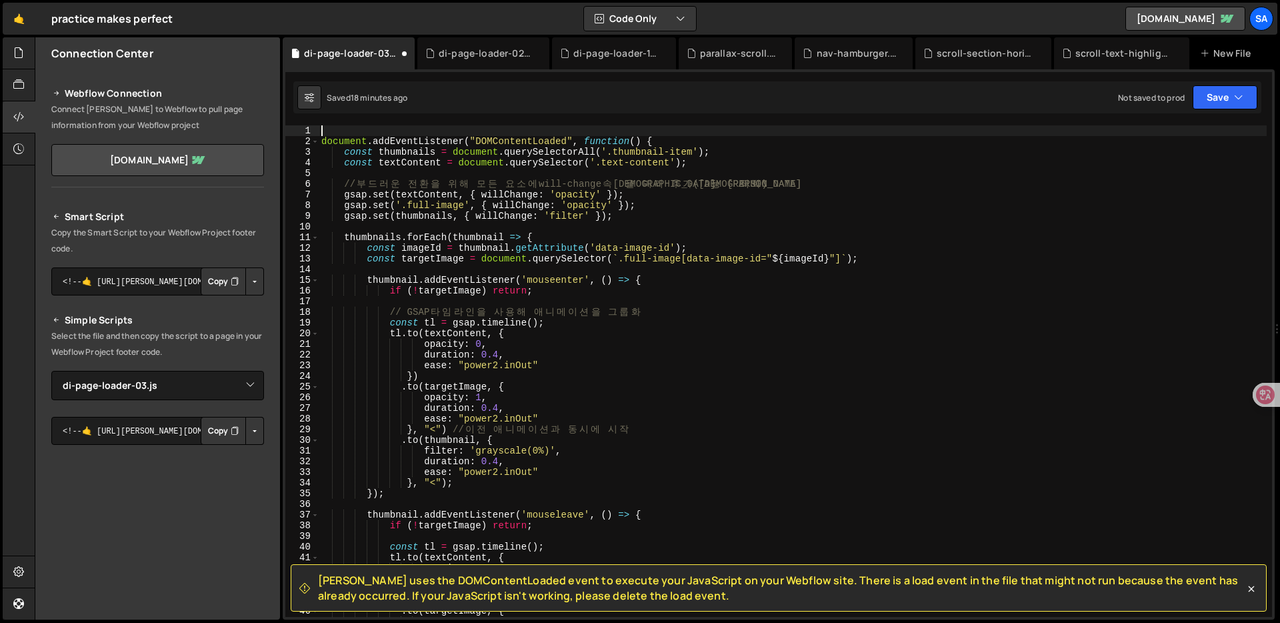
click at [618, 405] on div "document . addEventListener ( "DOMContentLoaded" , function ( ) { const thumbna…" at bounding box center [793, 381] width 948 height 513
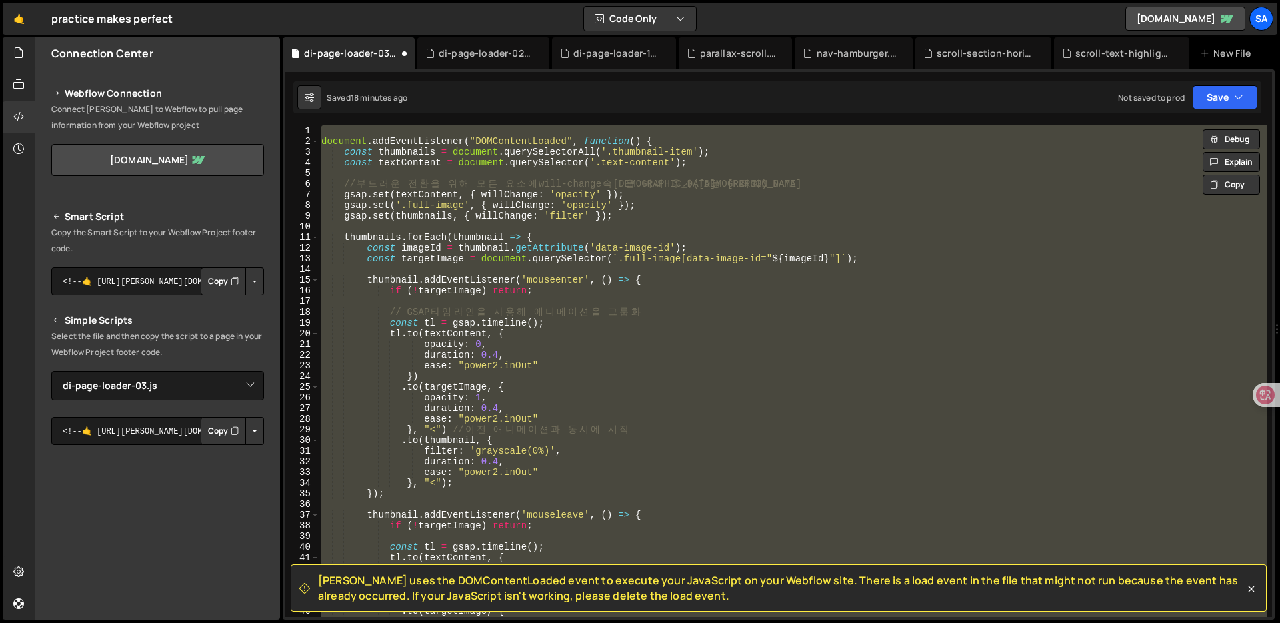
paste textarea
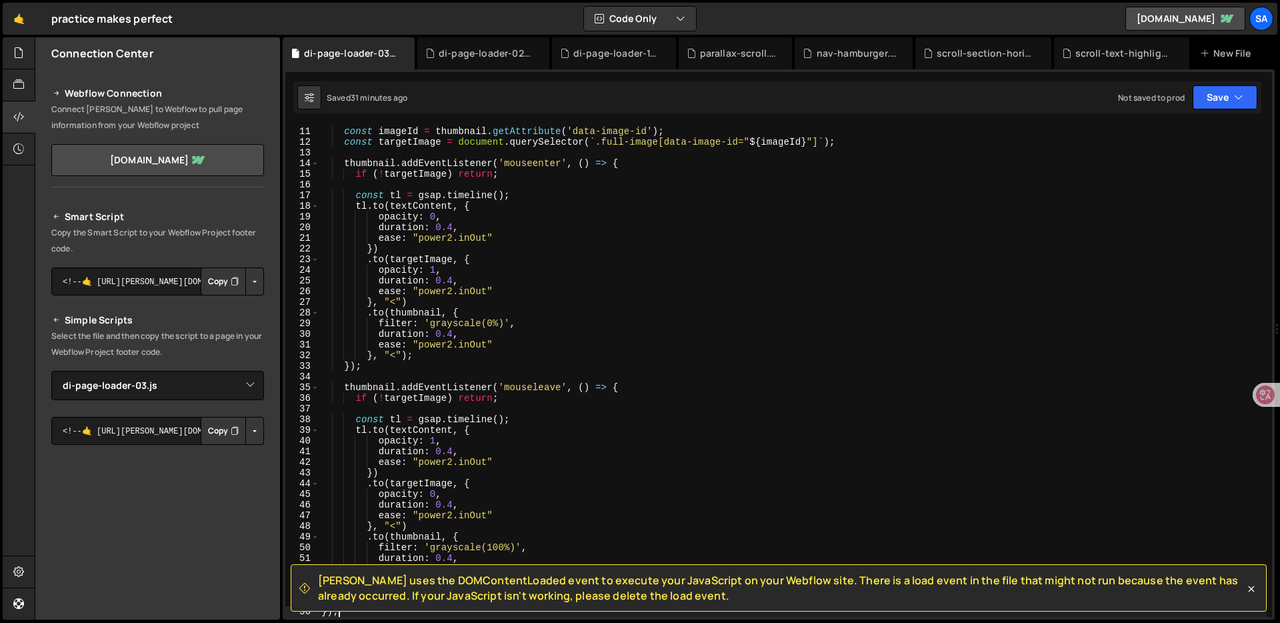
click at [584, 352] on div "thumbnails . forEach ( thumbnail => { const imageId = thumbnail . getAttribute …" at bounding box center [793, 371] width 948 height 513
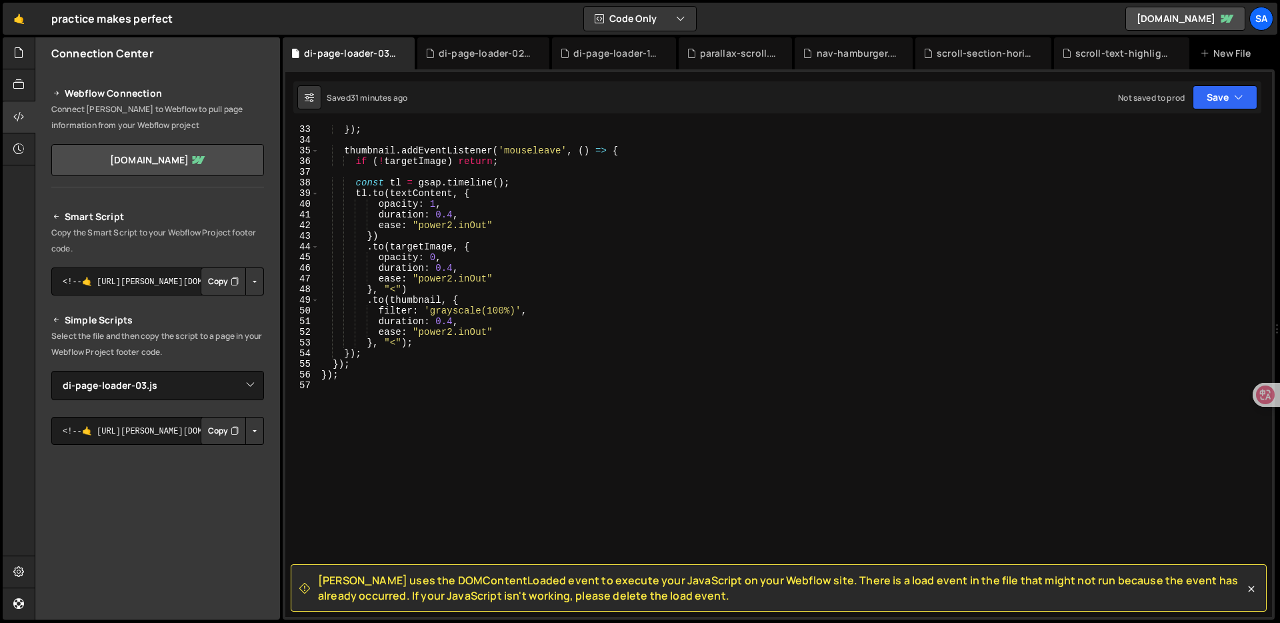
scroll to position [0, 0]
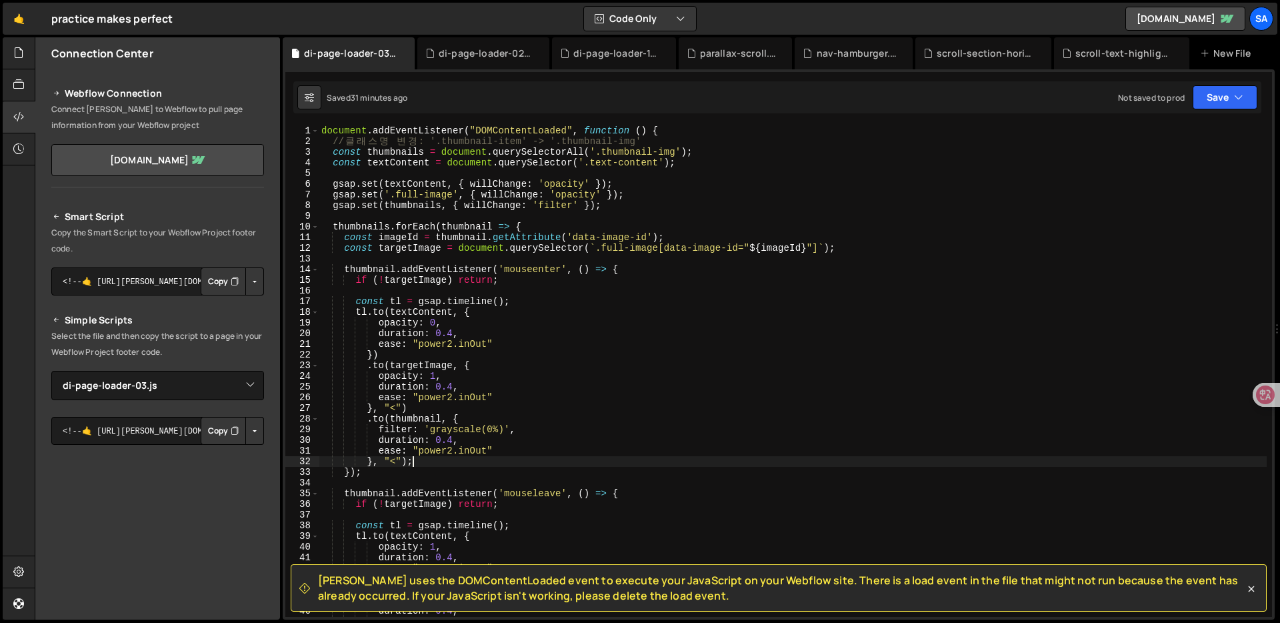
click at [640, 399] on div "document . addEventListener ( "DOMContentLoaded" , function ( ) { // 클 래 스 명 변 …" at bounding box center [793, 381] width 948 height 513
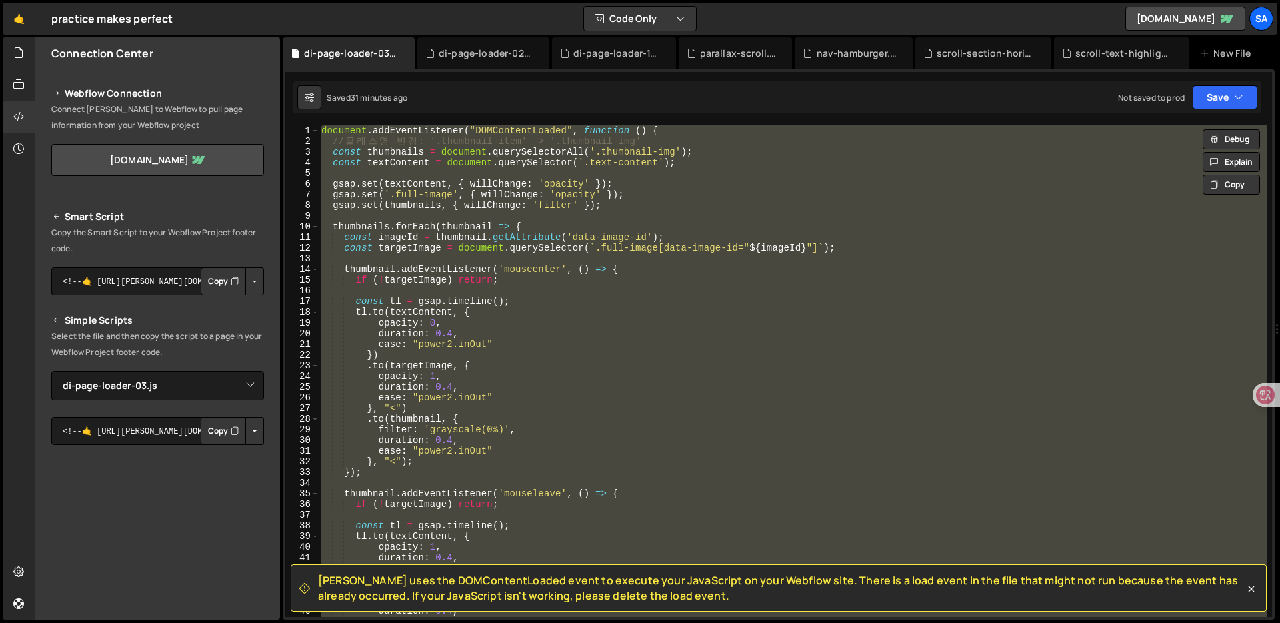
click at [695, 333] on div "document . addEventListener ( "DOMContentLoaded" , function ( ) { // 클 래 스 명 변 …" at bounding box center [793, 381] width 948 height 513
type textarea "duration: 0.4,"
